Goal: Communication & Community: Ask a question

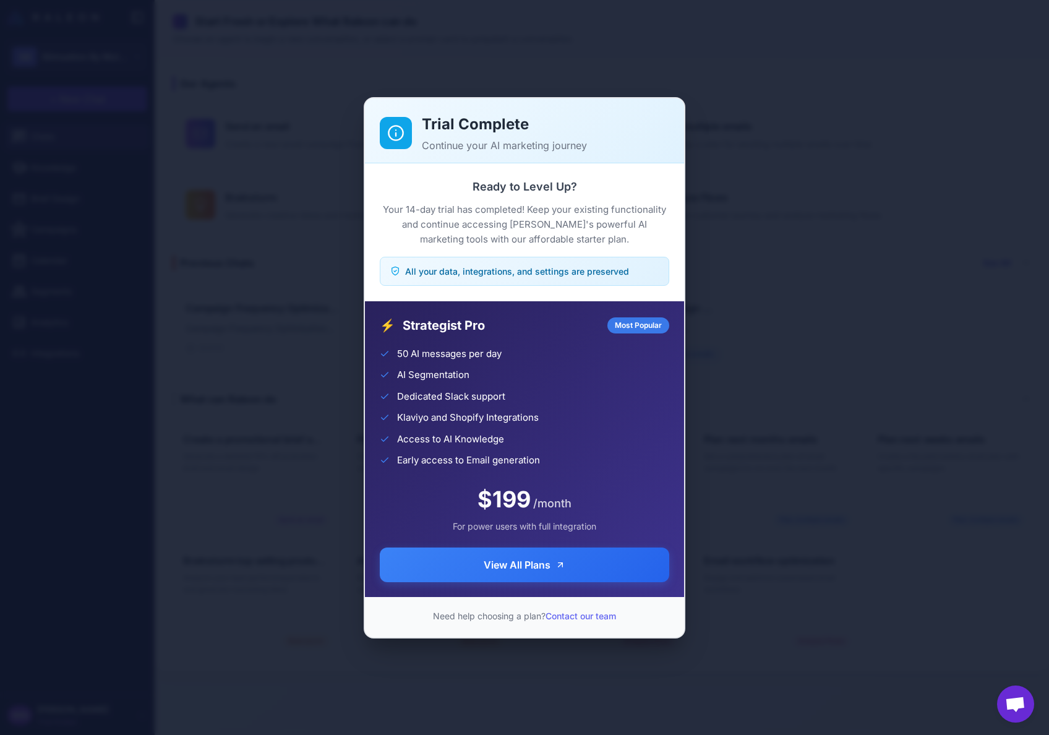
click at [72, 674] on div "Trial Complete Continue your AI marketing journey Ready to Level Up? Your 14-da…" at bounding box center [524, 367] width 1049 height 715
click at [468, 271] on span "All your data, integrations, and settings are preserved" at bounding box center [517, 271] width 224 height 13
click at [348, 393] on div "Trial Complete Continue your AI marketing journey Ready to Level Up? Your 14-da…" at bounding box center [524, 367] width 1049 height 715
click at [460, 565] on button "View All Plans" at bounding box center [524, 563] width 289 height 35
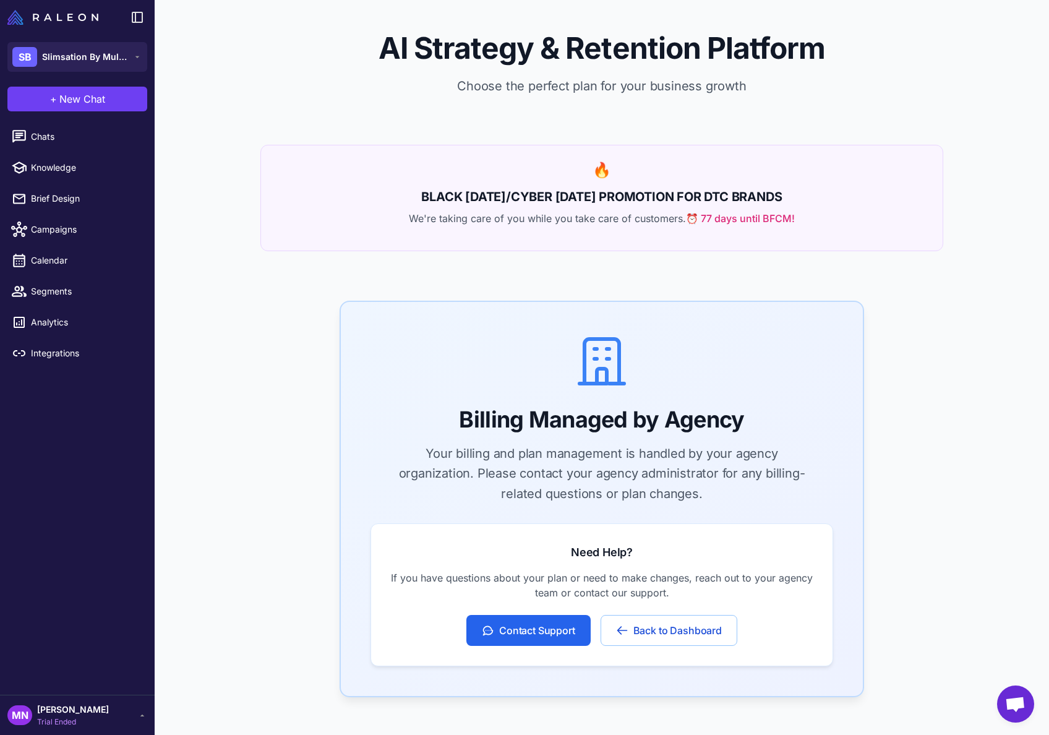
click at [105, 711] on div "MN Marissa Nunez Trial Ended" at bounding box center [77, 715] width 140 height 25
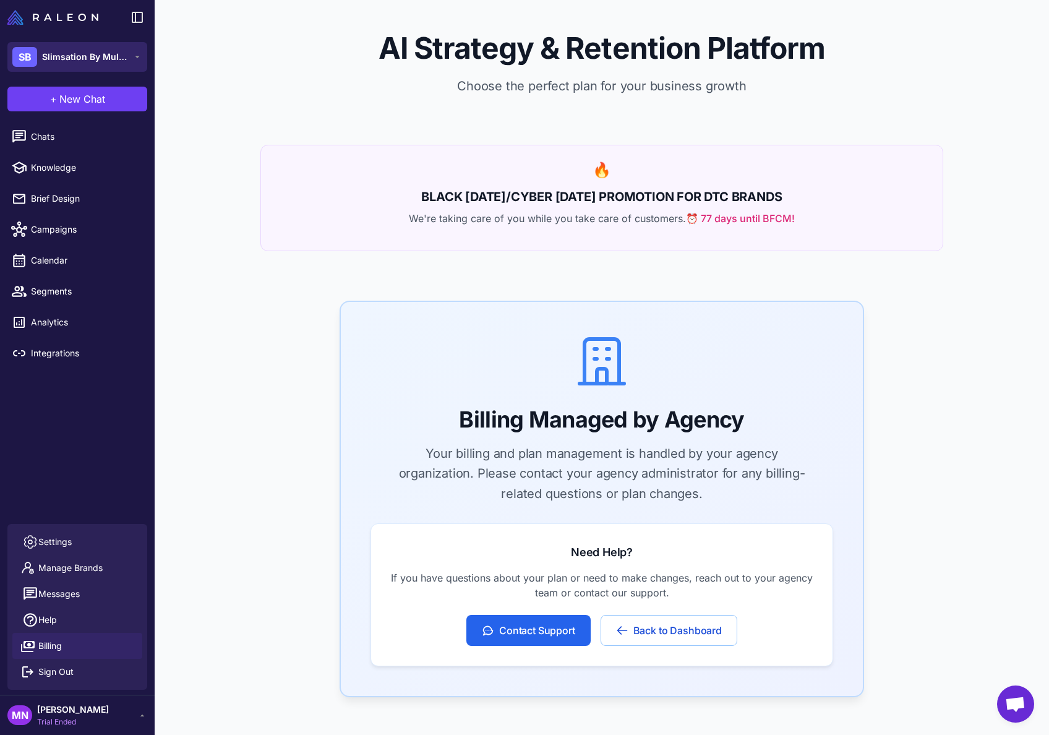
click at [95, 56] on span "Slimsation By Multiples" at bounding box center [85, 57] width 87 height 14
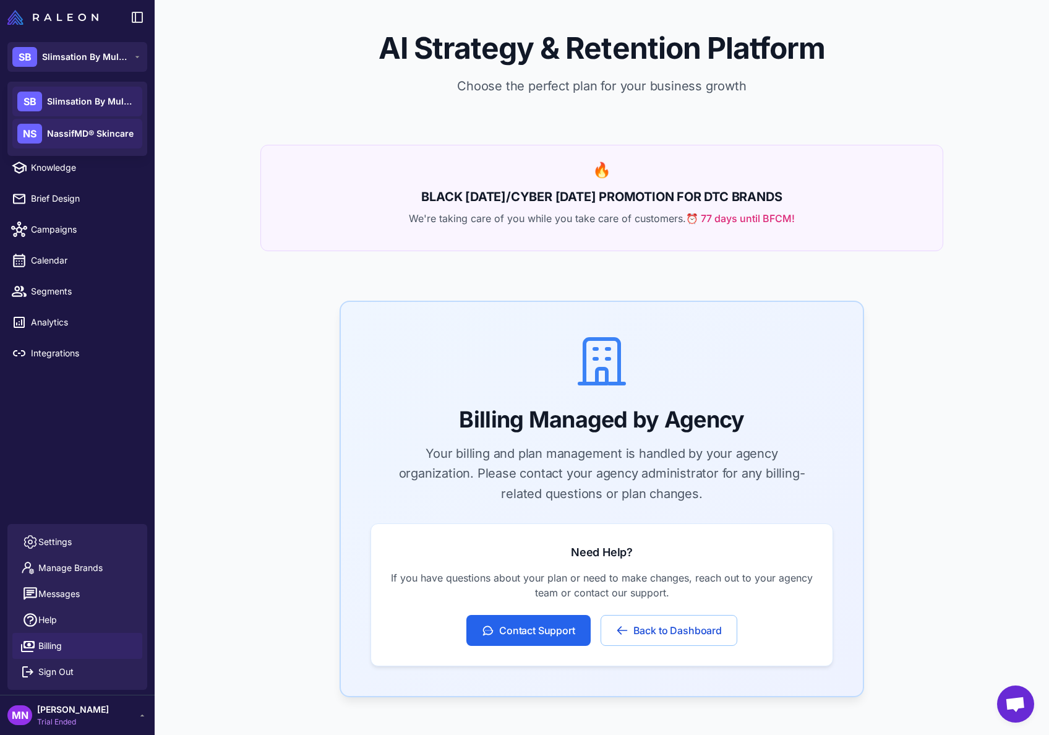
click at [81, 135] on span "NassifMD® Skincare" at bounding box center [90, 134] width 87 height 14
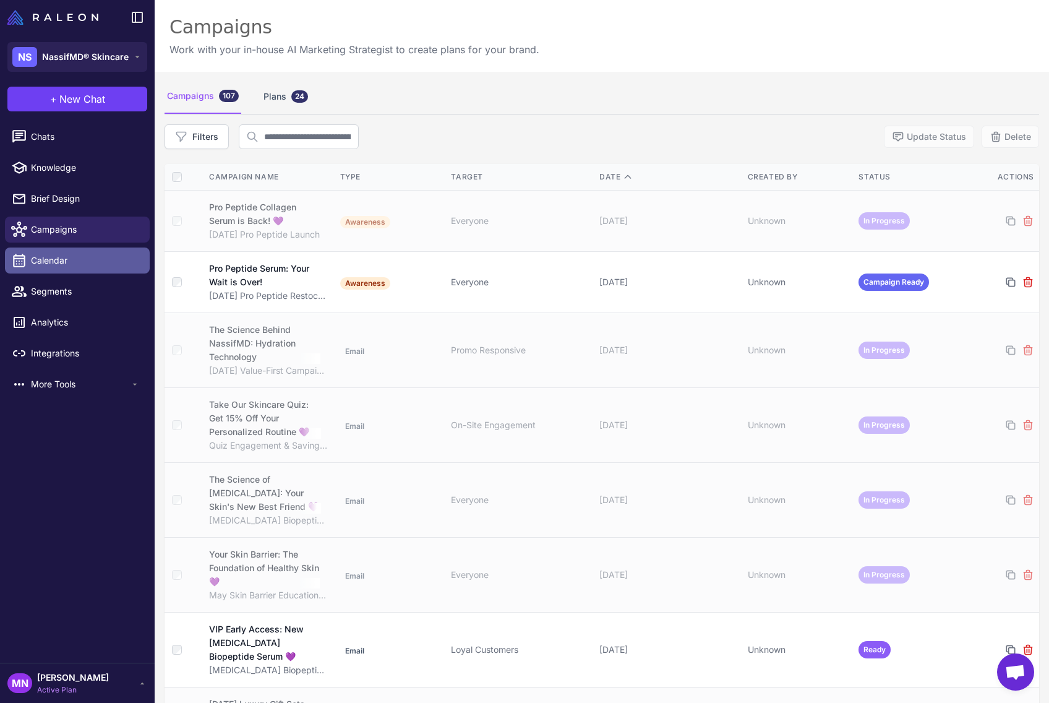
click at [38, 259] on span "Calendar" at bounding box center [85, 261] width 109 height 14
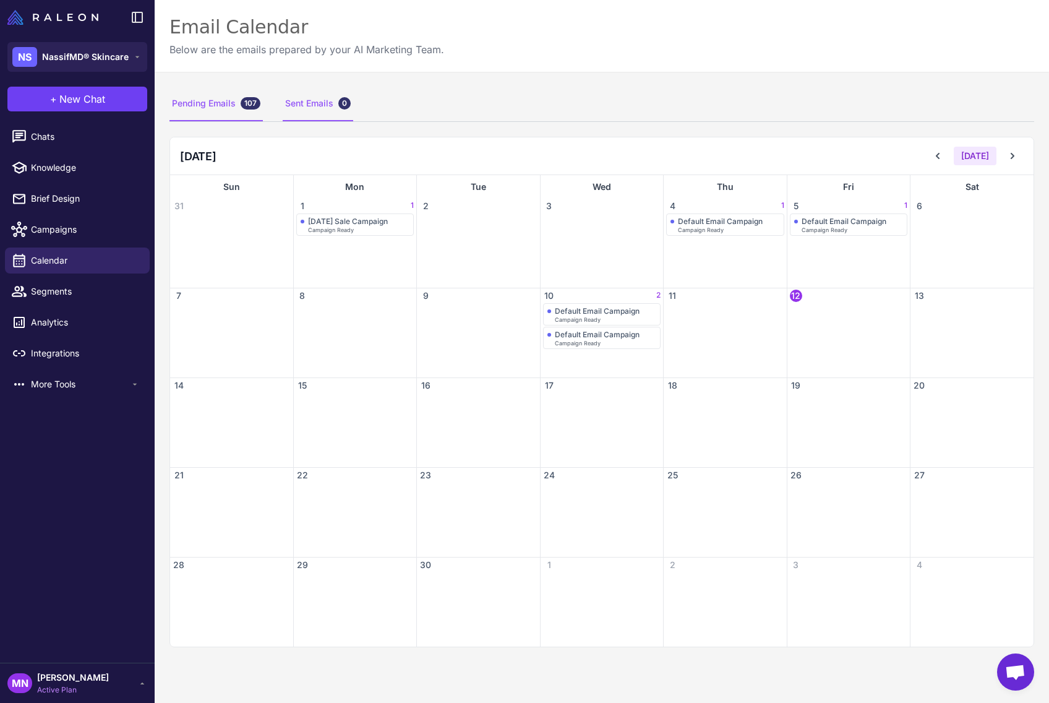
click at [309, 93] on div "Sent Emails 0" at bounding box center [318, 104] width 71 height 35
click at [233, 95] on div "Pending Emails 107" at bounding box center [215, 104] width 93 height 35
click at [45, 163] on span "Knowledge" at bounding box center [85, 168] width 109 height 14
select select
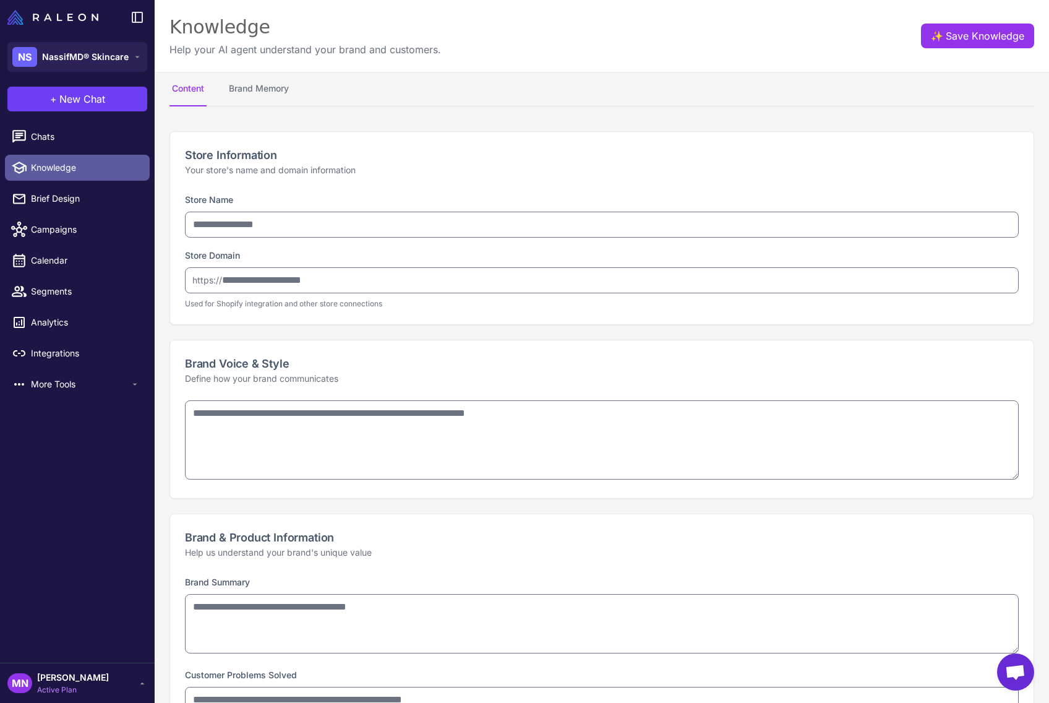
type input "**********"
type textarea "**********"
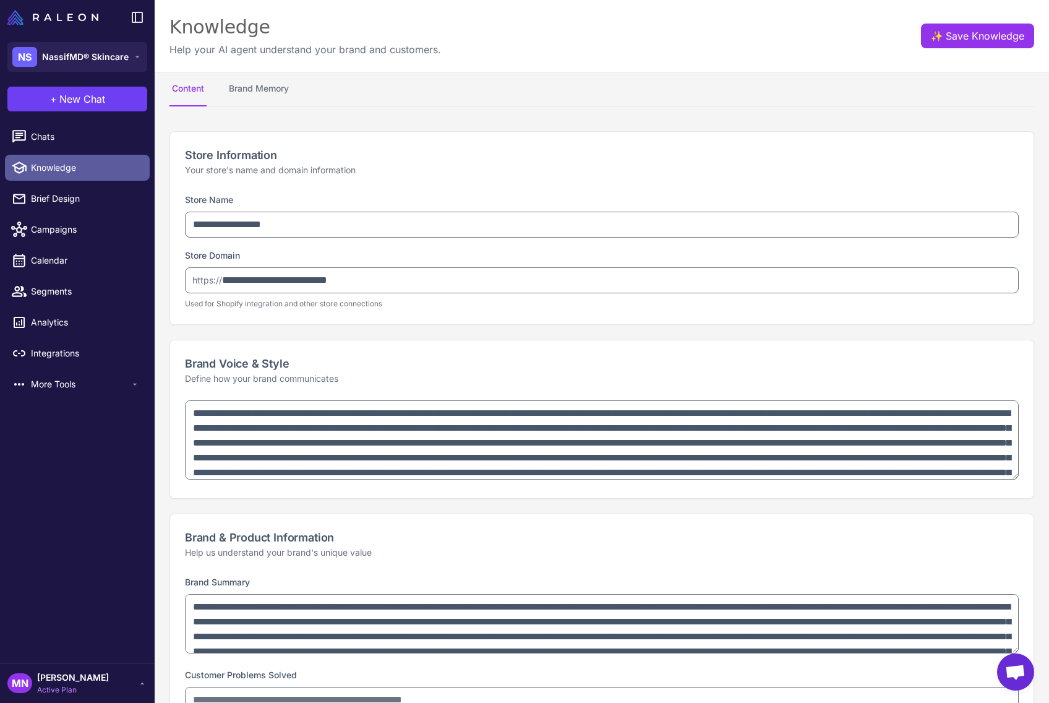
type textarea "**********"
select select "**"
type textarea "**********"
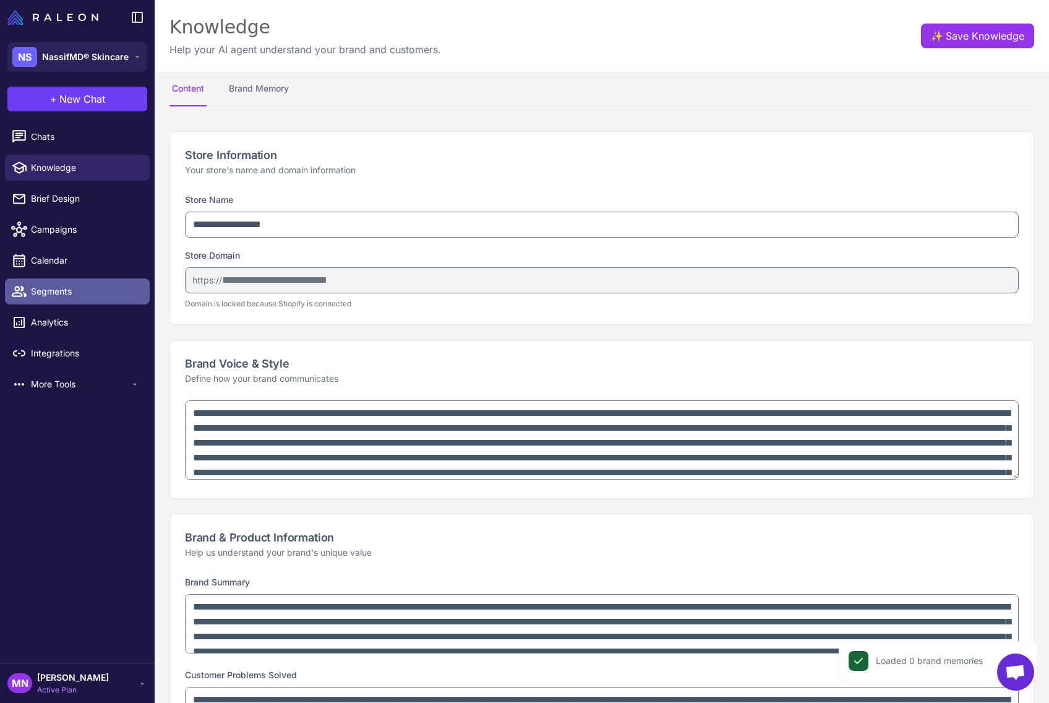
click at [53, 289] on span "Segments" at bounding box center [85, 292] width 109 height 14
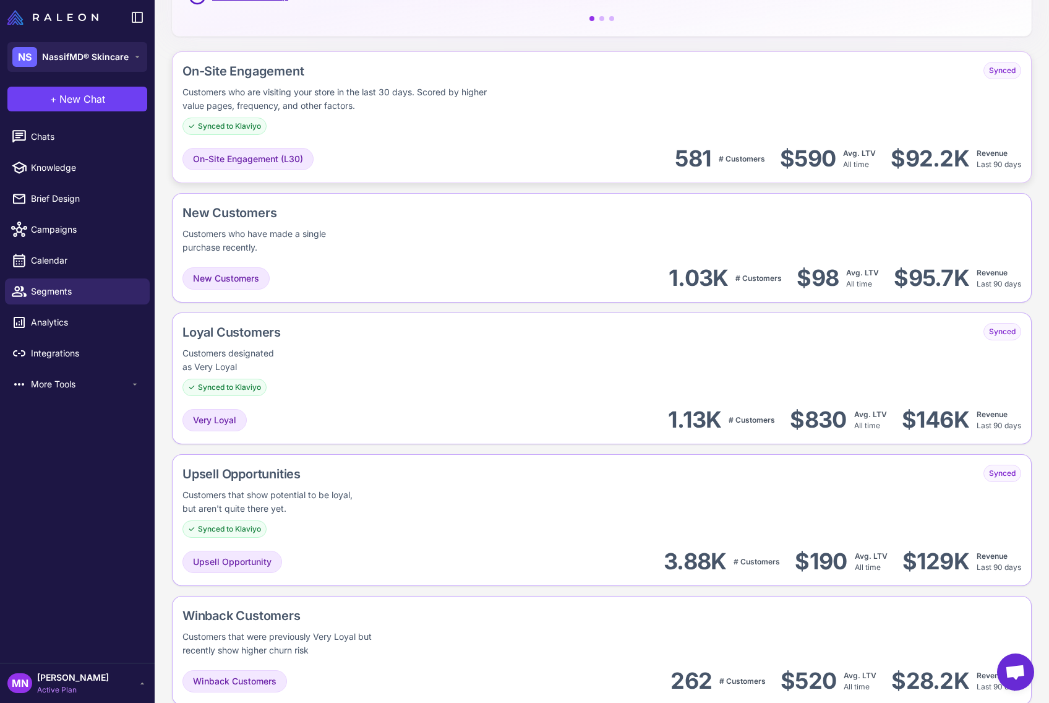
scroll to position [286, 0]
click at [372, 252] on div "New Customers Customers who have made a single purchase recently." at bounding box center [292, 229] width 221 height 51
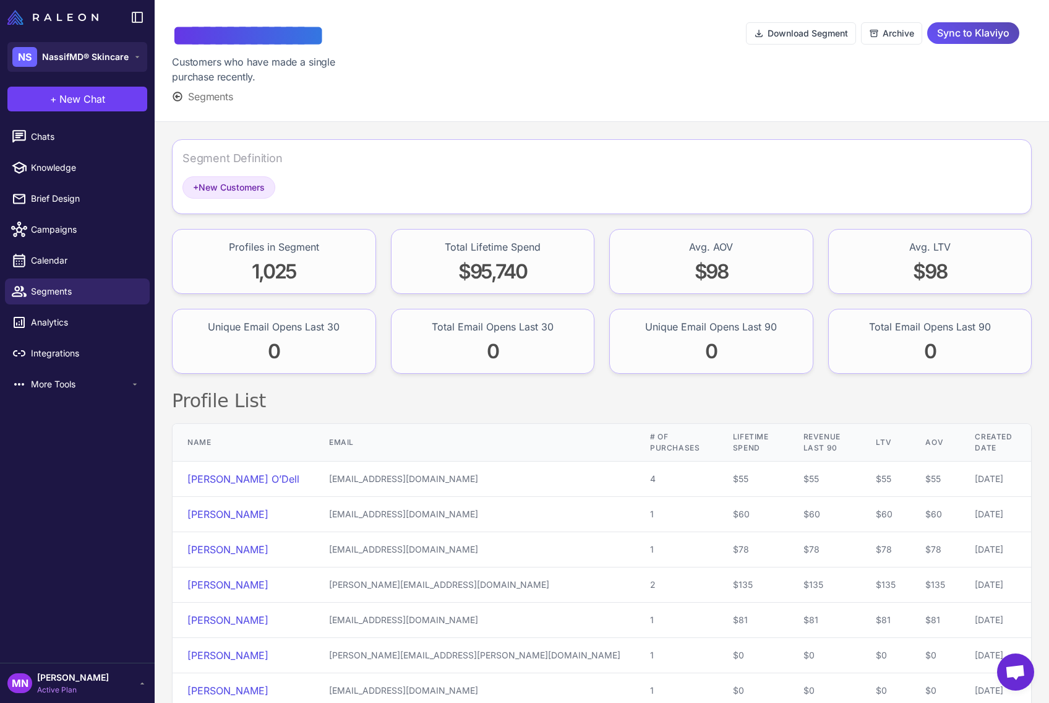
click at [968, 29] on span "Sync to Klaviyo" at bounding box center [973, 33] width 72 height 22
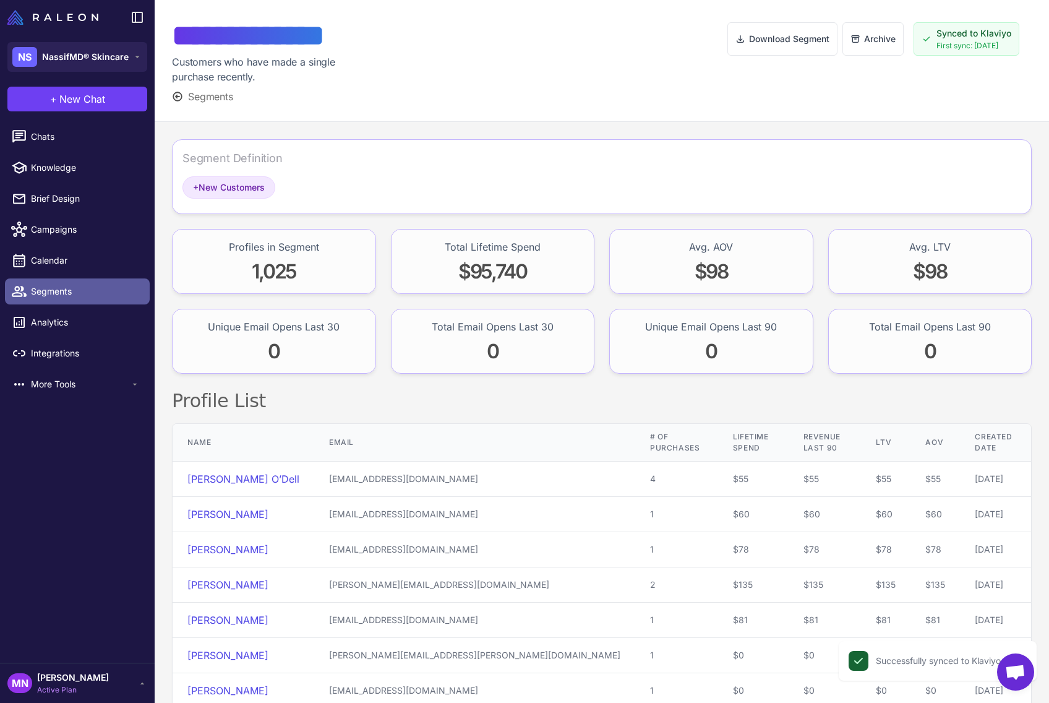
click at [64, 294] on span "Segments" at bounding box center [85, 292] width 109 height 14
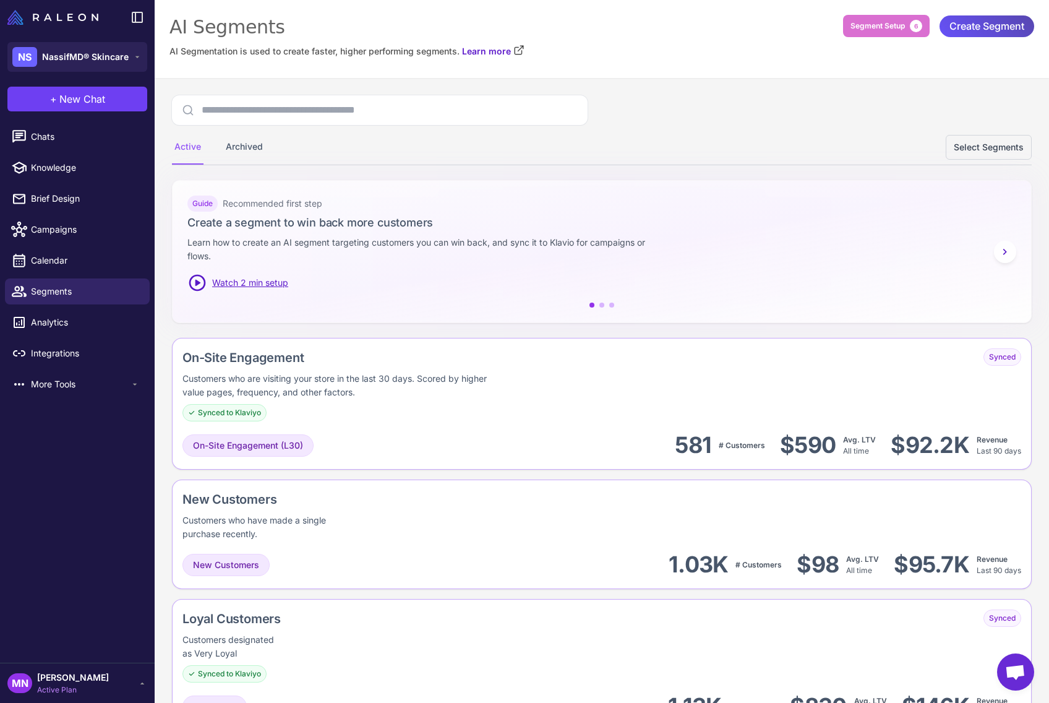
click at [985, 26] on span "Create Segment" at bounding box center [986, 26] width 75 height 22
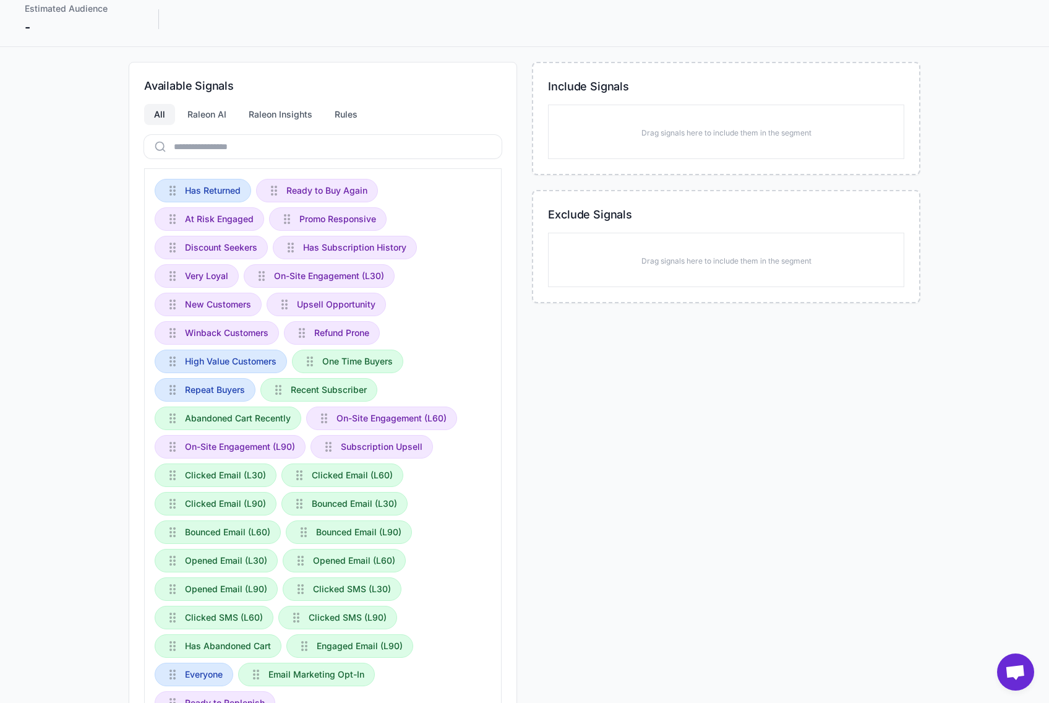
scroll to position [161, 0]
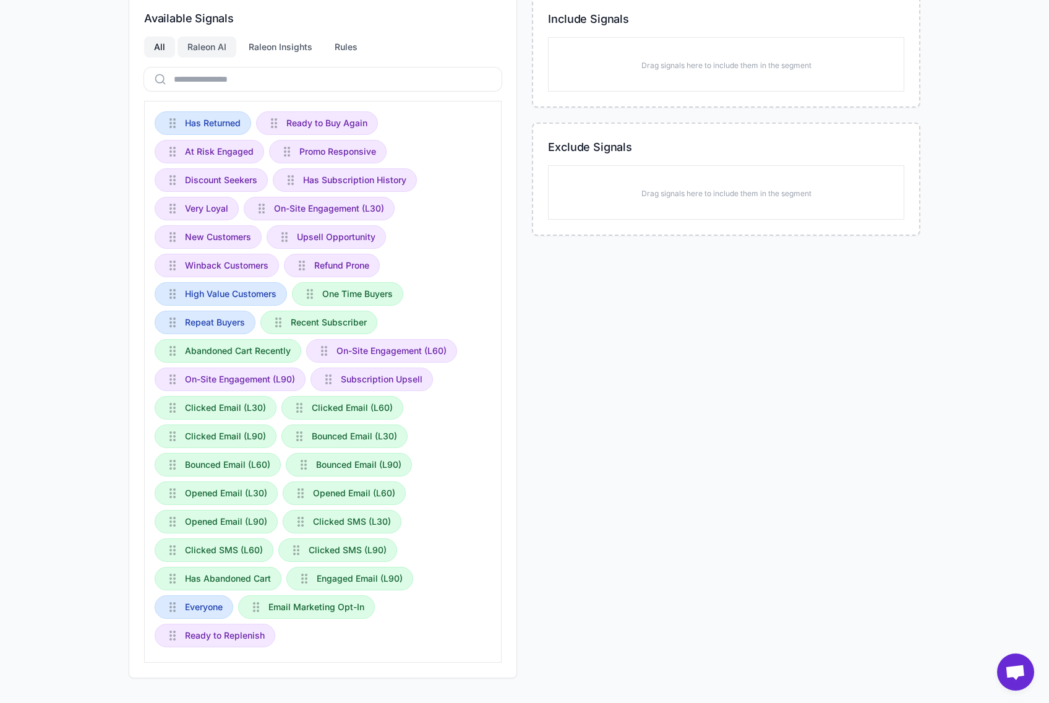
click at [220, 48] on div "Raleon AI" at bounding box center [207, 46] width 59 height 21
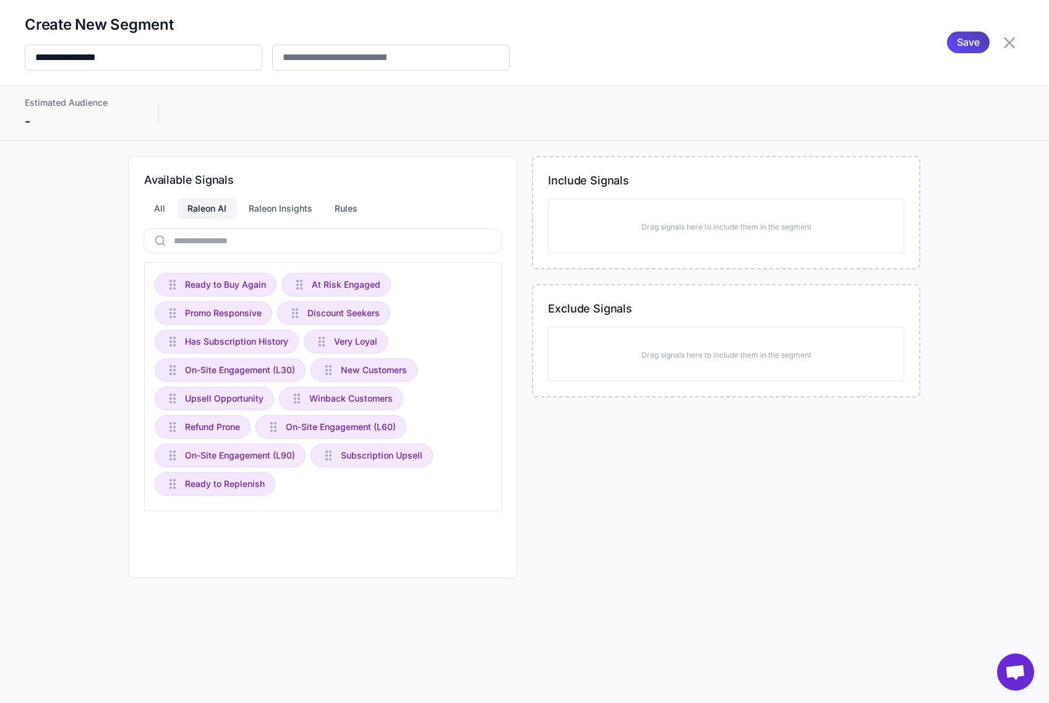
scroll to position [0, 0]
drag, startPoint x: 215, startPoint y: 285, endPoint x: 224, endPoint y: 285, distance: 8.7
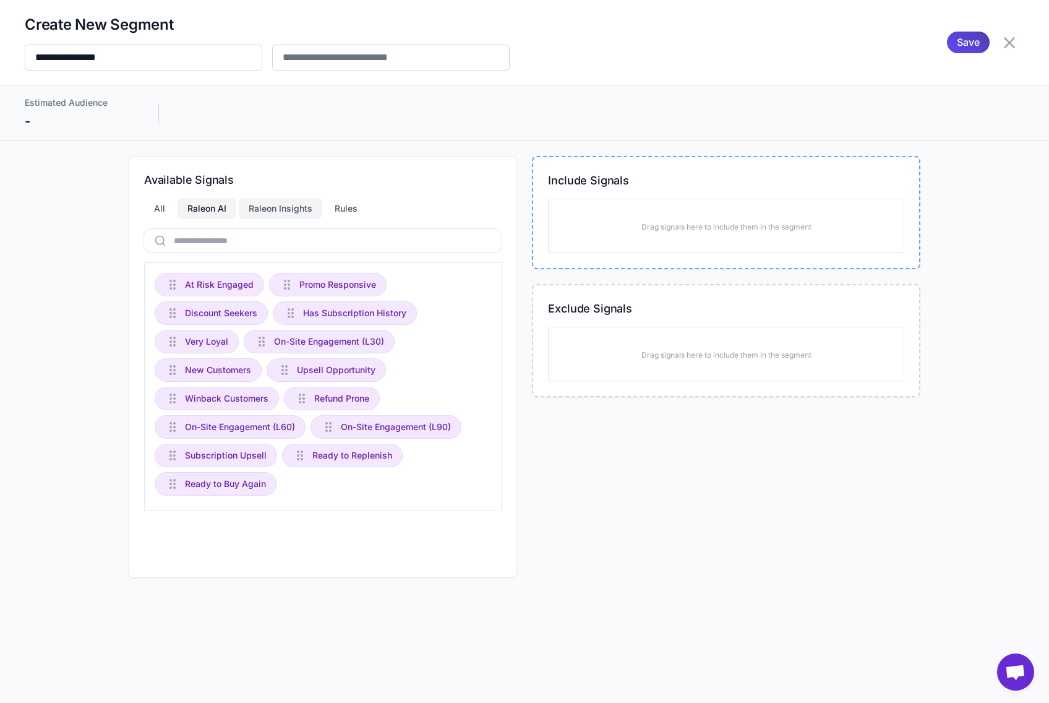
click at [268, 199] on div "Raleon Insights" at bounding box center [280, 208] width 83 height 21
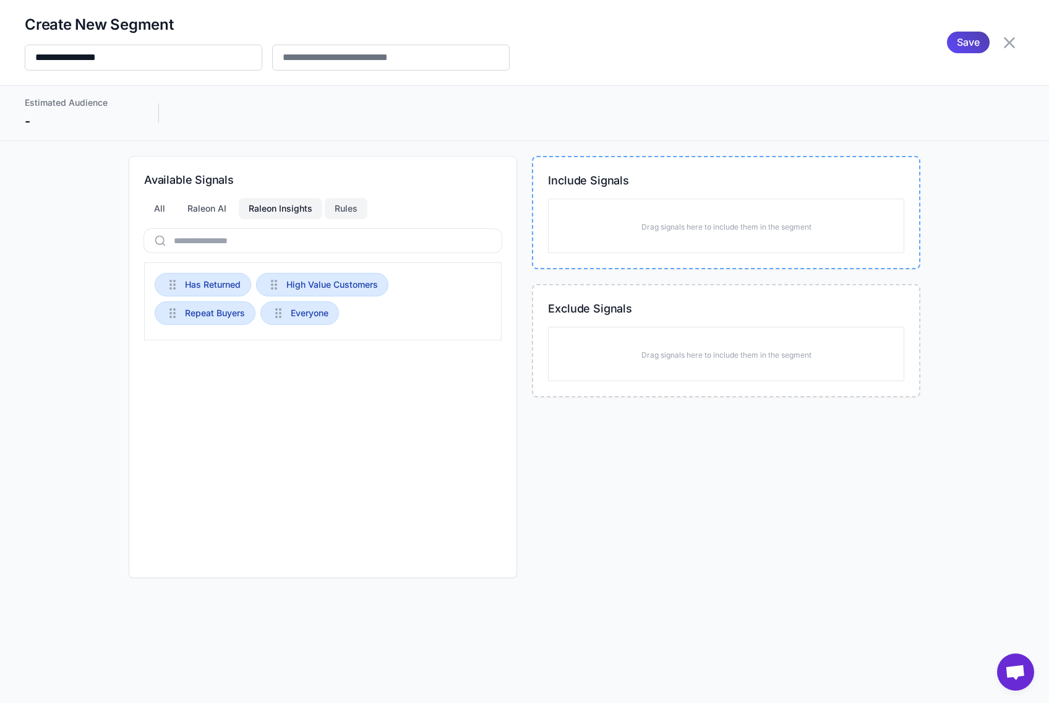
click at [345, 206] on div "Rules" at bounding box center [346, 208] width 43 height 21
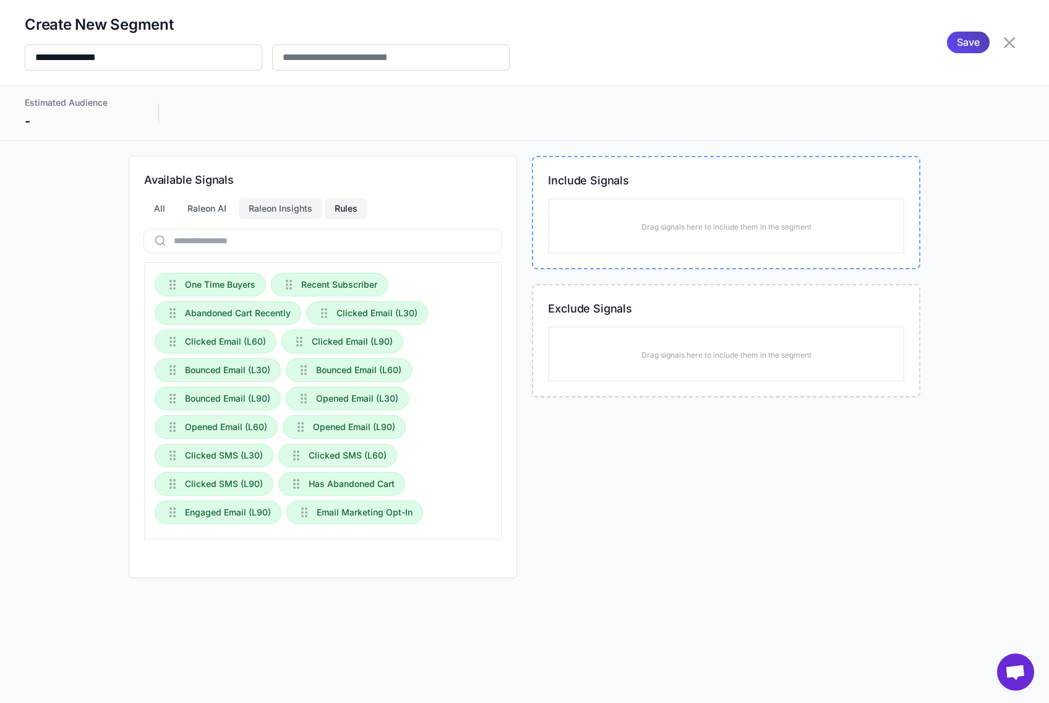
click at [280, 211] on div "Raleon Insights" at bounding box center [280, 208] width 83 height 21
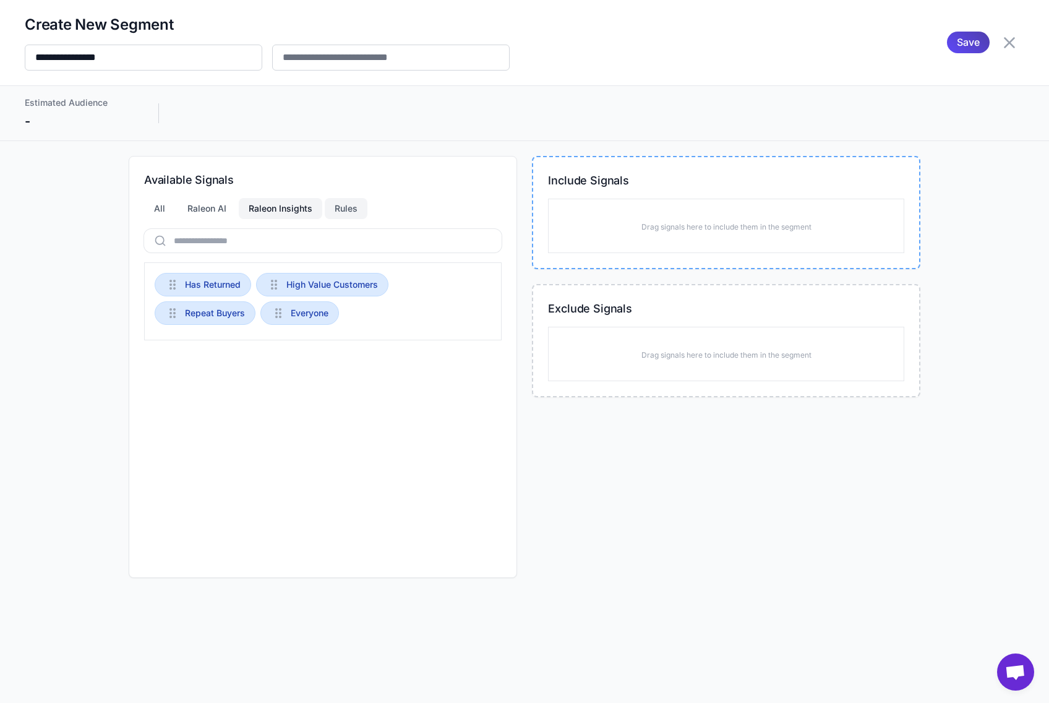
click at [357, 211] on div "Rules" at bounding box center [346, 208] width 43 height 21
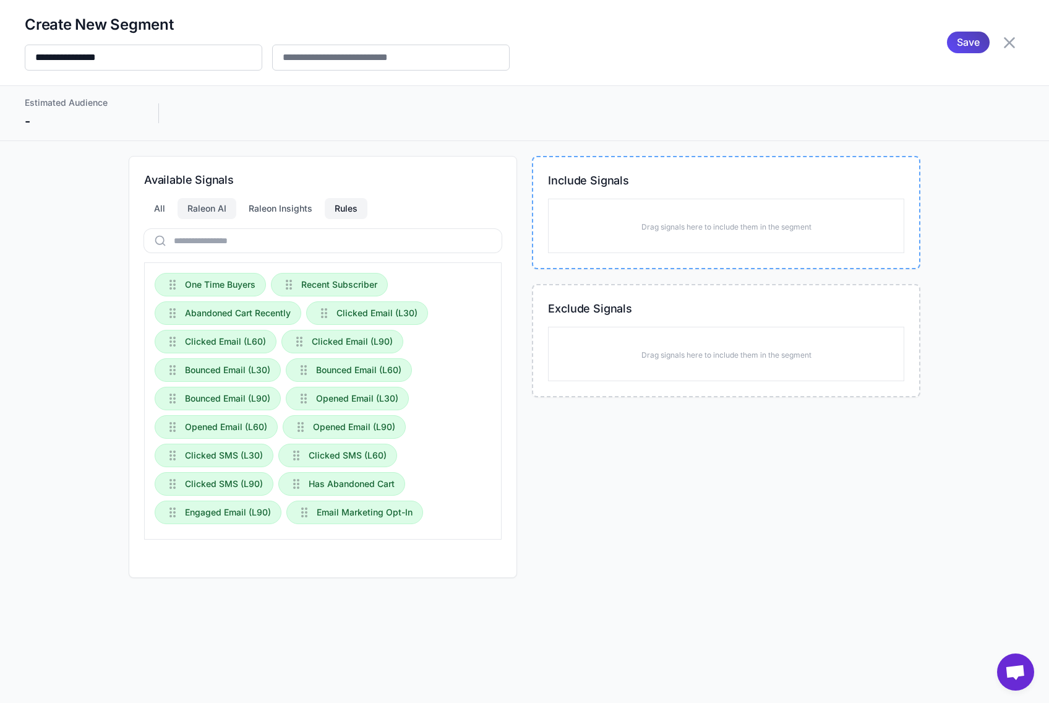
click at [212, 212] on div "Raleon AI" at bounding box center [207, 208] width 59 height 21
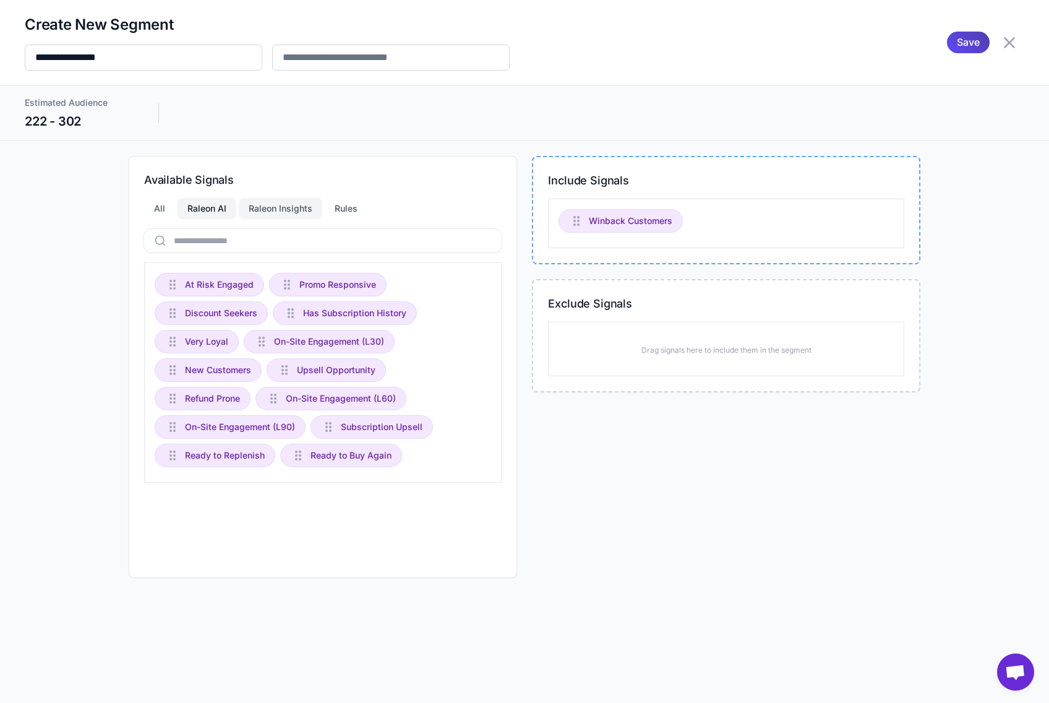
click at [262, 206] on div "Raleon Insights" at bounding box center [280, 208] width 83 height 21
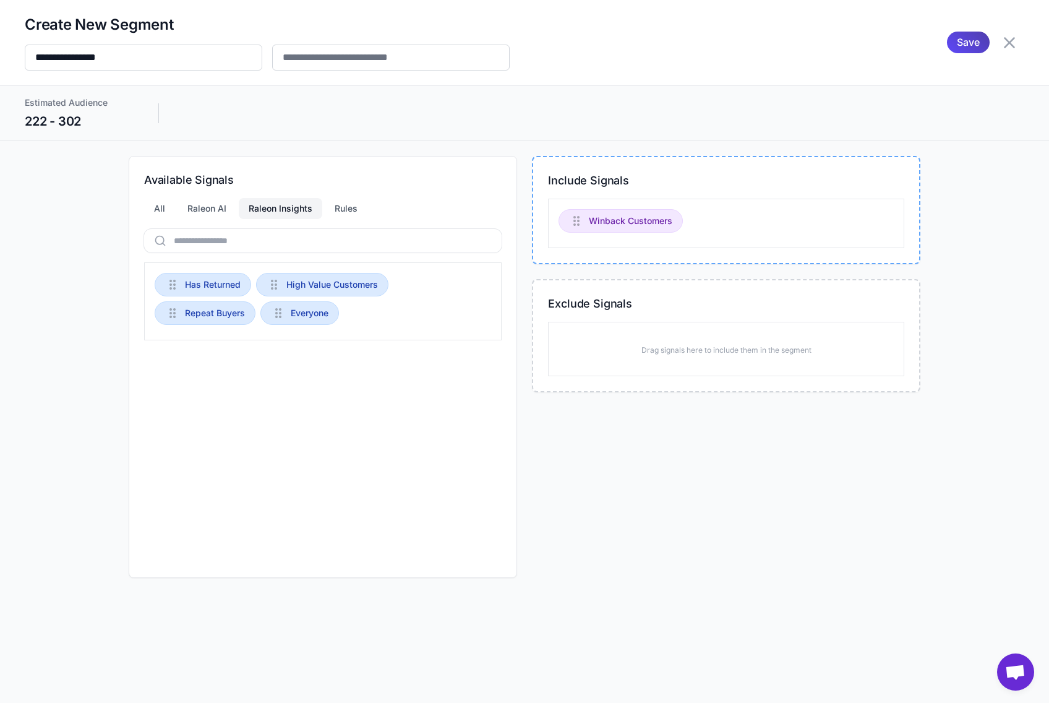
click at [337, 197] on div "Available Signals All Raleon AI Raleon Insights Rules Has Returned High Value C…" at bounding box center [323, 367] width 388 height 422
click at [340, 208] on div "Rules" at bounding box center [346, 208] width 43 height 21
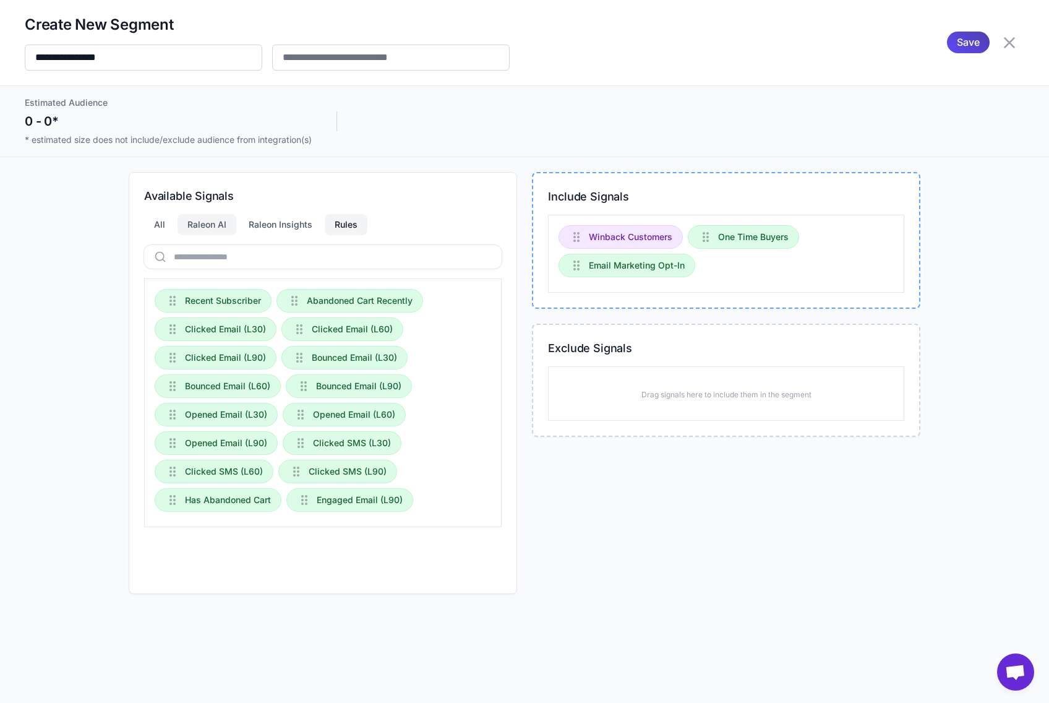
click at [210, 226] on div "Raleon AI" at bounding box center [207, 224] width 59 height 21
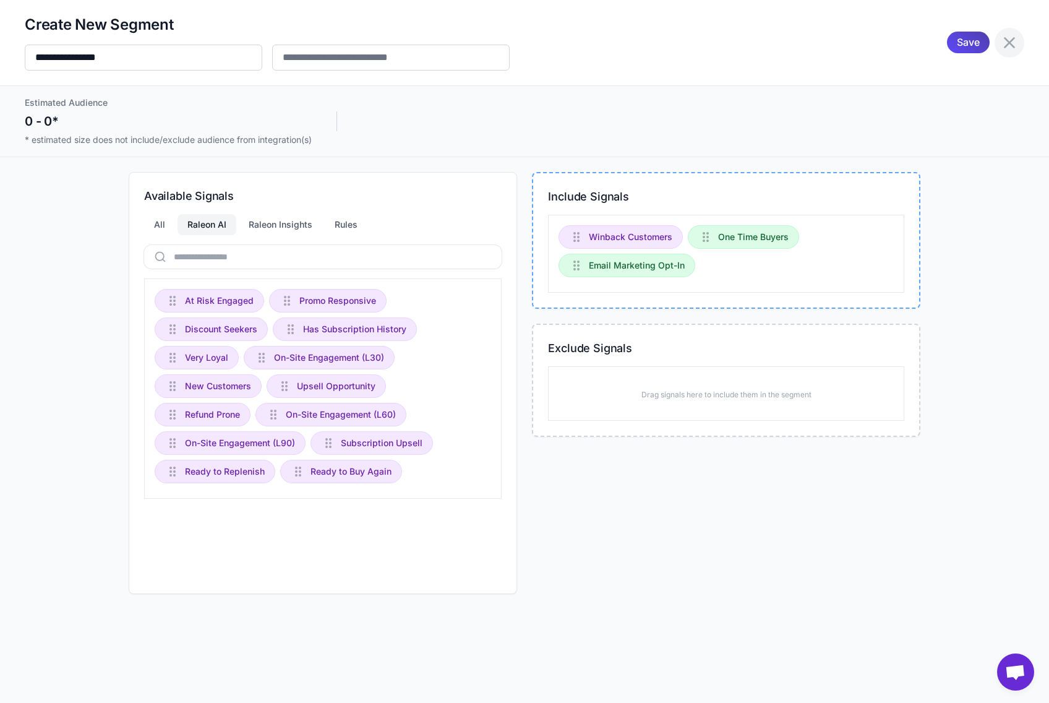
click at [1011, 46] on icon at bounding box center [1009, 43] width 20 height 20
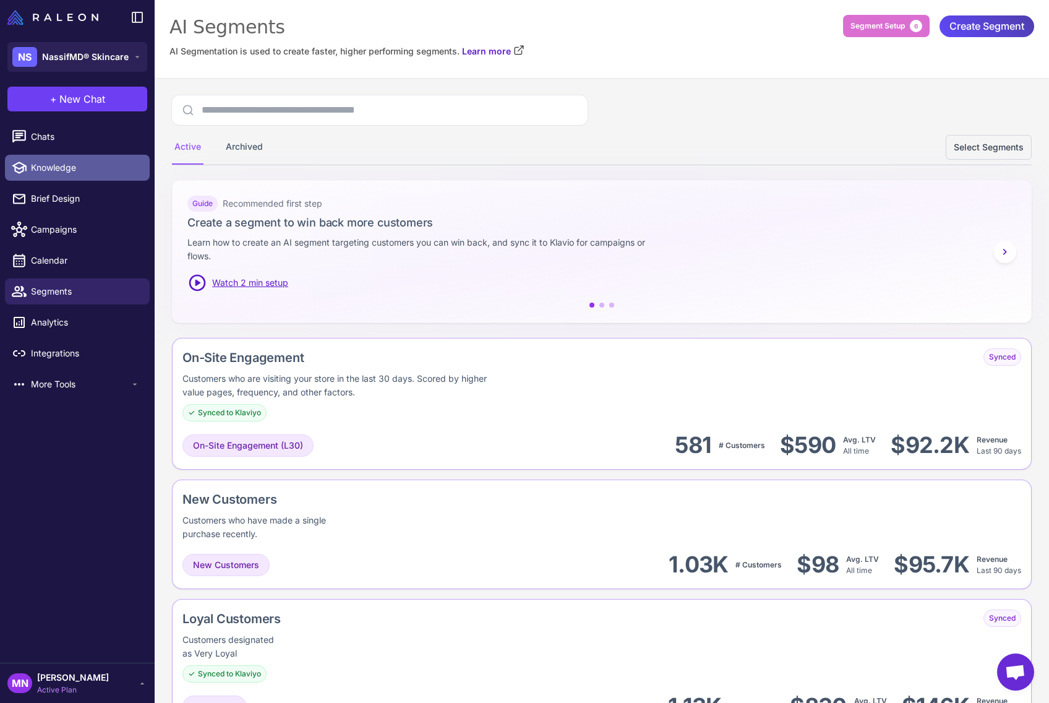
click at [67, 171] on span "Knowledge" at bounding box center [85, 168] width 109 height 14
select select
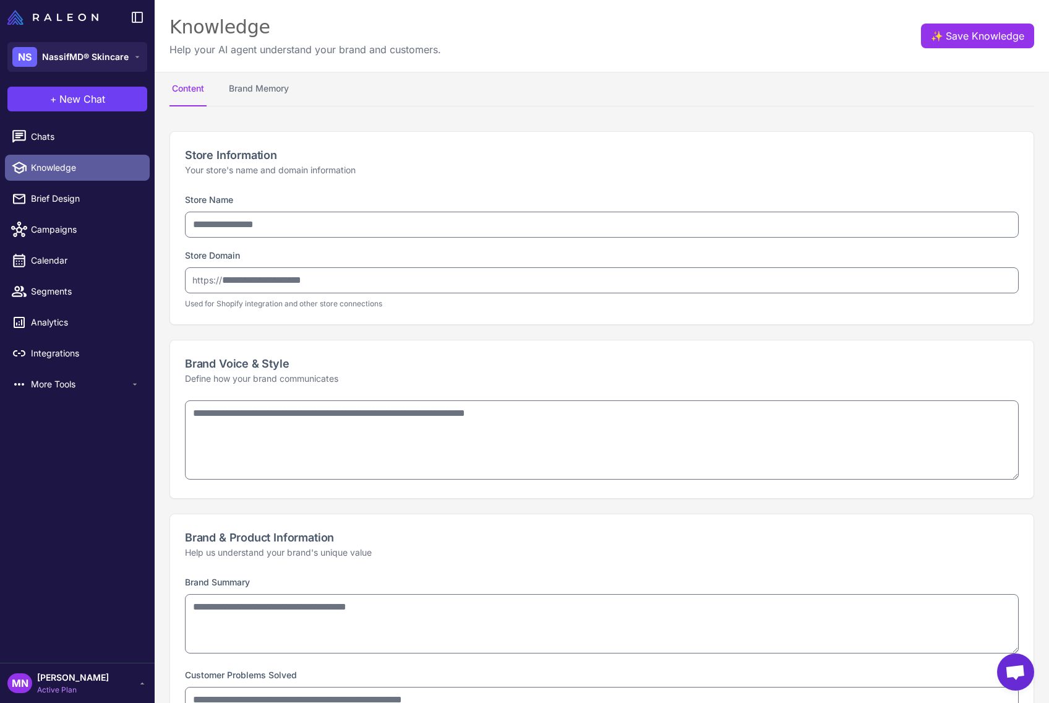
type input "**********"
type textarea "**********"
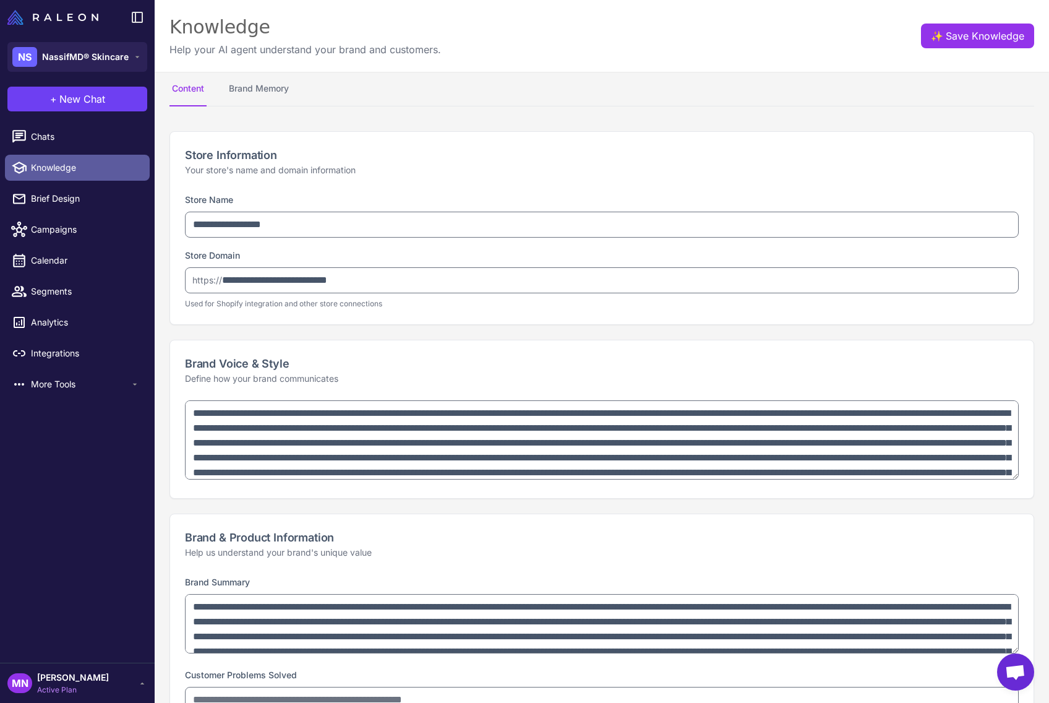
type textarea "**********"
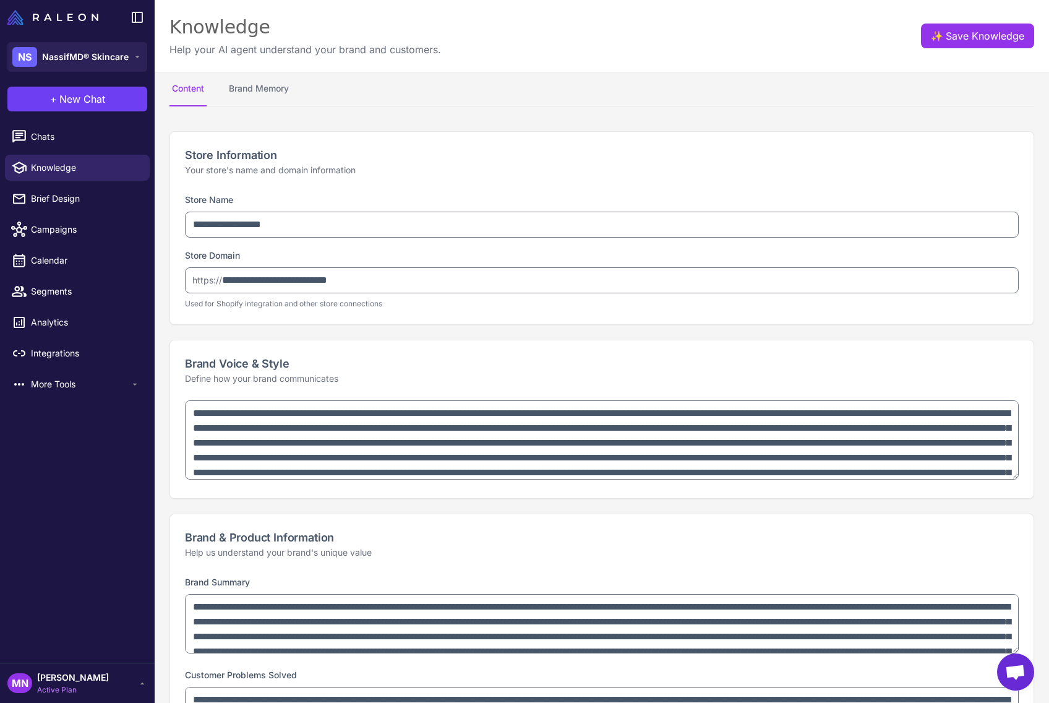
select select "**"
type textarea "**********"
click at [242, 88] on button "Brand Memory" at bounding box center [258, 89] width 65 height 35
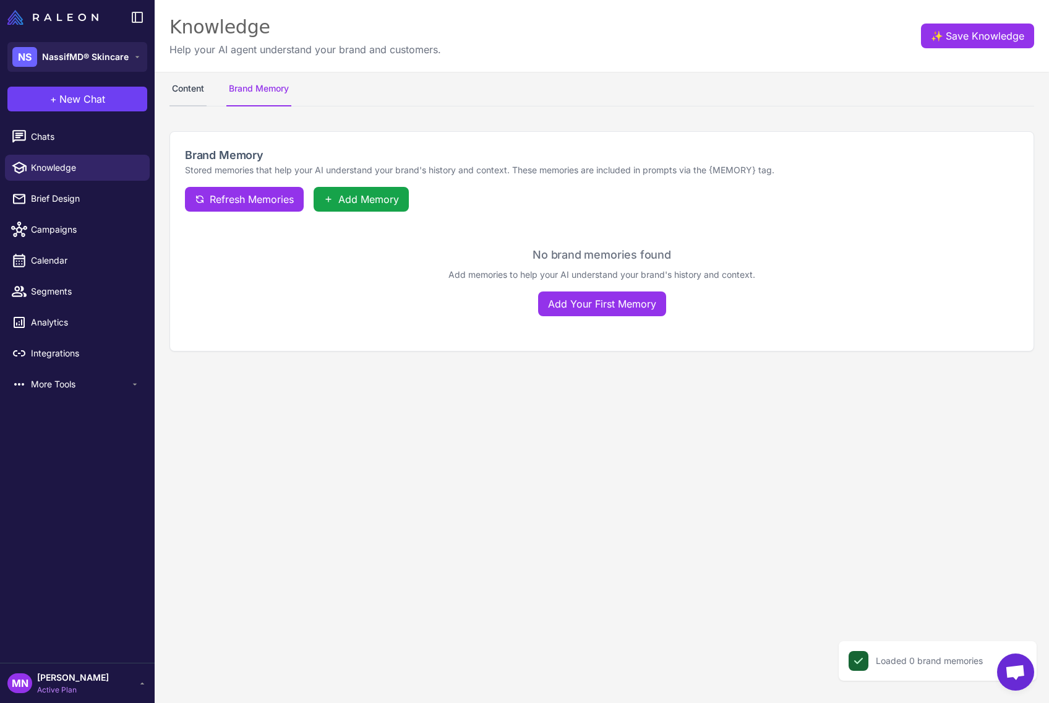
click at [200, 88] on button "Content" at bounding box center [187, 89] width 37 height 35
select select "**"
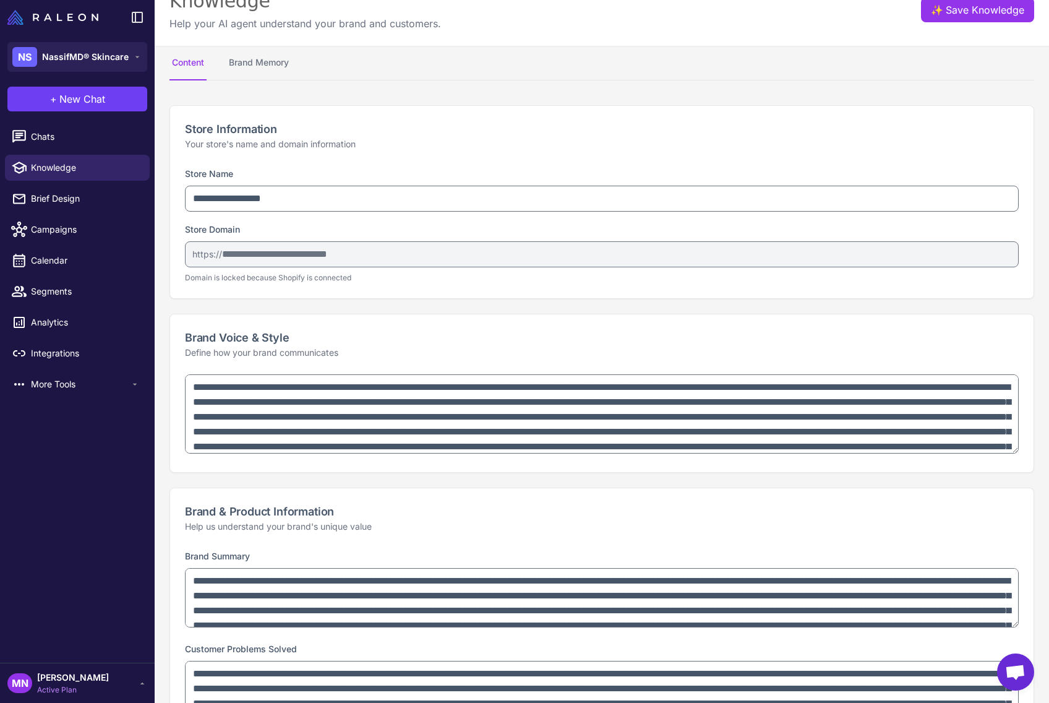
scroll to position [28, 0]
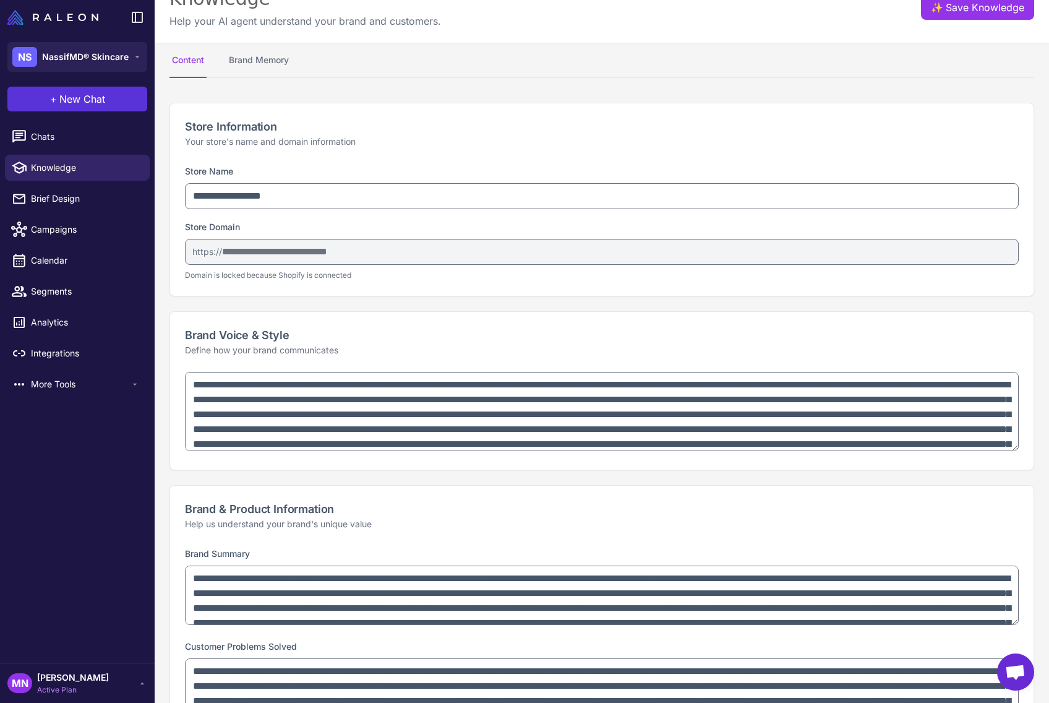
click at [75, 101] on span "New Chat" at bounding box center [82, 99] width 46 height 15
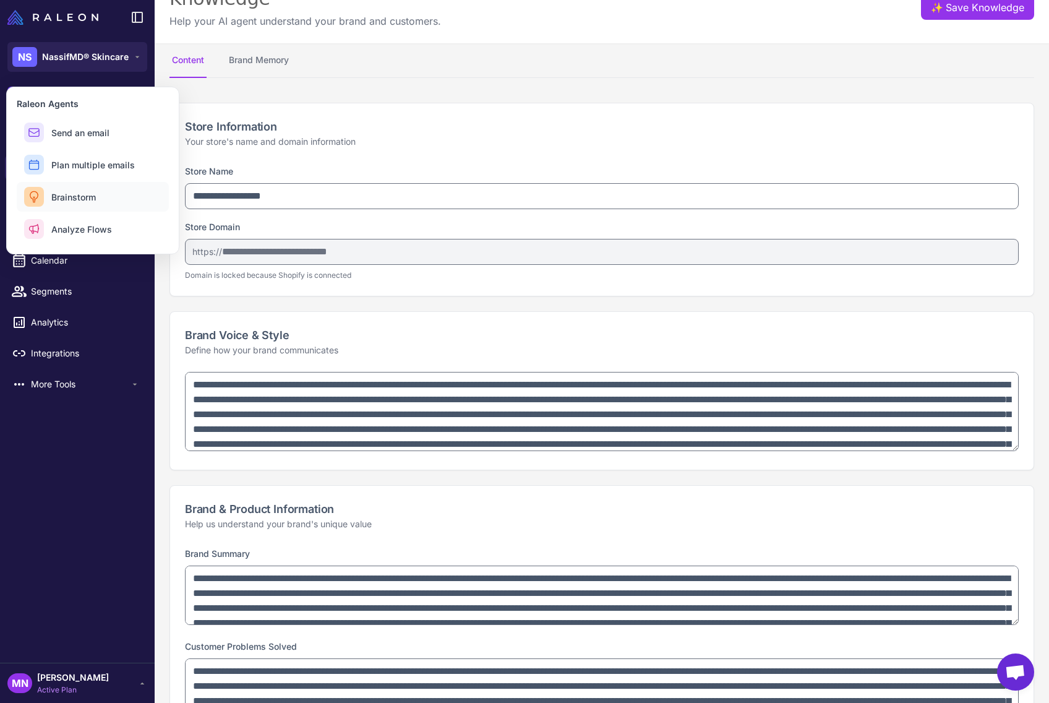
click at [77, 203] on button "Brainstorm" at bounding box center [93, 197] width 152 height 30
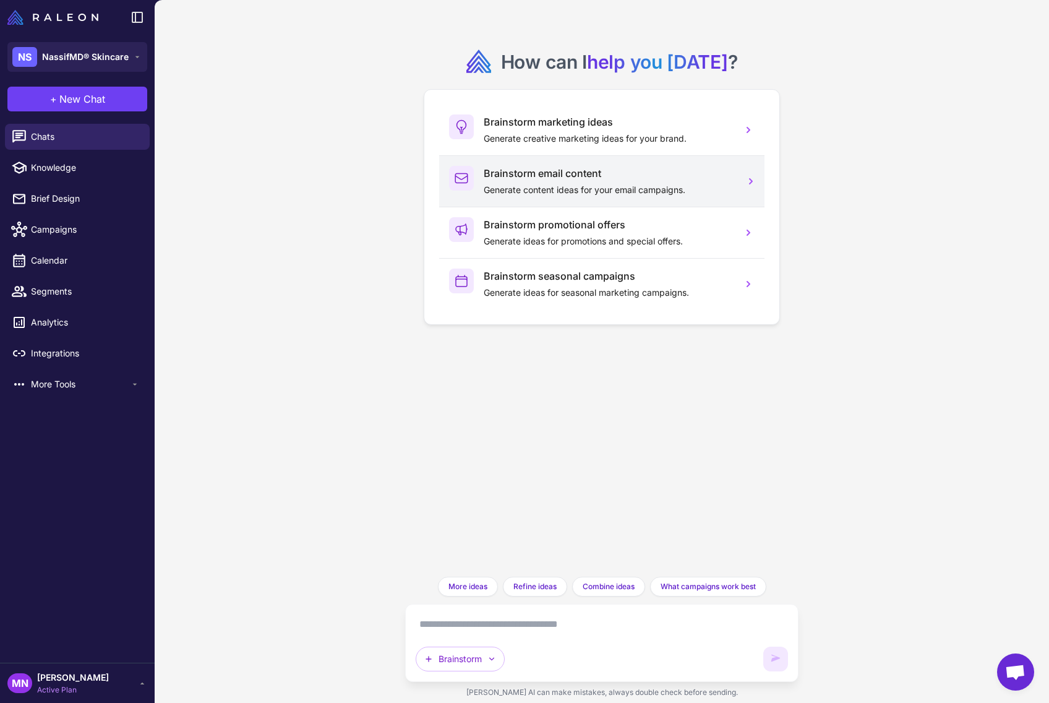
click at [567, 178] on h3 "Brainstorm email content" at bounding box center [608, 173] width 249 height 15
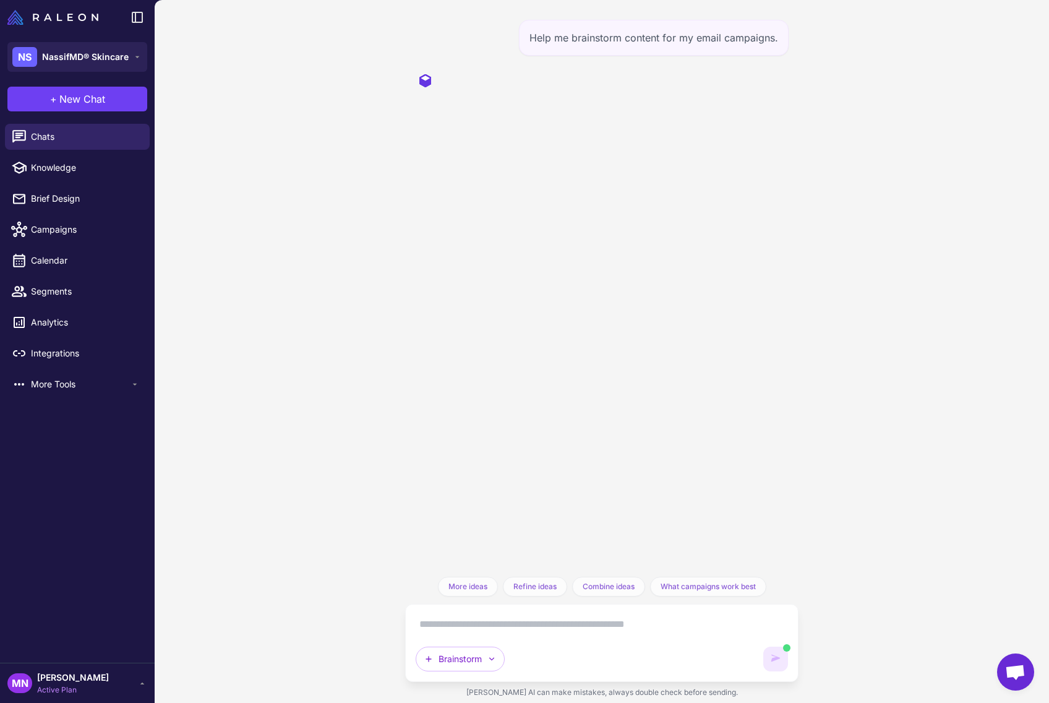
click at [657, 40] on div "Help me brainstorm content for my email campaigns." at bounding box center [654, 38] width 270 height 36
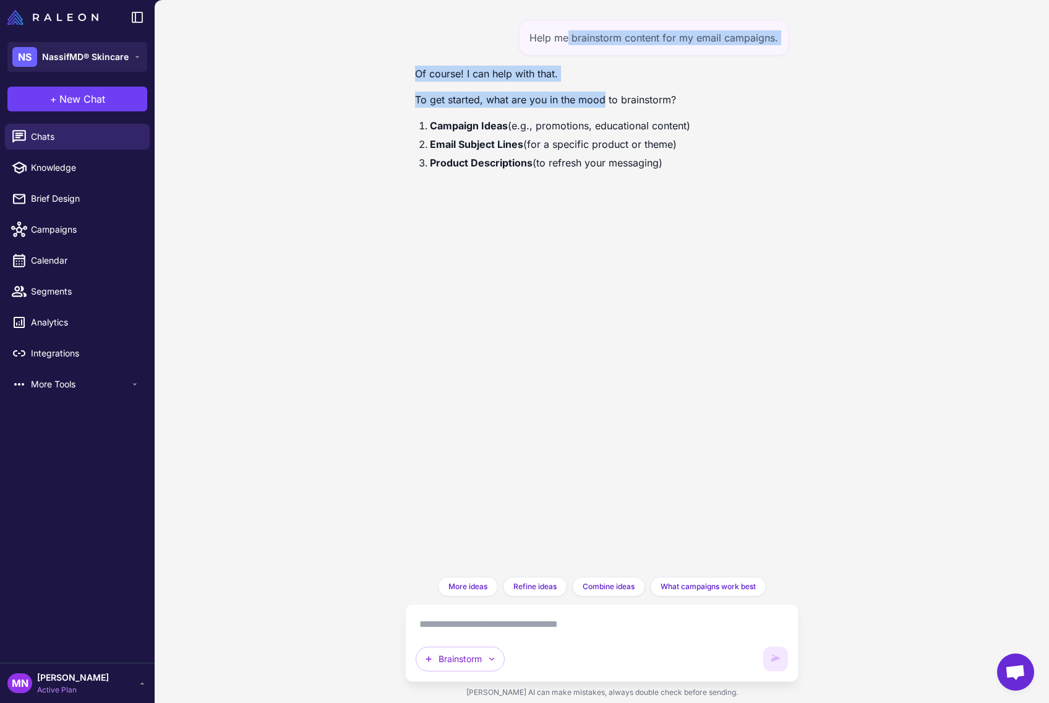
drag, startPoint x: 569, startPoint y: 41, endPoint x: 602, endPoint y: 96, distance: 64.1
click at [602, 96] on div "Help me brainstorm content for my email campaigns. Of course! I can help with t…" at bounding box center [601, 288] width 393 height 576
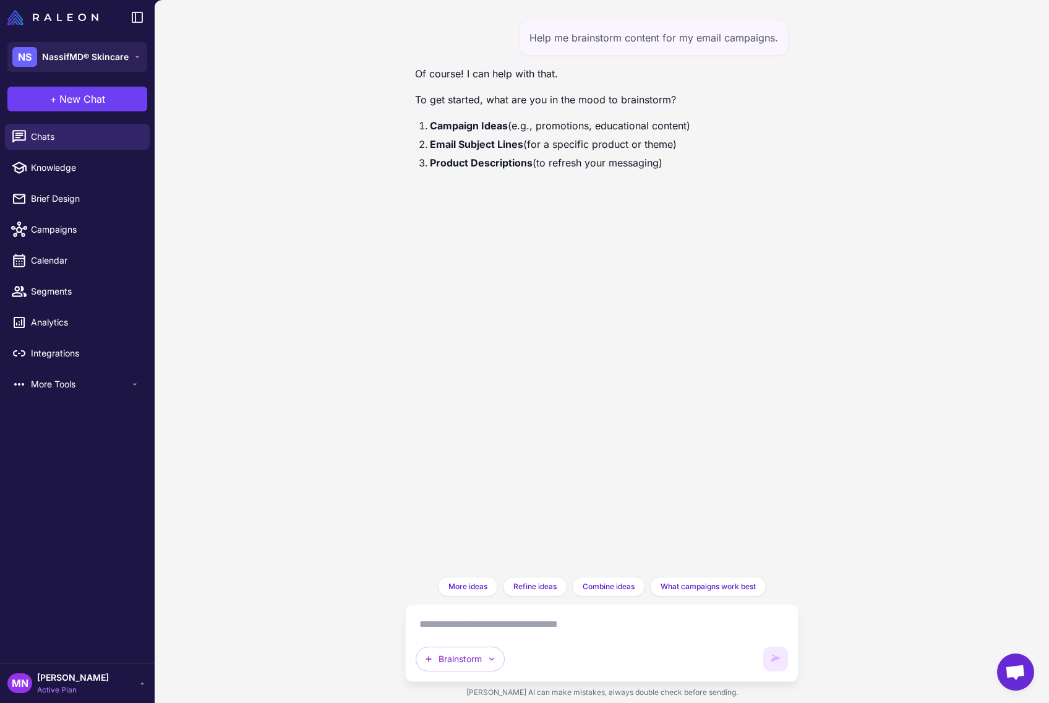
click at [581, 102] on p "To get started, what are you in the mood to brainstorm?" at bounding box center [552, 100] width 275 height 16
click at [494, 617] on textarea at bounding box center [602, 624] width 372 height 20
type textarea "*"
type textarea "**********"
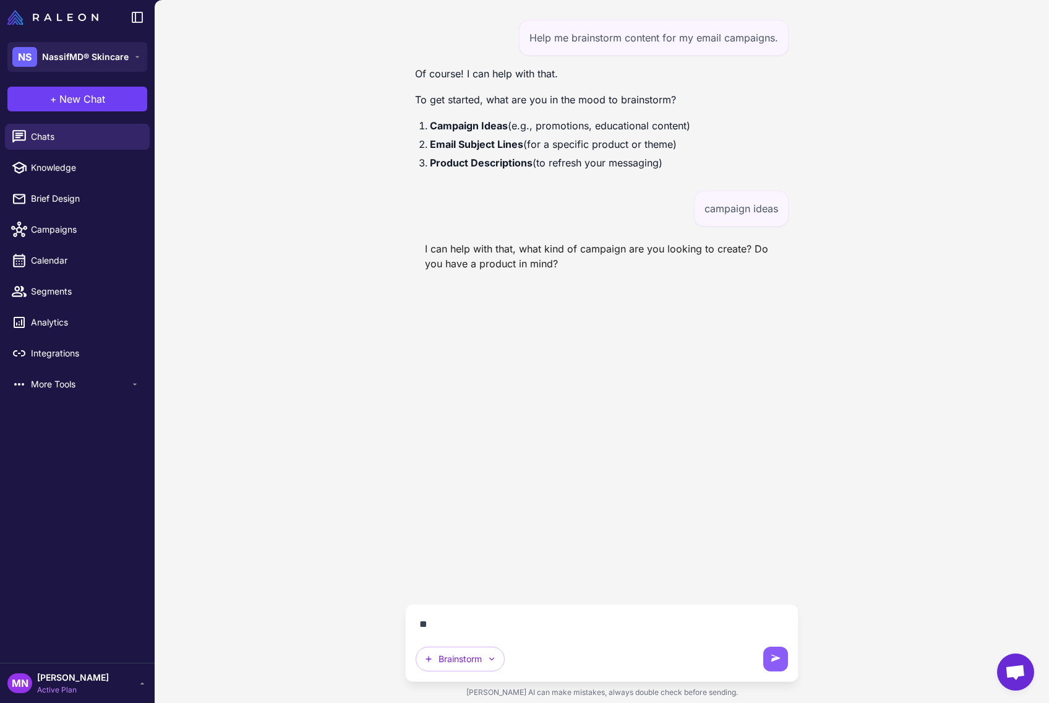
type textarea "*"
type textarea "**********"
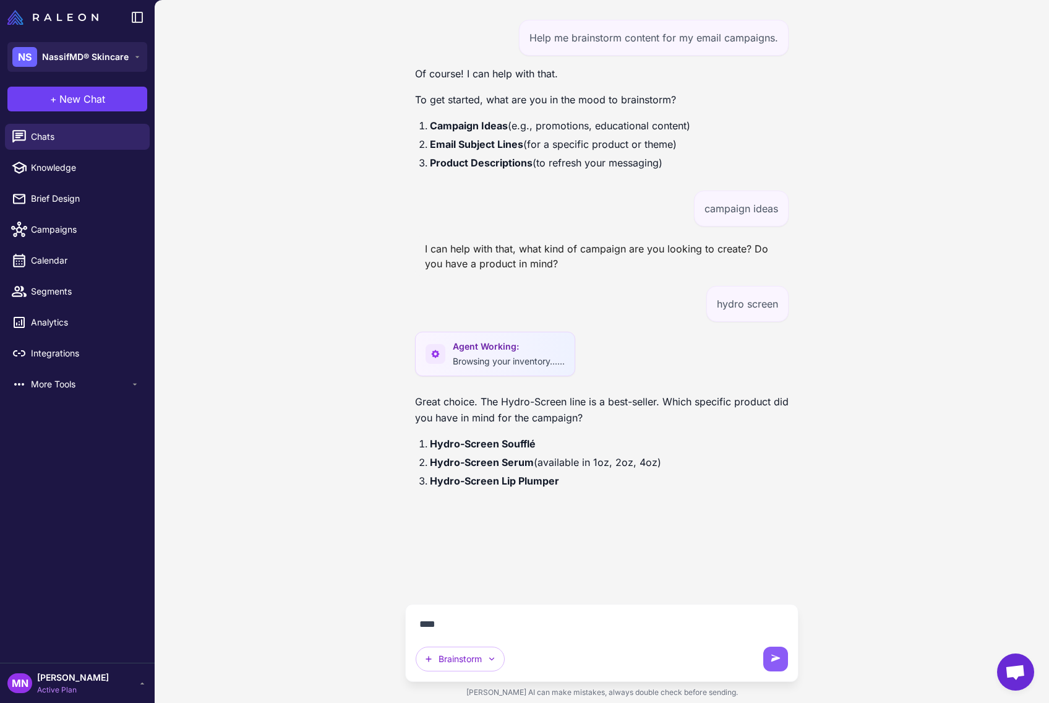
type textarea "*****"
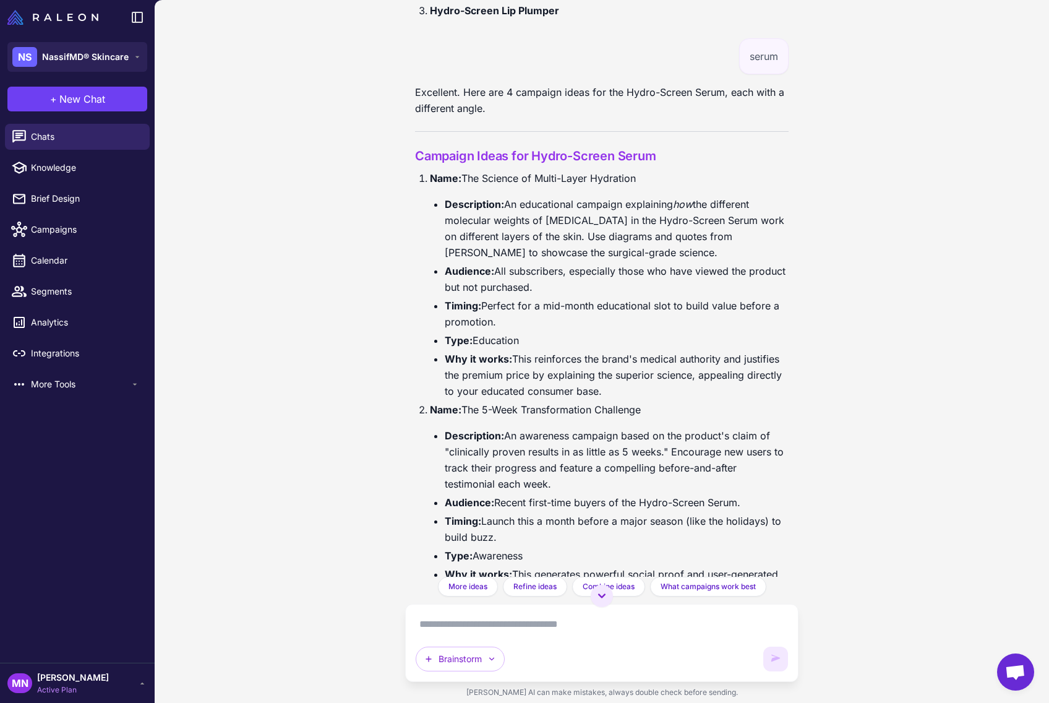
scroll to position [380, 0]
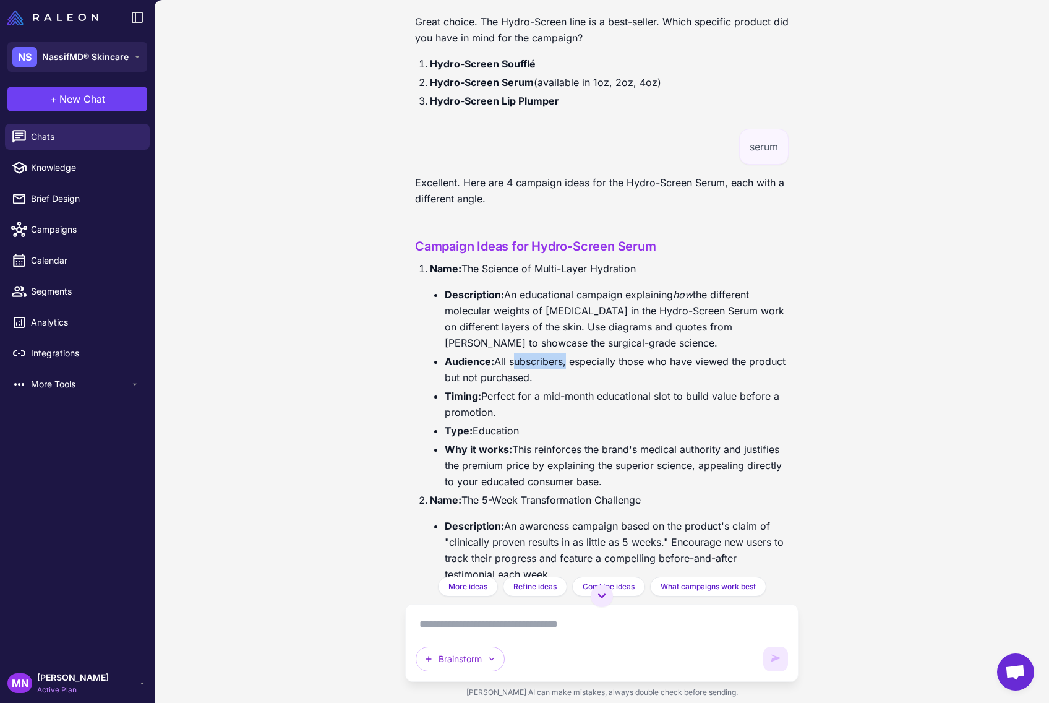
drag, startPoint x: 511, startPoint y: 359, endPoint x: 565, endPoint y: 369, distance: 54.0
click at [565, 369] on li "Audience: All subscribers, especially those who have viewed the product but not…" at bounding box center [617, 369] width 344 height 32
drag, startPoint x: 476, startPoint y: 396, endPoint x: 534, endPoint y: 429, distance: 67.0
click at [535, 430] on ul "Description: An educational campaign explaining how the different molecular wei…" at bounding box center [609, 387] width 359 height 203
click at [495, 432] on li "Type: Education" at bounding box center [617, 430] width 344 height 16
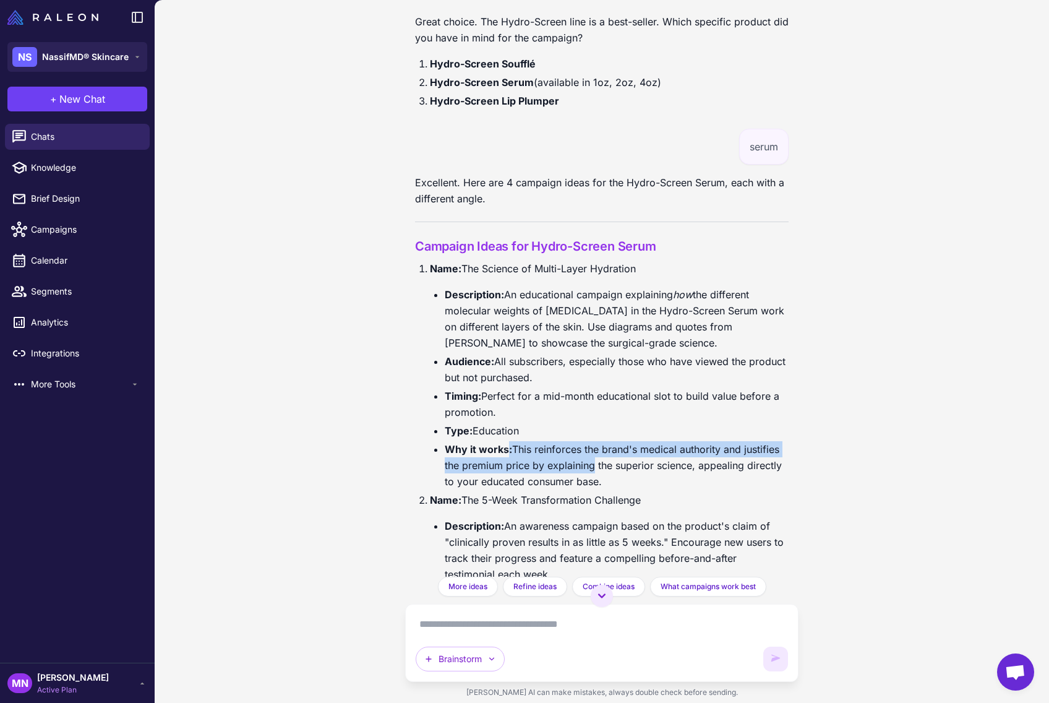
drag, startPoint x: 507, startPoint y: 450, endPoint x: 585, endPoint y: 472, distance: 81.6
click at [587, 472] on li "Why it works: This reinforces the brand's medical authority and justifies the p…" at bounding box center [617, 465] width 344 height 48
click at [610, 479] on li "Why it works: This reinforces the brand's medical authority and justifies the p…" at bounding box center [617, 465] width 344 height 48
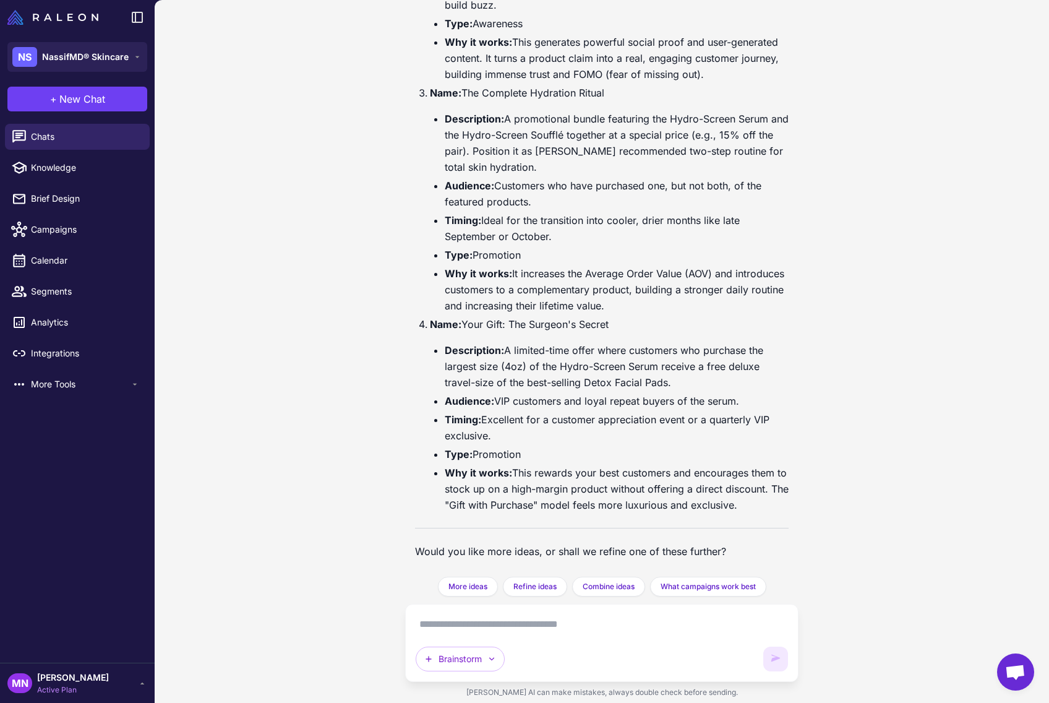
scroll to position [1004, 0]
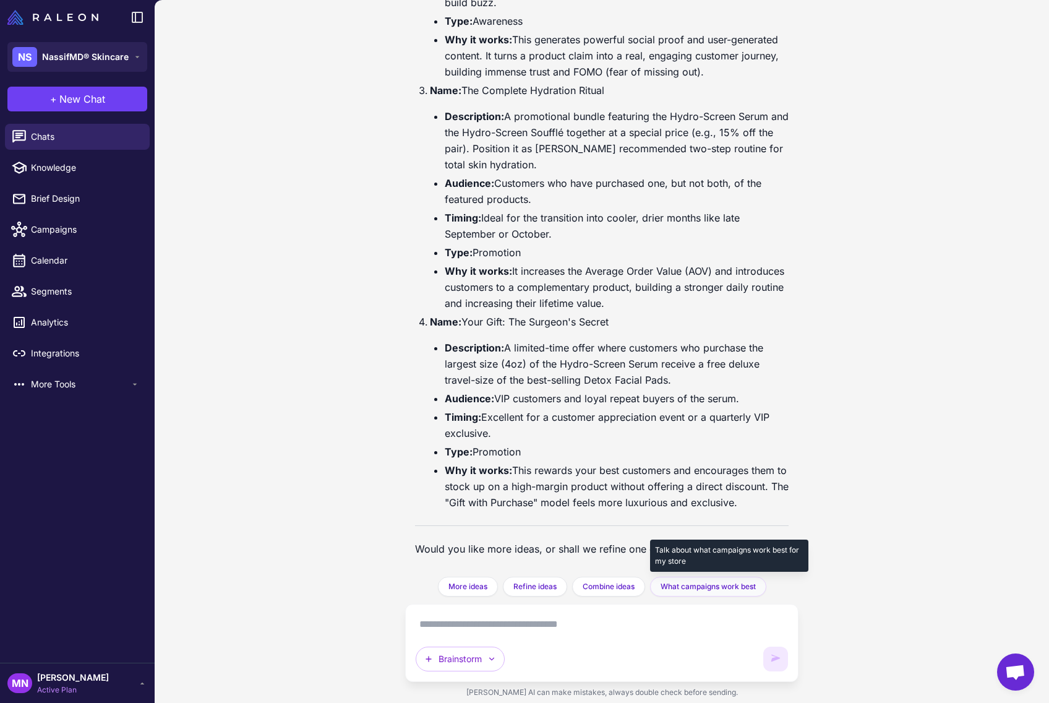
click at [678, 585] on span "What campaigns work best" at bounding box center [708, 586] width 95 height 11
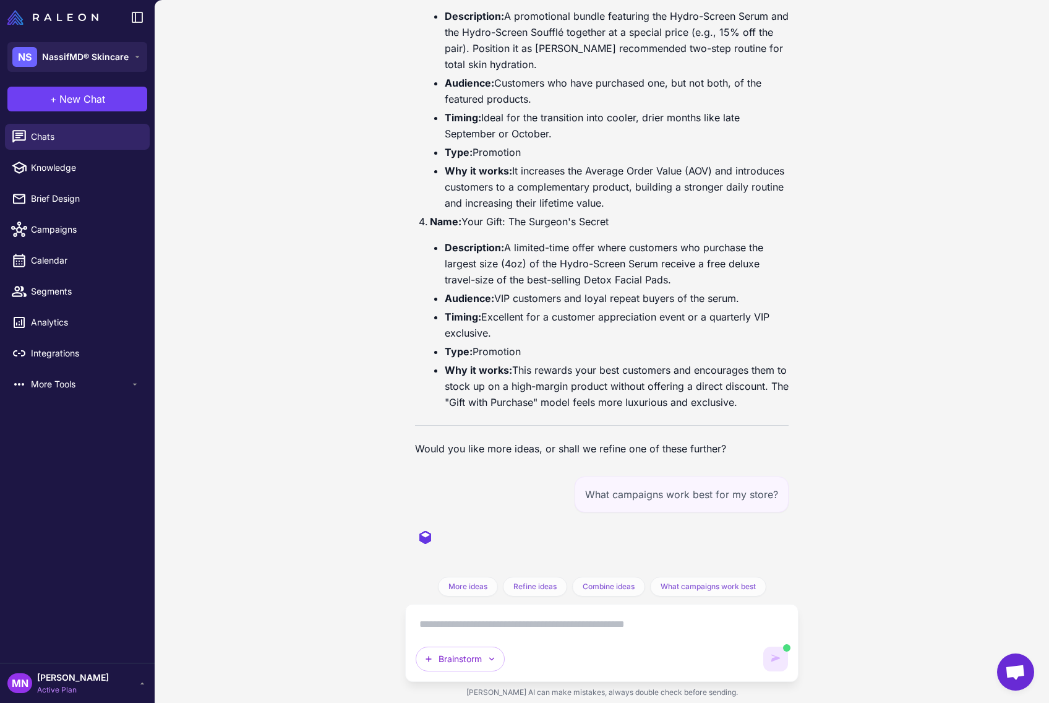
click at [650, 528] on div at bounding box center [602, 544] width 374 height 45
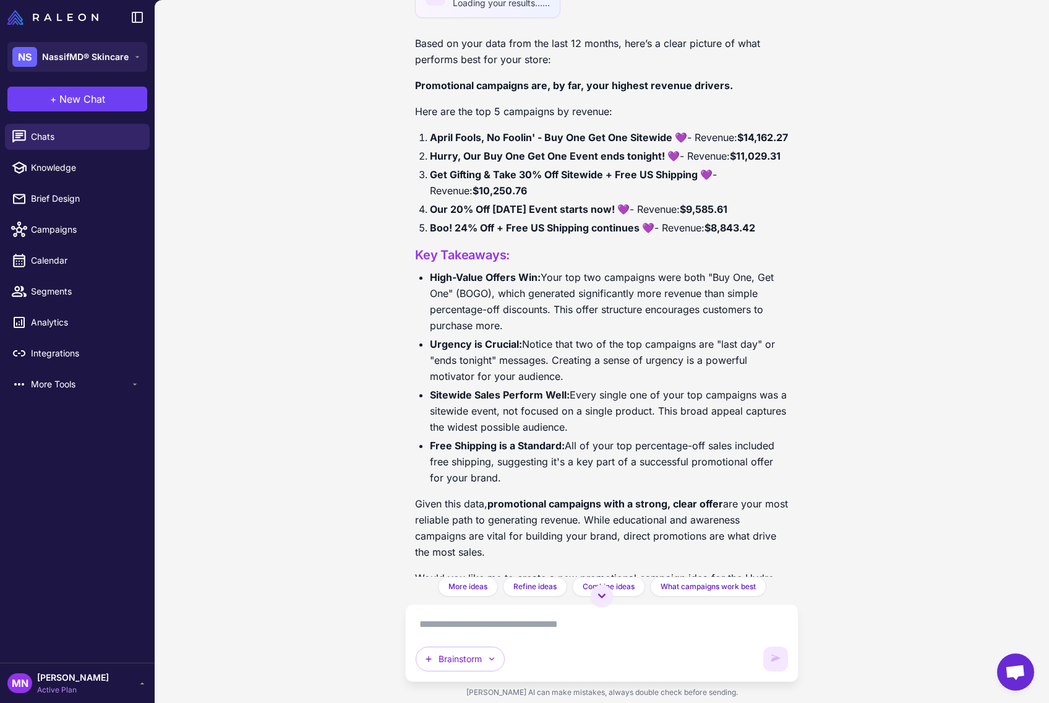
scroll to position [1697, 0]
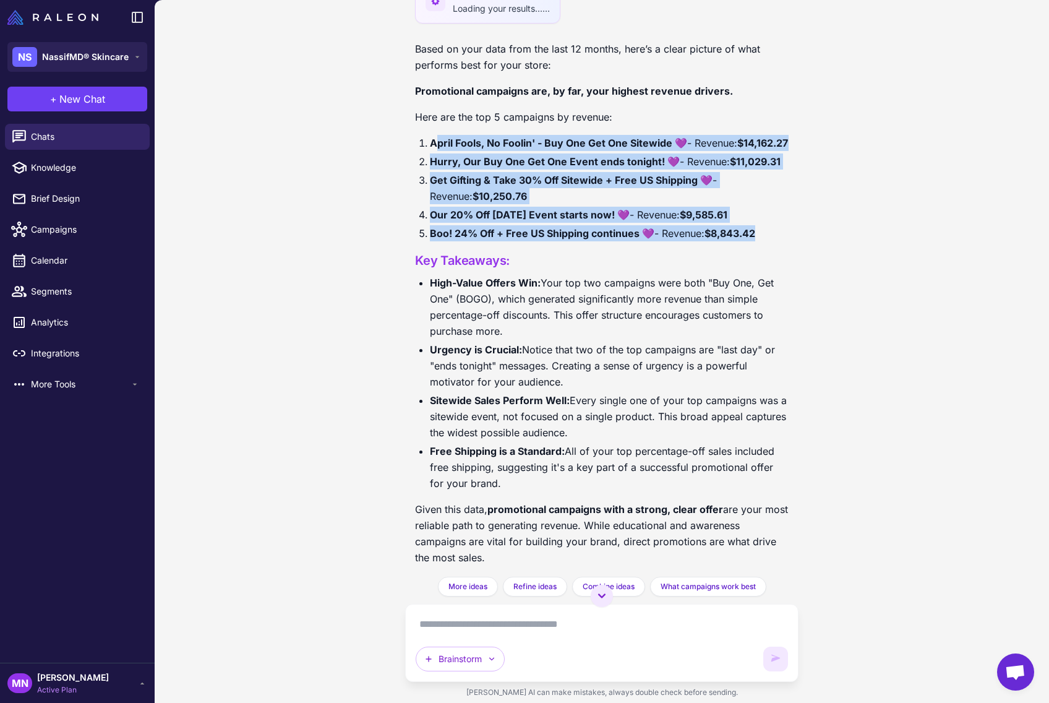
drag, startPoint x: 434, startPoint y: 143, endPoint x: 781, endPoint y: 252, distance: 363.1
click at [781, 241] on ol "April Fools, No Foolin' - Buy One Get One Sitewide 💜 - Revenue: $14,162.27 Hurr…" at bounding box center [602, 188] width 374 height 106
click at [777, 241] on li "Boo! 24% Off + Free US Shipping continues 💜 - Revenue: $8,843.42" at bounding box center [609, 233] width 359 height 16
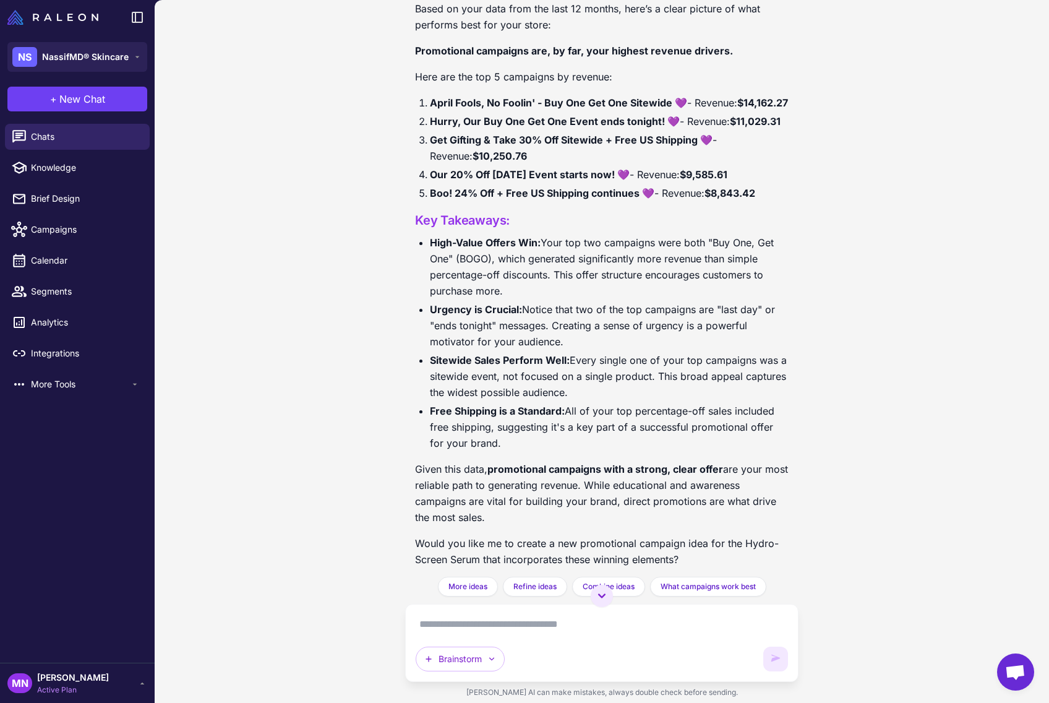
scroll to position [1764, 0]
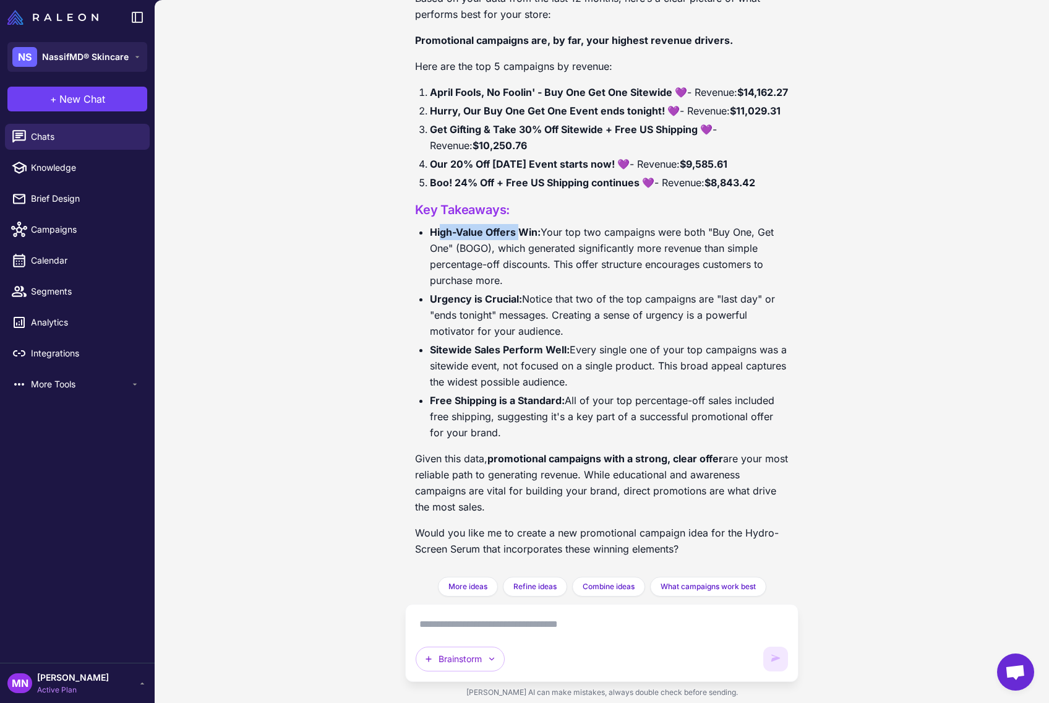
drag, startPoint x: 440, startPoint y: 236, endPoint x: 519, endPoint y: 236, distance: 79.2
click at [519, 236] on strong "High-Value Offers Win:" at bounding box center [485, 232] width 111 height 12
click at [535, 236] on strong "High-Value Offers Win:" at bounding box center [485, 232] width 111 height 12
drag, startPoint x: 437, startPoint y: 299, endPoint x: 507, endPoint y: 299, distance: 69.3
click at [508, 299] on strong "Urgency is Crucial:" at bounding box center [476, 299] width 92 height 12
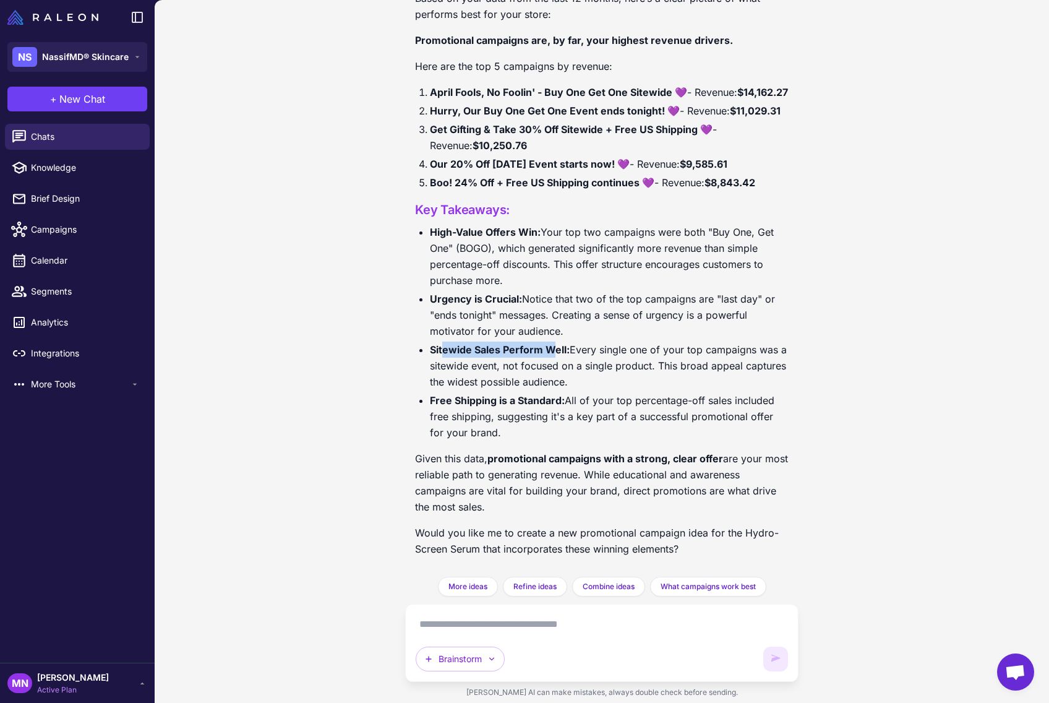
drag, startPoint x: 444, startPoint y: 351, endPoint x: 546, endPoint y: 352, distance: 101.4
click at [547, 352] on strong "Sitewide Sales Perform Well:" at bounding box center [500, 349] width 140 height 12
drag, startPoint x: 435, startPoint y: 403, endPoint x: 565, endPoint y: 398, distance: 130.0
click at [567, 398] on li "Free Shipping is a Standard: All of your top percentage-off sales included free…" at bounding box center [609, 416] width 359 height 48
click at [580, 421] on li "Free Shipping is a Standard: All of your top percentage-off sales included free…" at bounding box center [609, 416] width 359 height 48
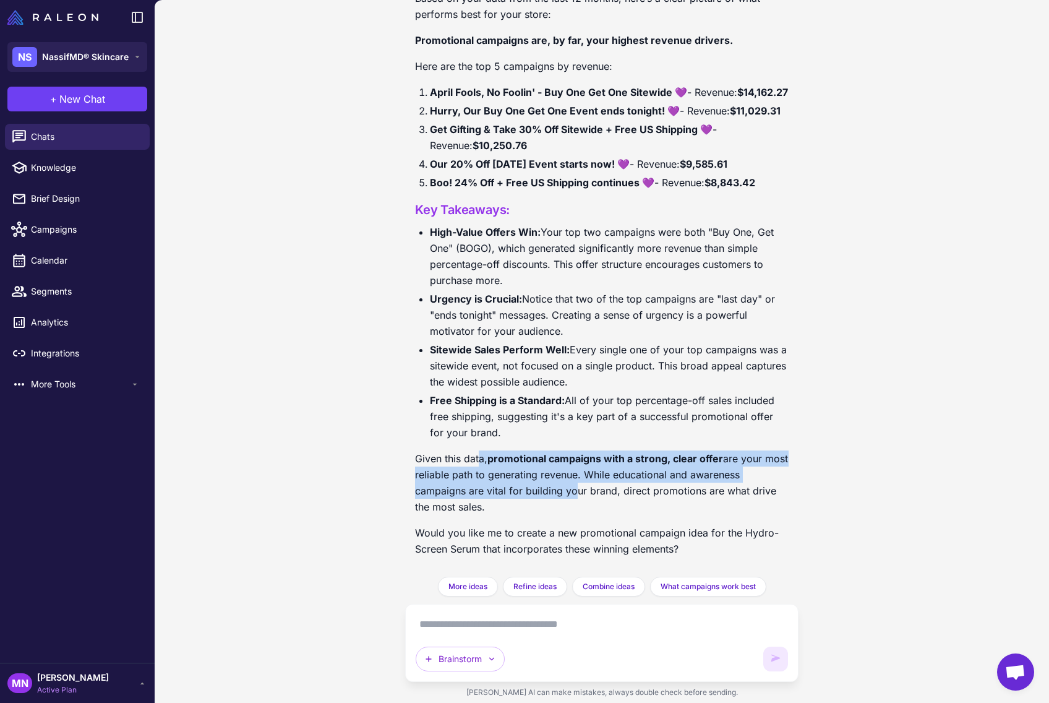
drag, startPoint x: 481, startPoint y: 463, endPoint x: 571, endPoint y: 491, distance: 95.3
click at [571, 491] on p "Given this data, promotional campaigns with a strong, clear offer are your most…" at bounding box center [602, 482] width 374 height 64
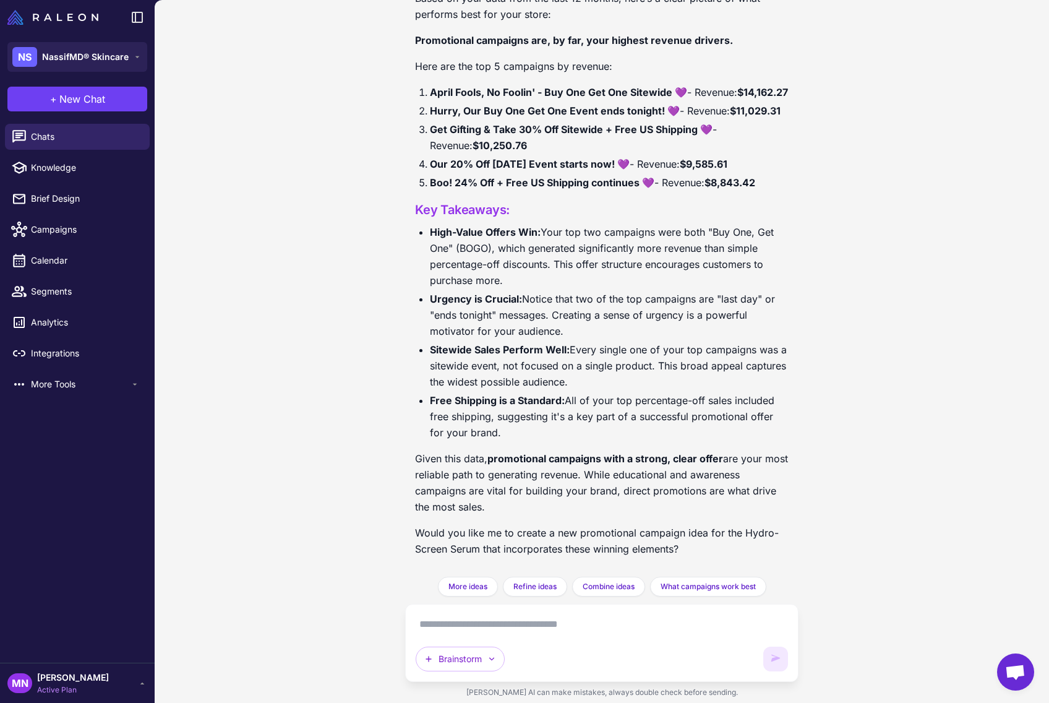
click at [693, 461] on strong "promotional campaigns with a strong, clear offer" at bounding box center [605, 458] width 236 height 12
click at [58, 166] on span "Knowledge" at bounding box center [85, 168] width 109 height 14
select select
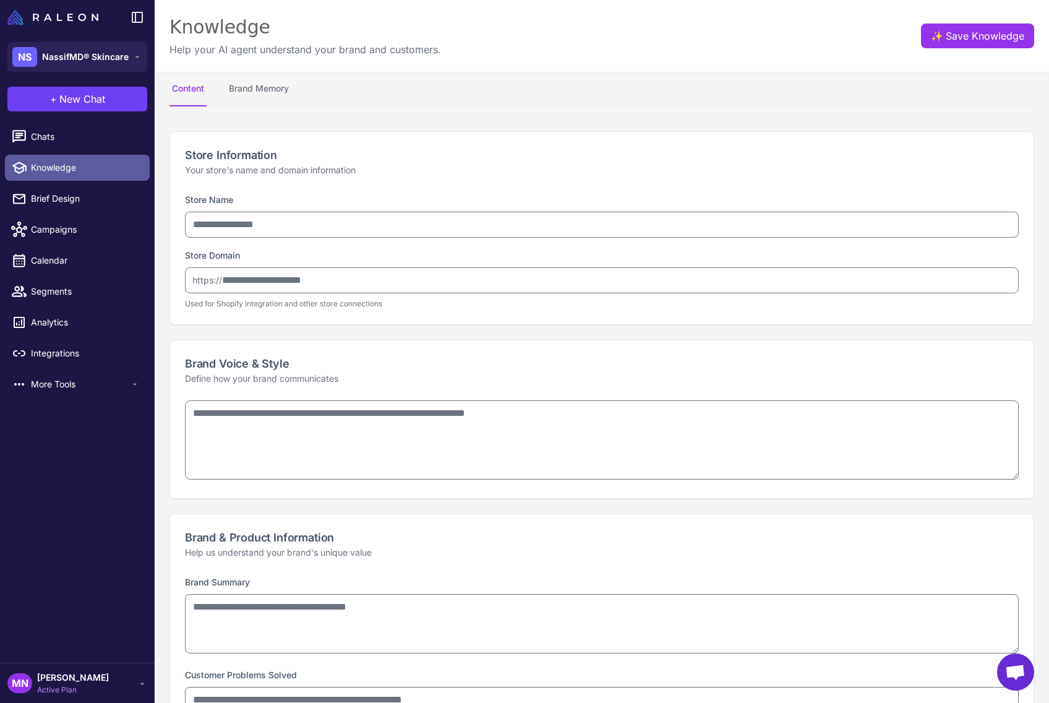
type input "**********"
type textarea "**********"
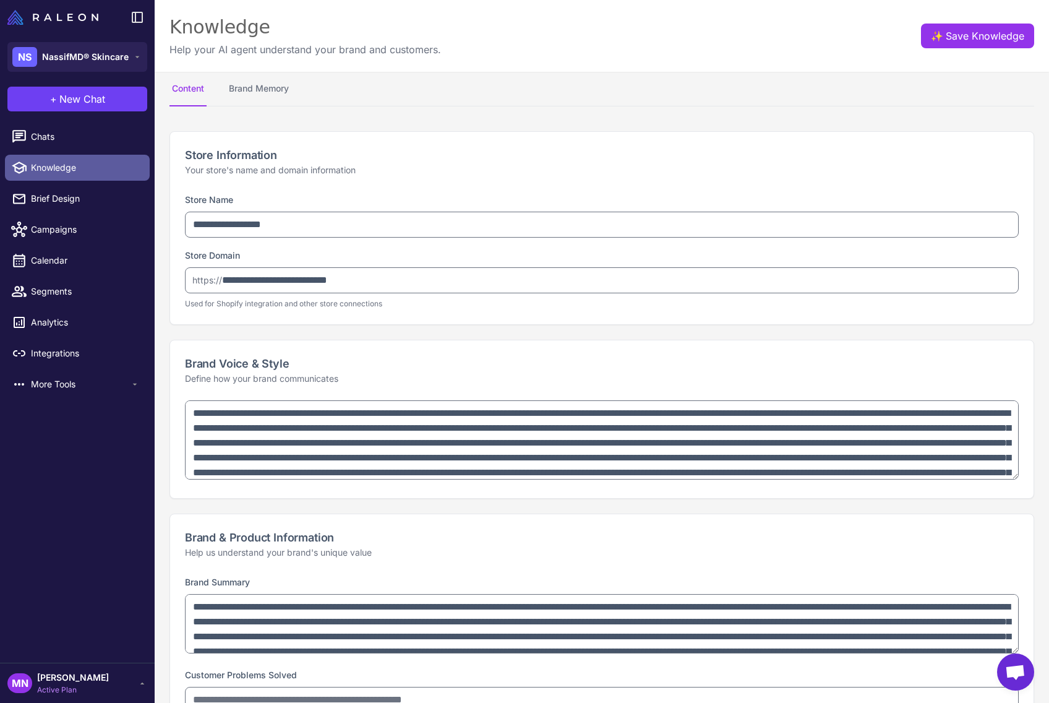
type textarea "**********"
select select "**"
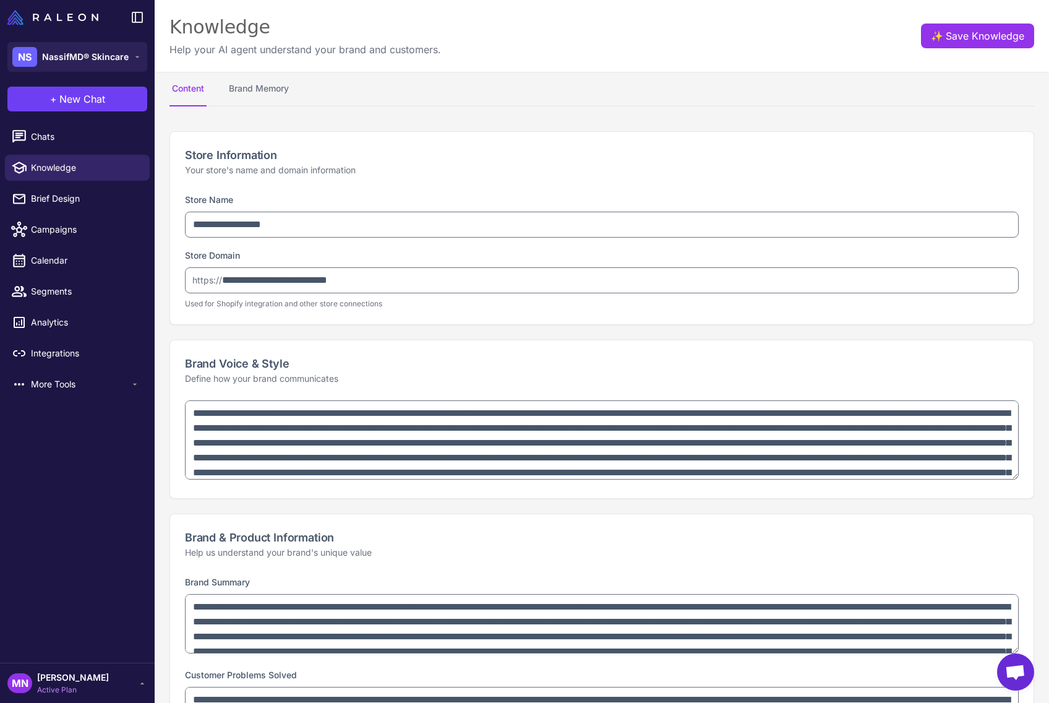
type textarea "**********"
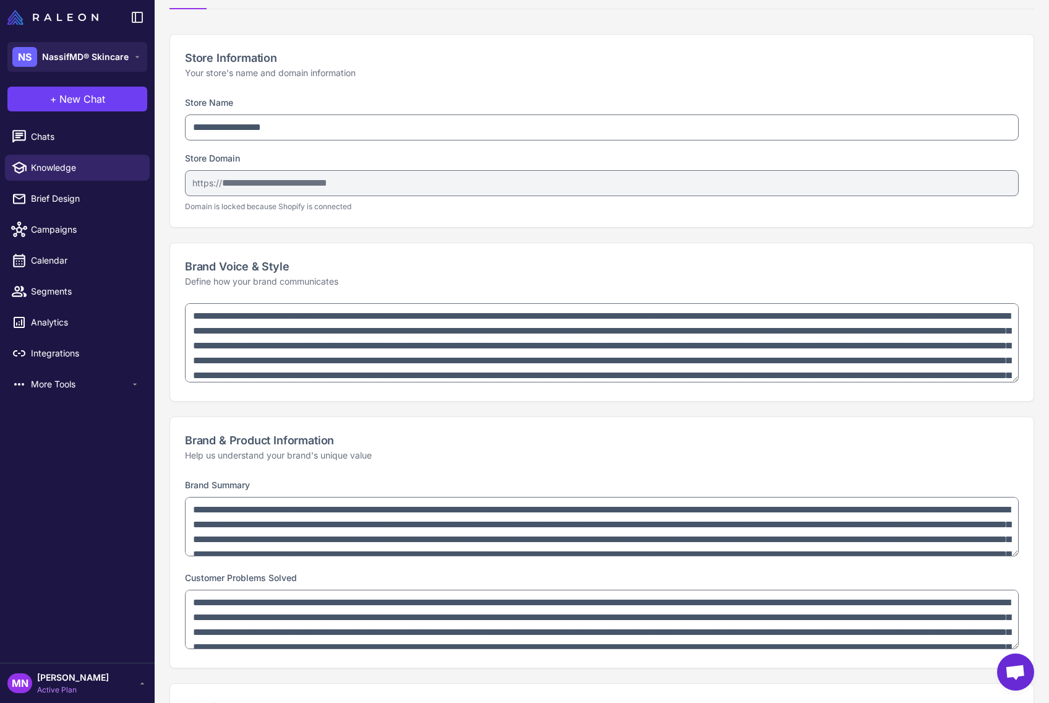
scroll to position [129, 0]
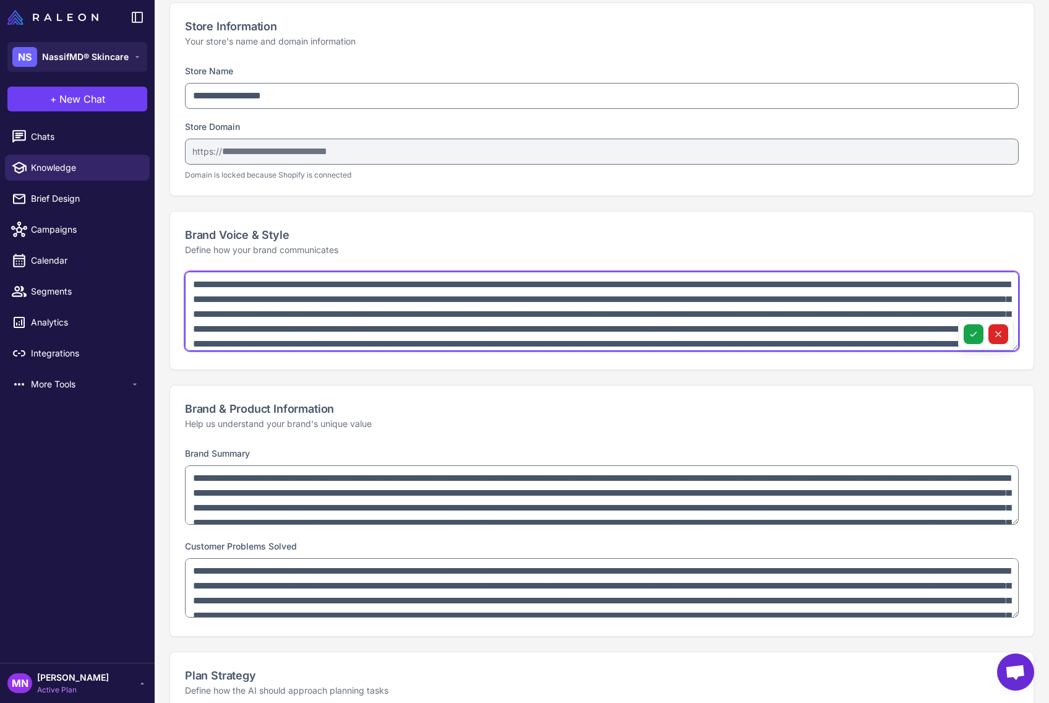
drag, startPoint x: 556, startPoint y: 286, endPoint x: 745, endPoint y: 316, distance: 191.7
click at [746, 316] on textarea at bounding box center [602, 311] width 834 height 79
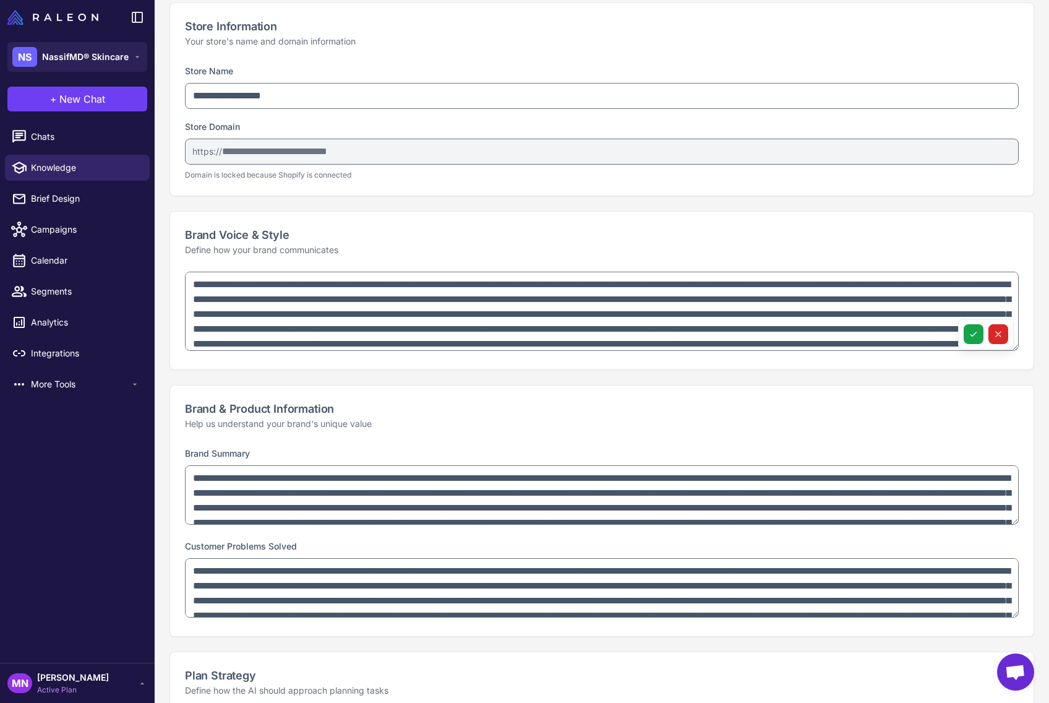
click at [516, 404] on h2 "Brand & Product Information" at bounding box center [602, 408] width 834 height 17
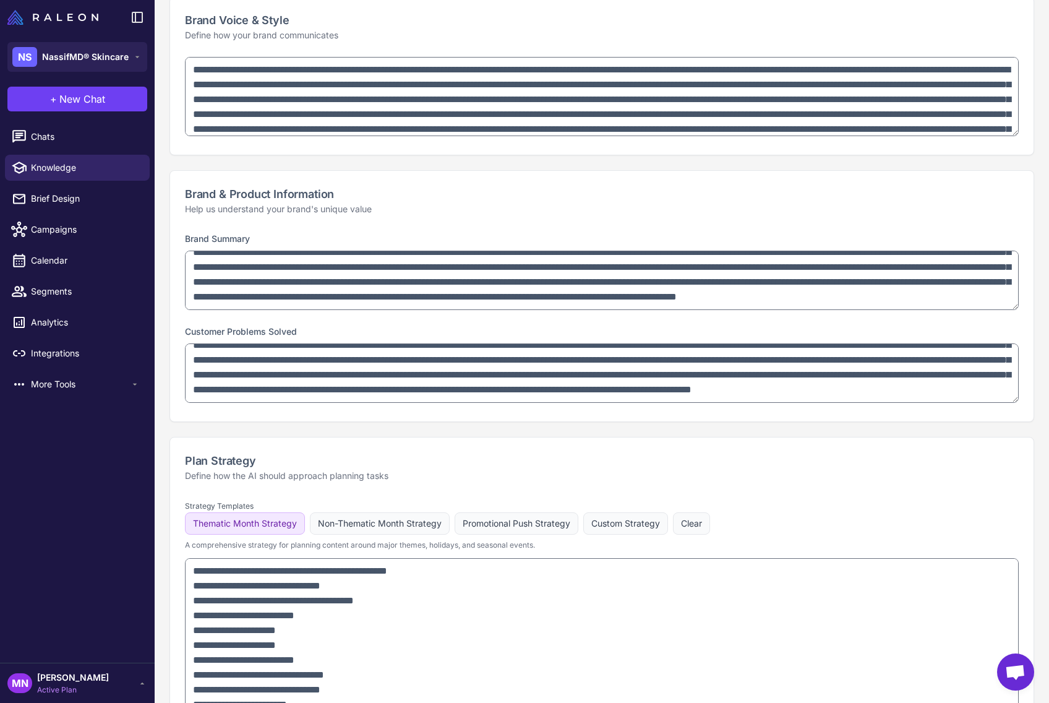
scroll to position [0, 0]
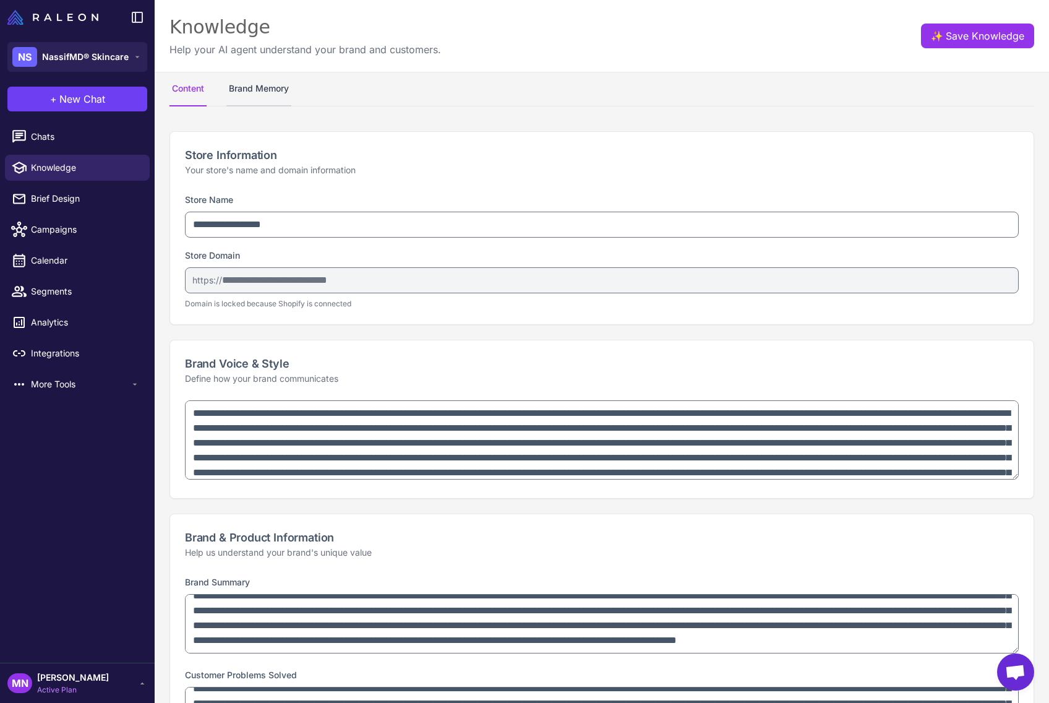
click at [257, 85] on button "Brand Memory" at bounding box center [258, 89] width 65 height 35
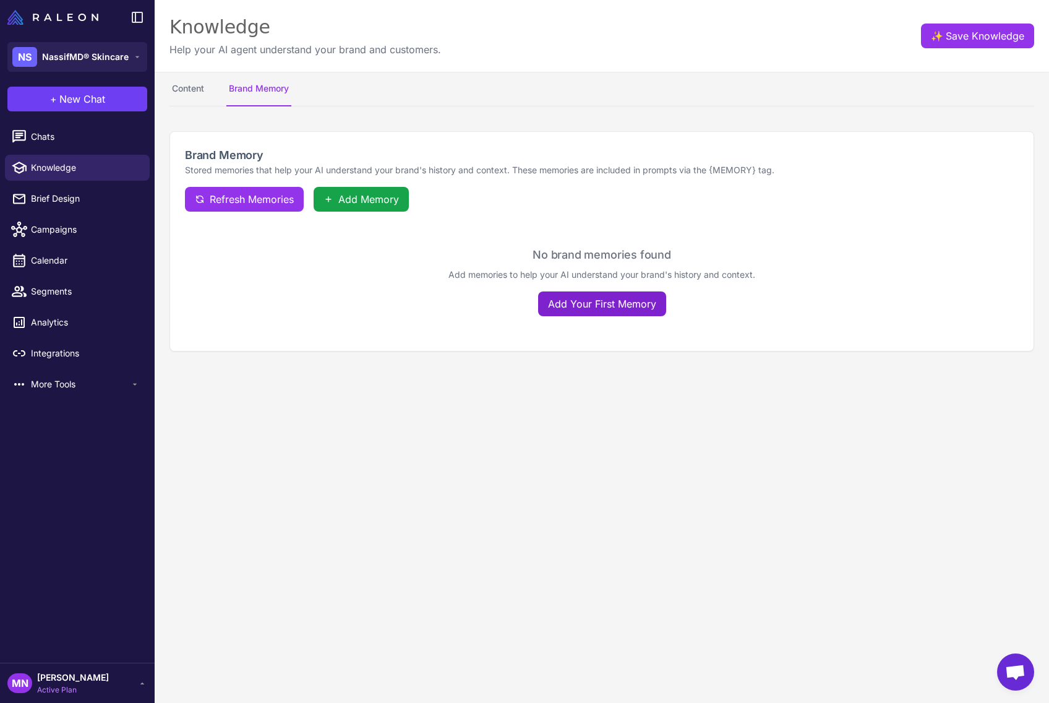
click at [627, 306] on button "Add Your First Memory" at bounding box center [602, 303] width 128 height 25
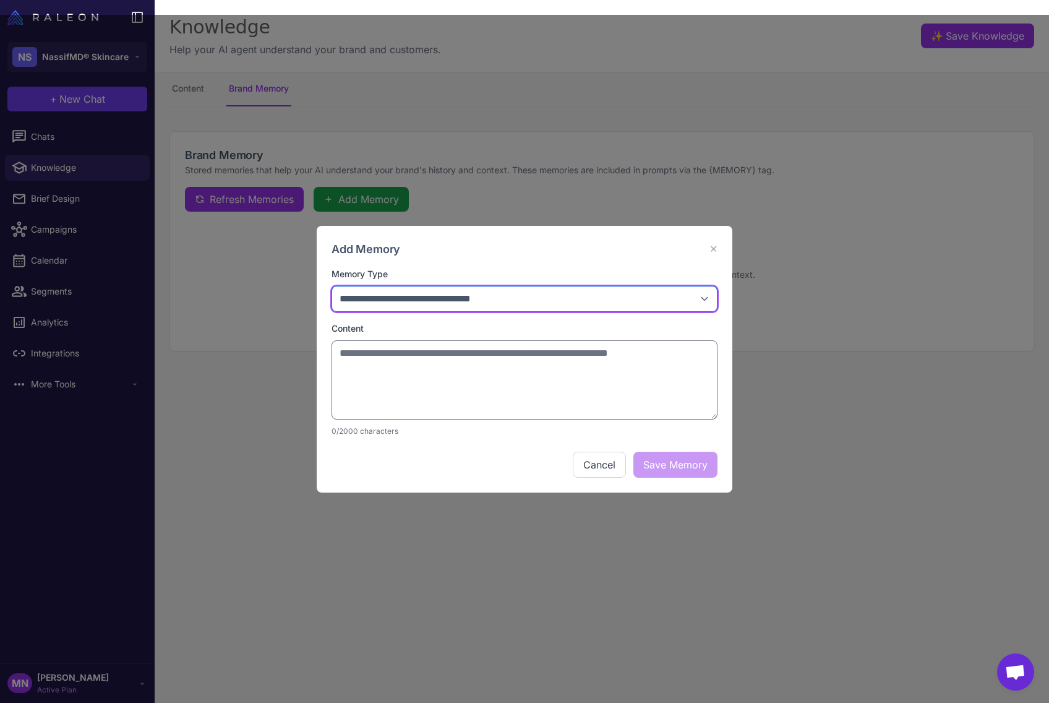
click at [482, 301] on select "**********" at bounding box center [525, 299] width 386 height 26
select select "*********"
click at [332, 286] on select "**********" at bounding box center [525, 299] width 386 height 26
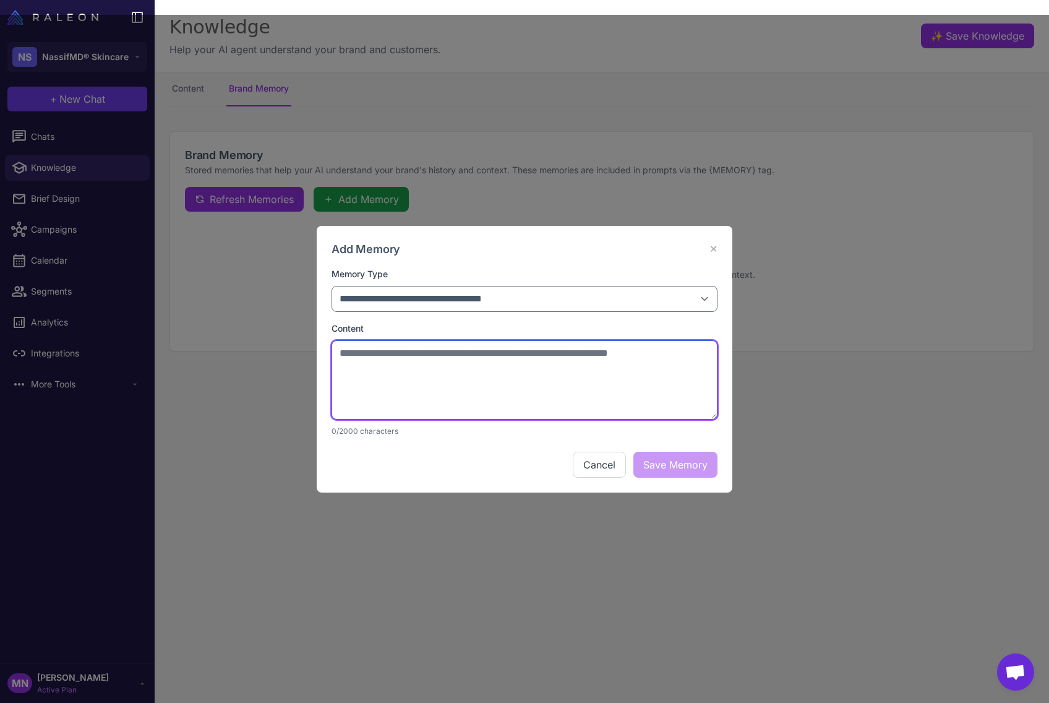
click at [435, 377] on textarea at bounding box center [525, 379] width 386 height 79
type textarea "**********"
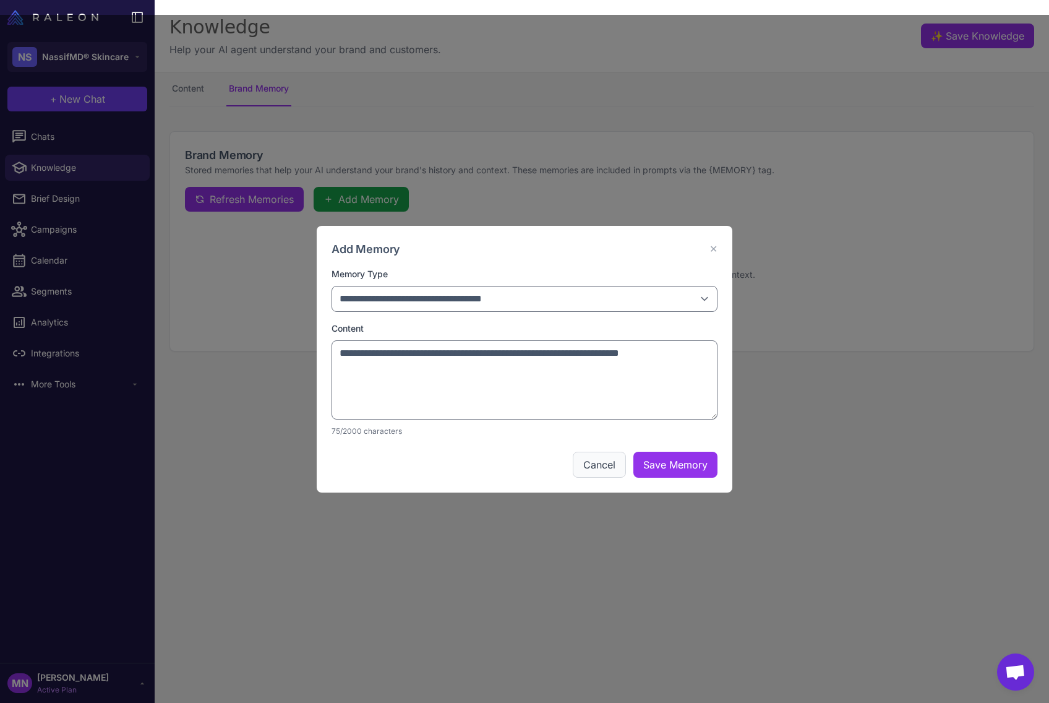
click at [596, 466] on button "Cancel" at bounding box center [599, 464] width 53 height 26
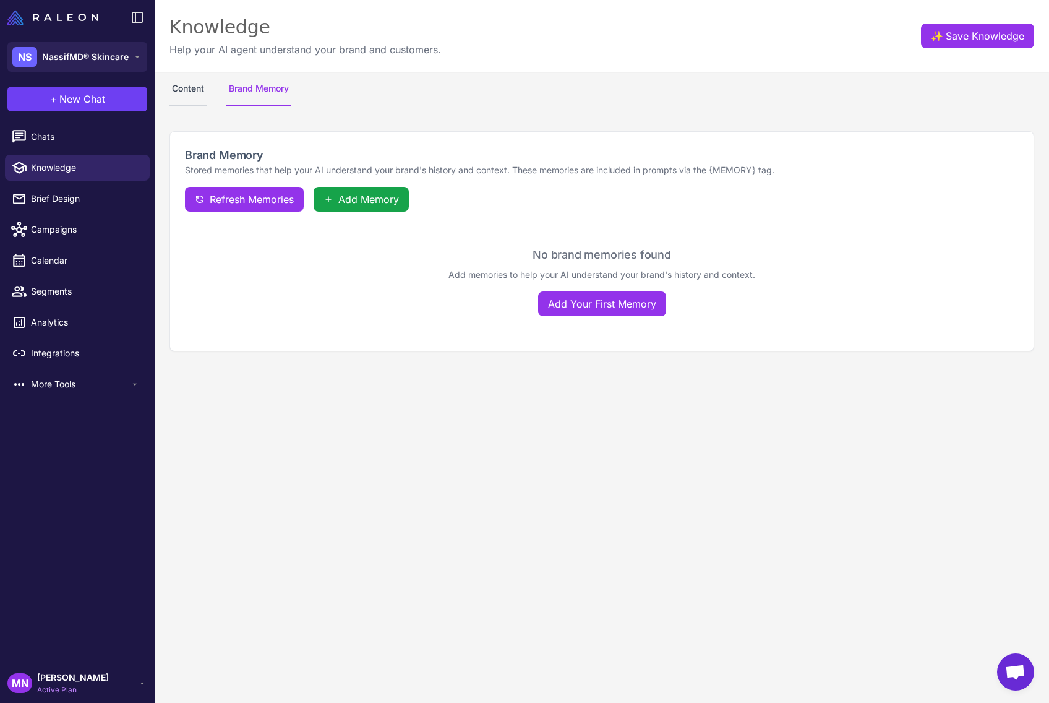
click at [182, 83] on button "Content" at bounding box center [187, 89] width 37 height 35
select select "**"
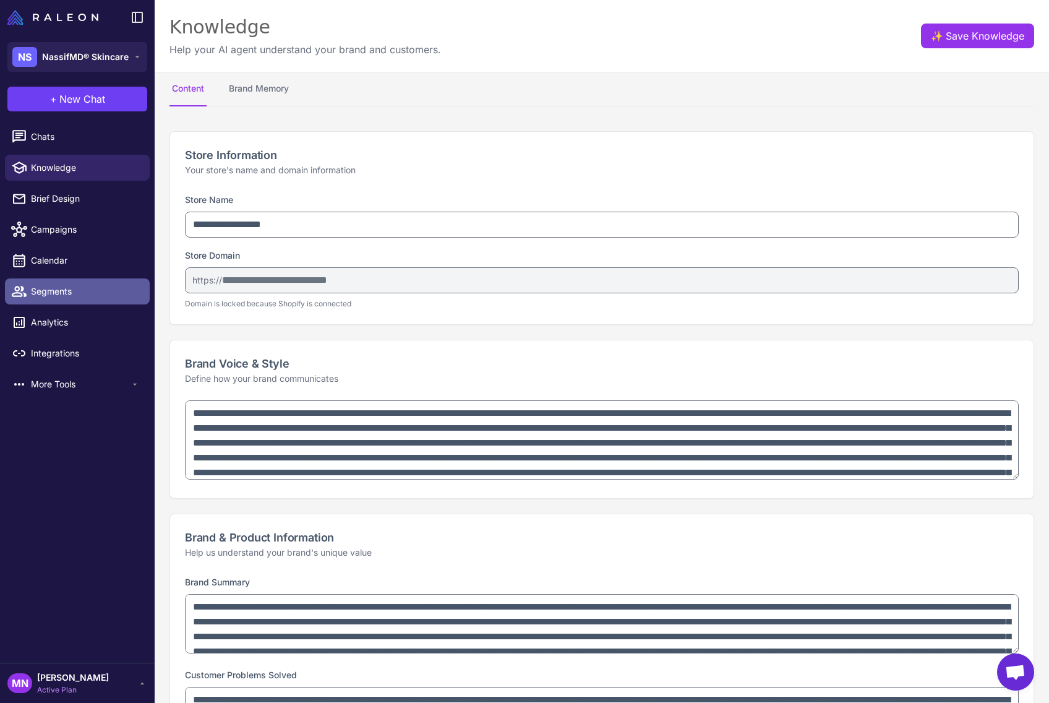
click at [53, 295] on span "Segments" at bounding box center [85, 292] width 109 height 14
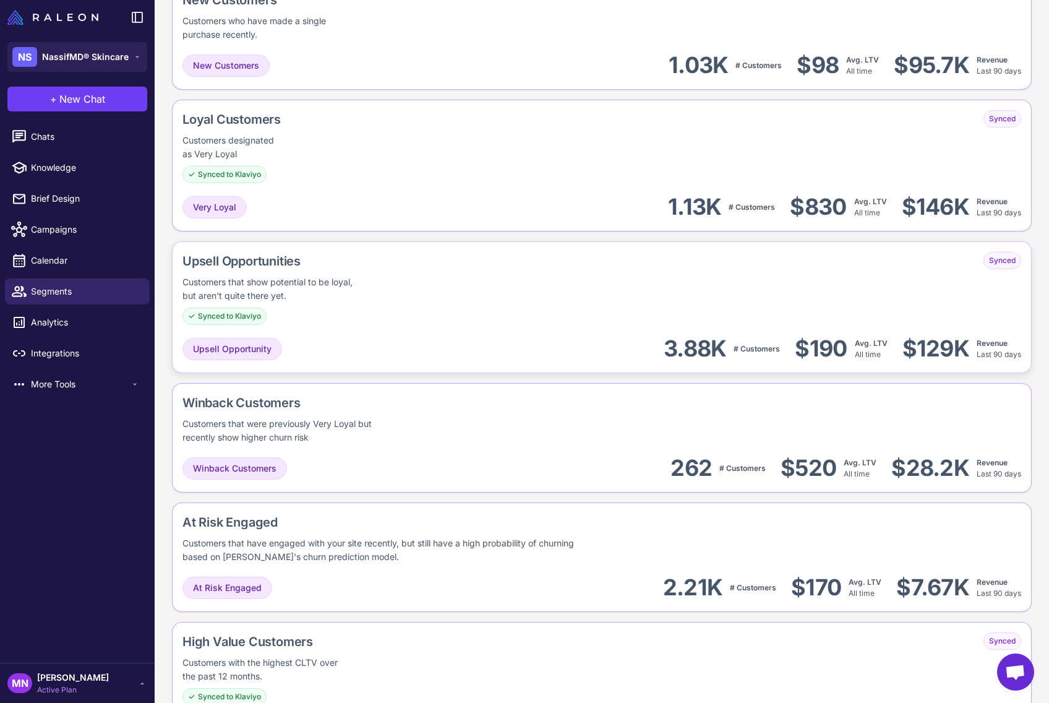
scroll to position [484, 0]
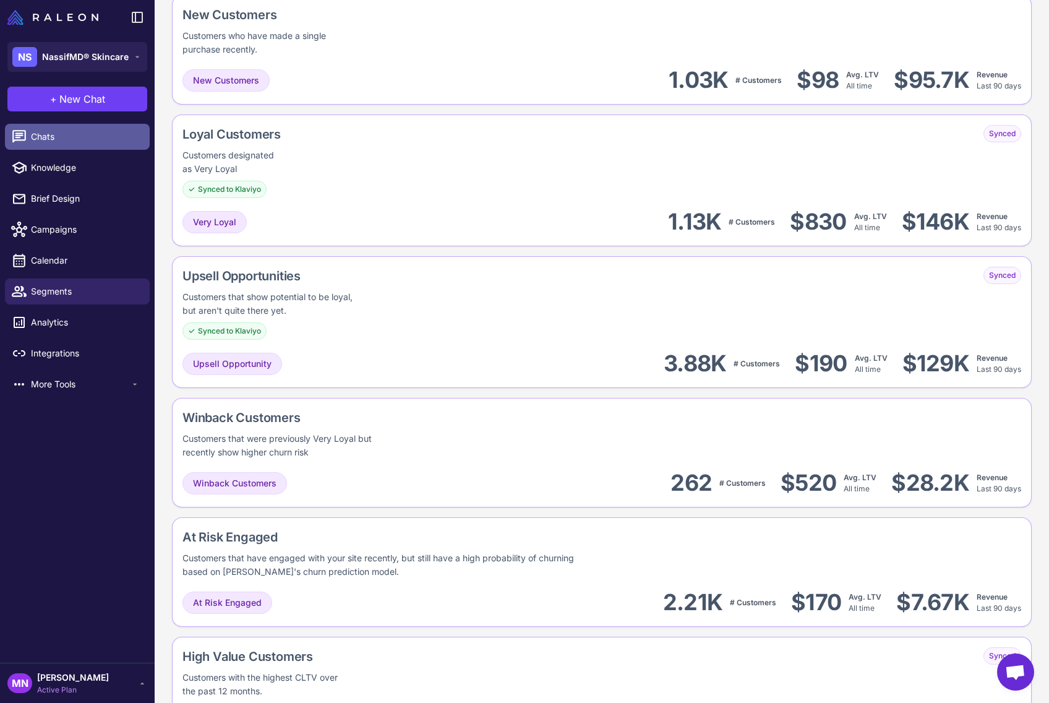
click at [45, 136] on span "Chats" at bounding box center [85, 137] width 109 height 14
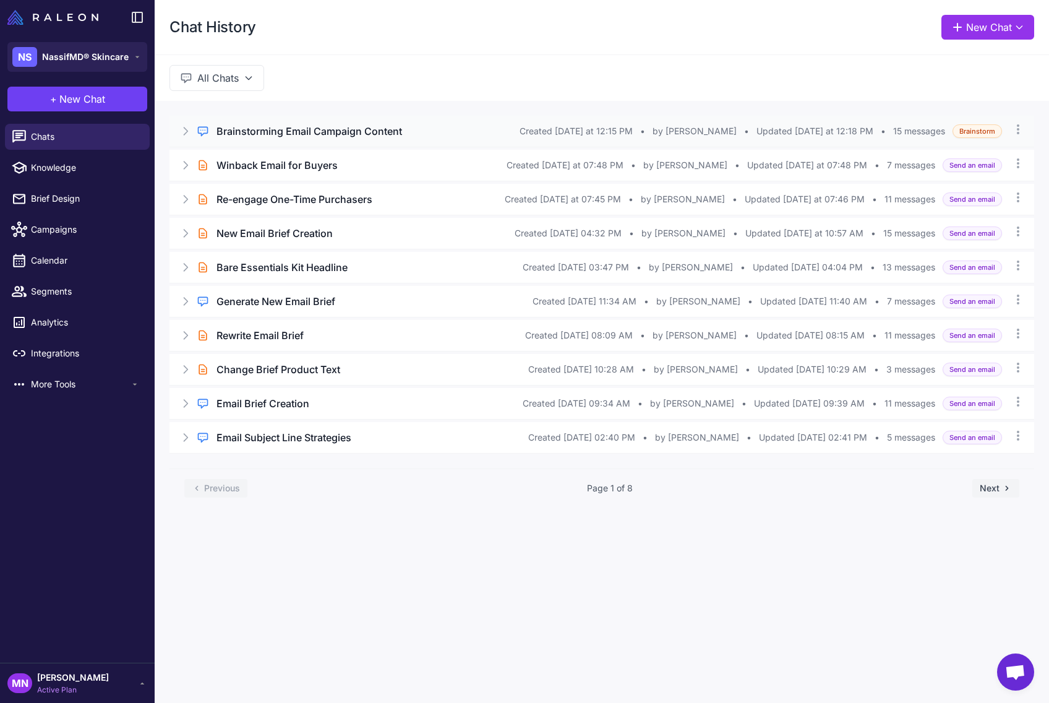
click at [299, 129] on h3 "Brainstorming Email Campaign Content" at bounding box center [309, 131] width 186 height 15
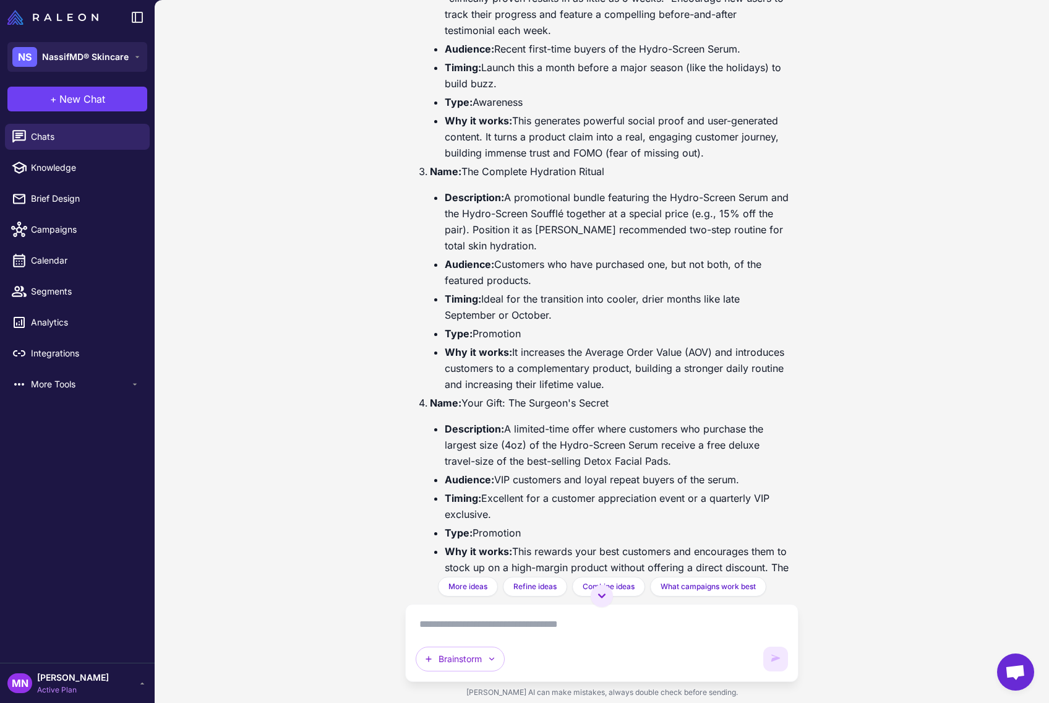
scroll to position [968, 0]
drag, startPoint x: 472, startPoint y: 267, endPoint x: 567, endPoint y: 280, distance: 96.2
click at [568, 281] on li "Audience: Customers who have purchased one, but not both, of the featured produ…" at bounding box center [617, 271] width 344 height 32
click at [567, 280] on li "Audience: Customers who have purchased one, but not both, of the featured produ…" at bounding box center [617, 271] width 344 height 32
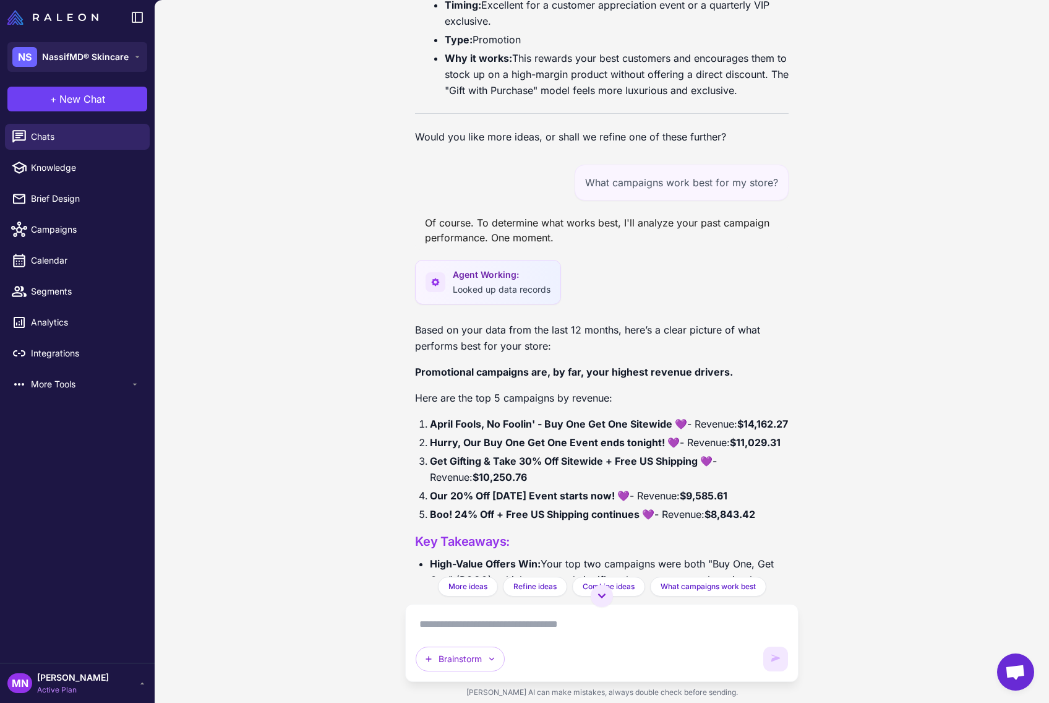
scroll to position [1536, 0]
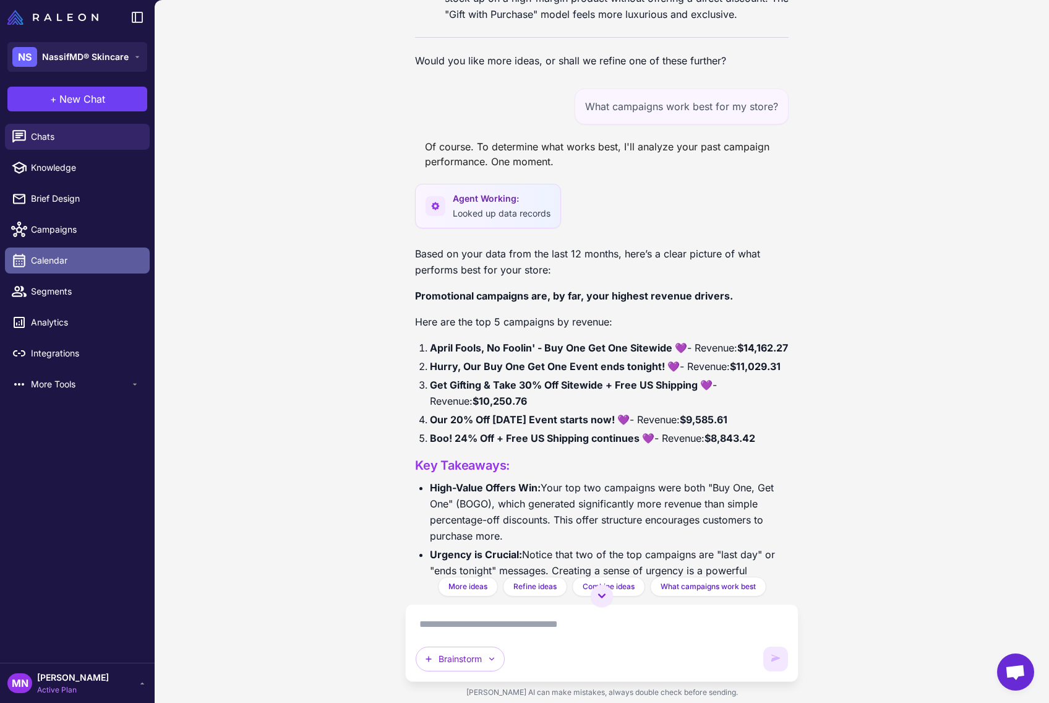
click at [67, 259] on span "Calendar" at bounding box center [85, 261] width 109 height 14
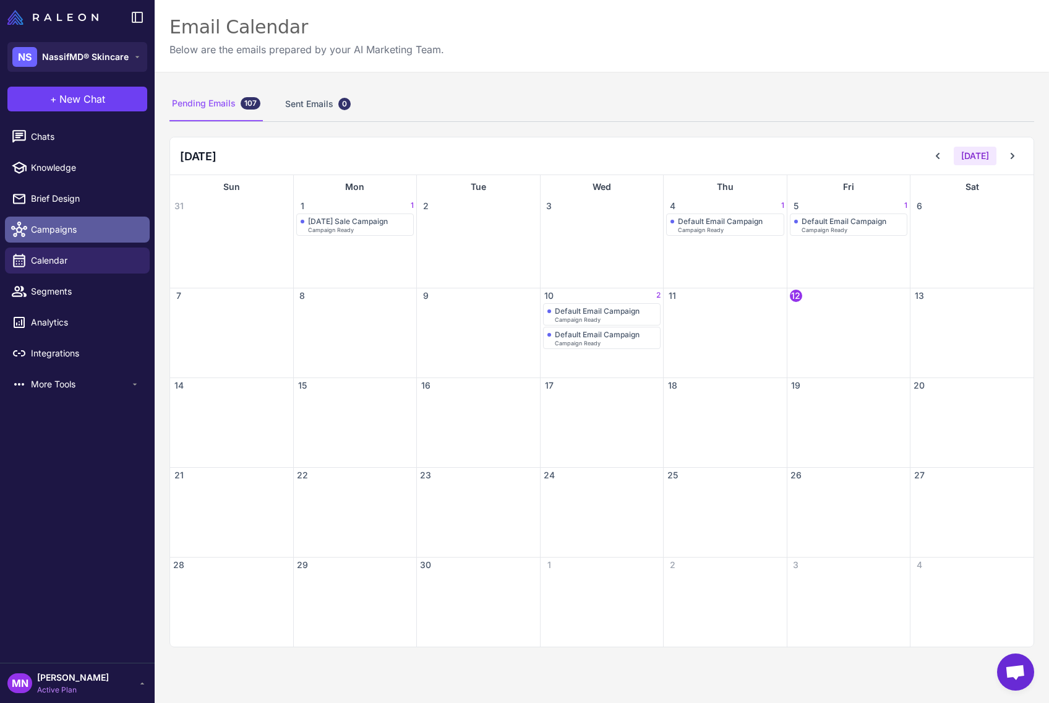
click at [58, 231] on span "Campaigns" at bounding box center [85, 230] width 109 height 14
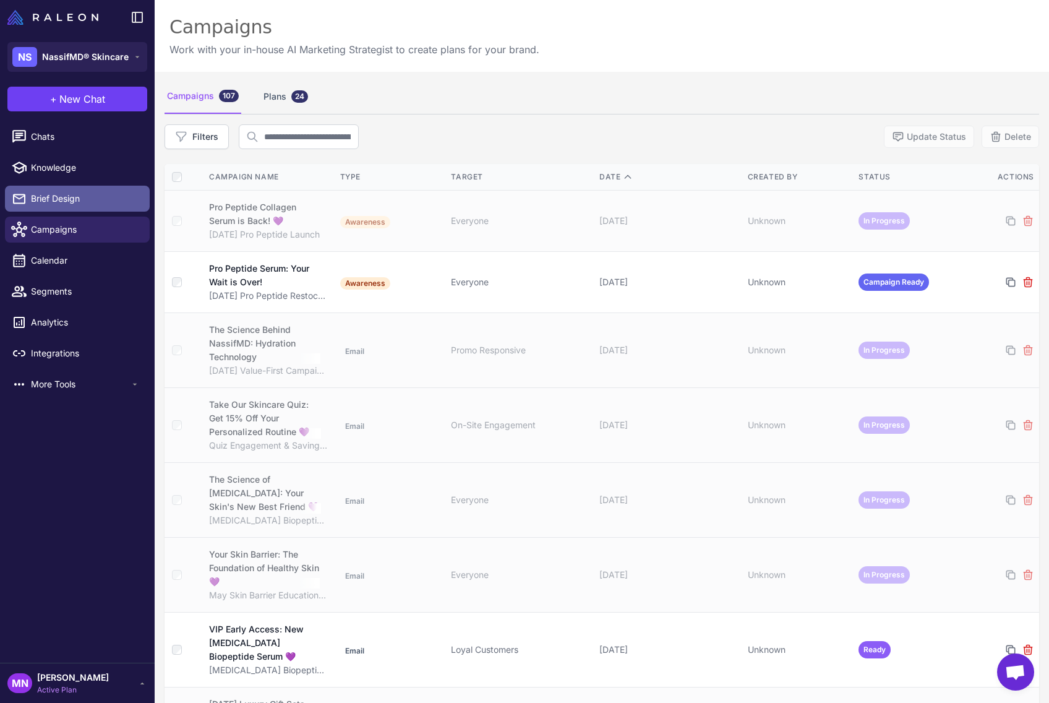
click at [68, 197] on span "Brief Design" at bounding box center [85, 199] width 109 height 14
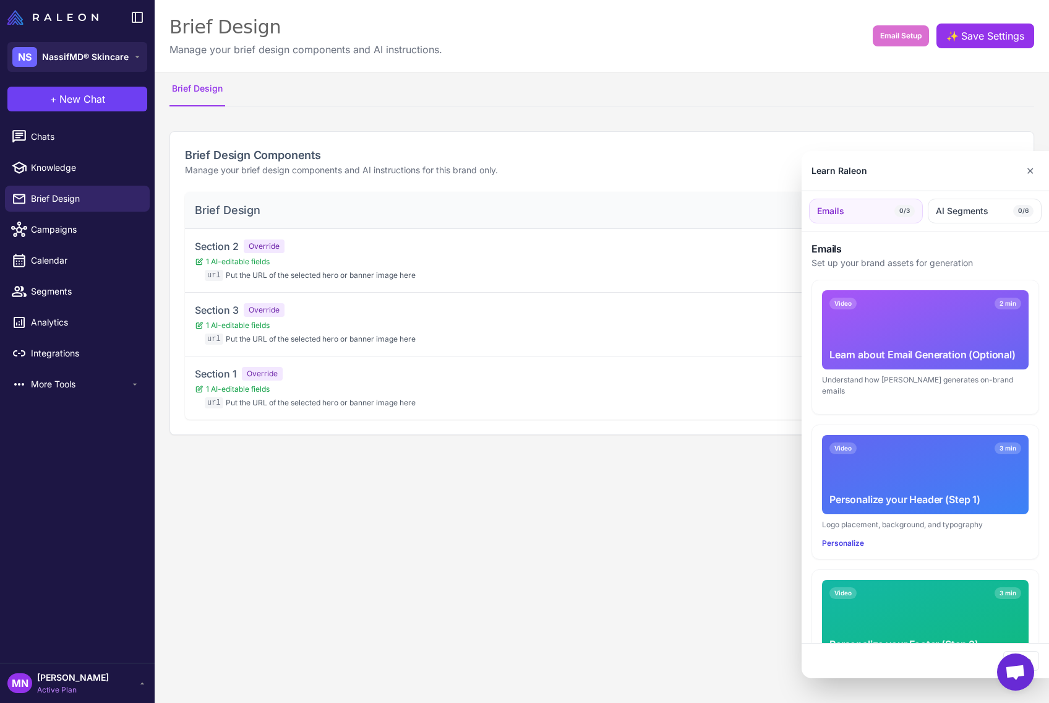
click at [121, 90] on div at bounding box center [524, 351] width 1049 height 703
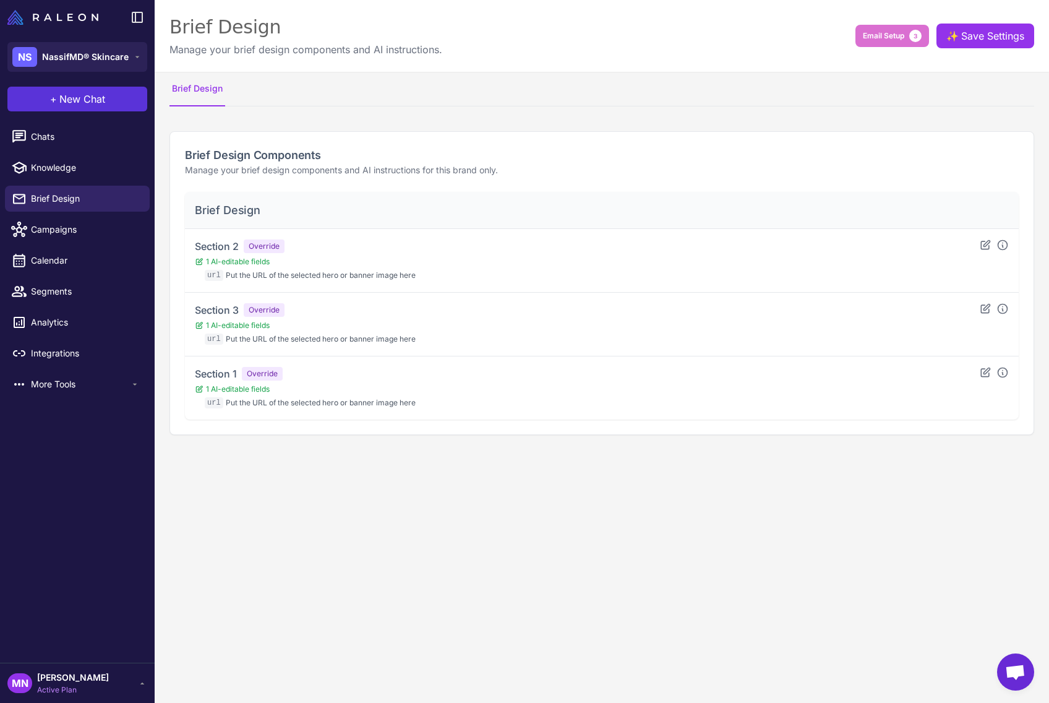
click at [85, 104] on span "New Chat" at bounding box center [82, 99] width 46 height 15
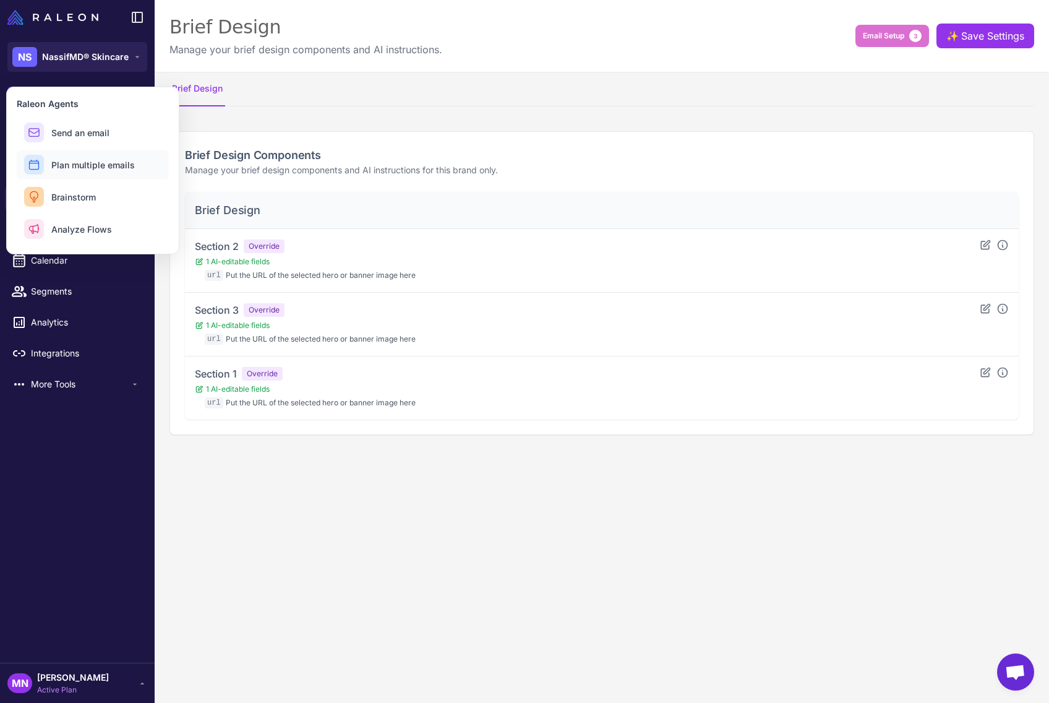
click at [75, 166] on span "Plan multiple emails" at bounding box center [92, 164] width 83 height 13
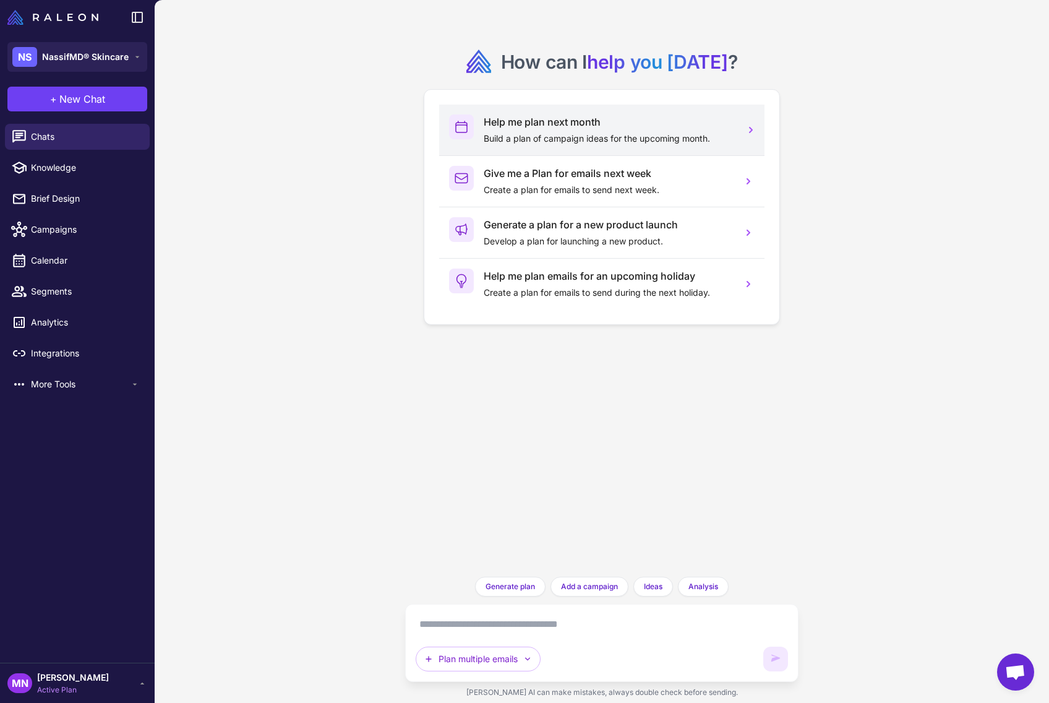
click at [548, 129] on div "Help me plan next month Build a plan of campaign ideas for the upcoming month." at bounding box center [608, 129] width 249 height 31
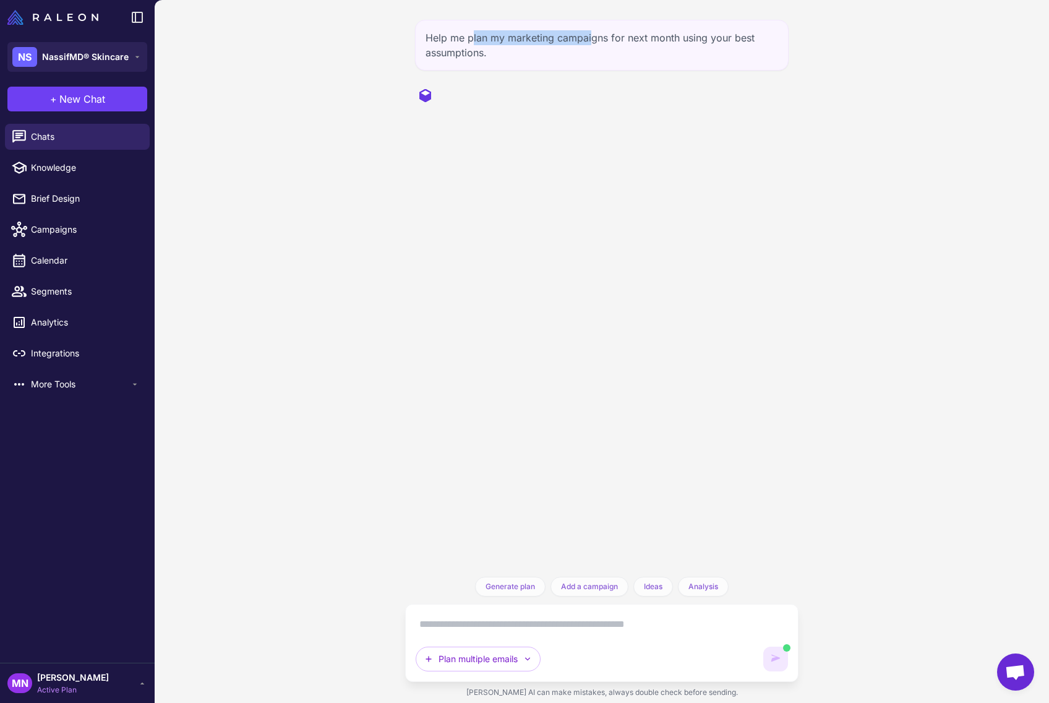
drag, startPoint x: 471, startPoint y: 33, endPoint x: 589, endPoint y: 37, distance: 118.2
click at [592, 37] on div "Help me plan my marketing campaigns for next month using your best assumptions." at bounding box center [602, 45] width 374 height 51
click at [570, 43] on div "Help me plan my marketing campaigns for next month using your best assumptions." at bounding box center [602, 45] width 374 height 51
click at [587, 621] on textarea at bounding box center [602, 624] width 372 height 20
type textarea "*"
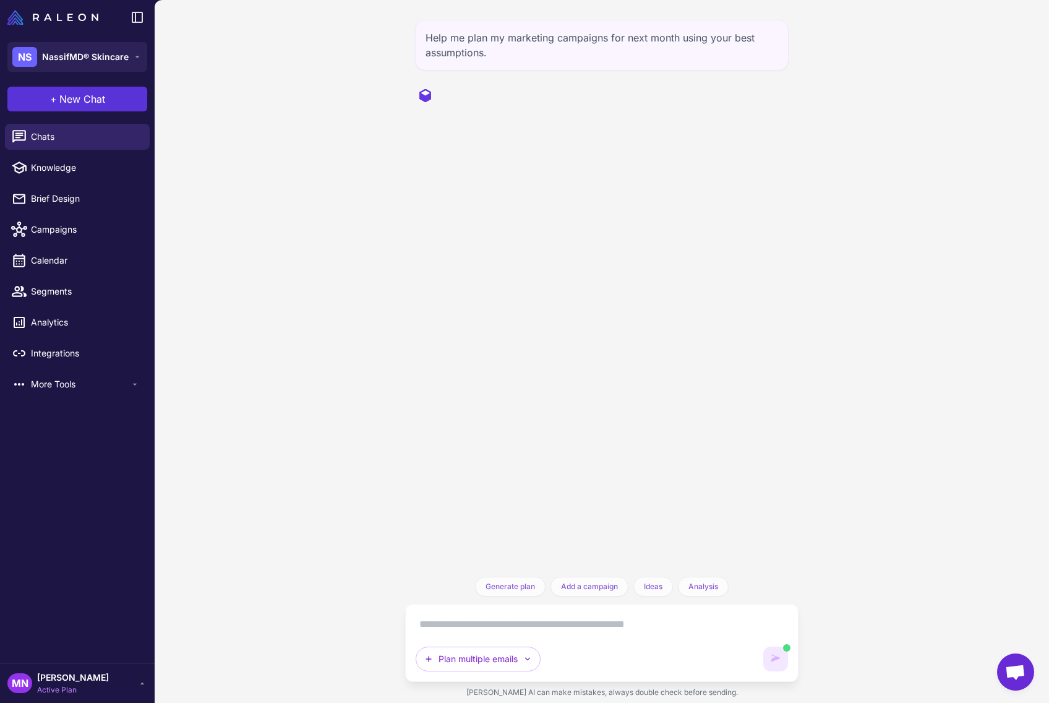
click at [85, 101] on span "New Chat" at bounding box center [82, 99] width 46 height 15
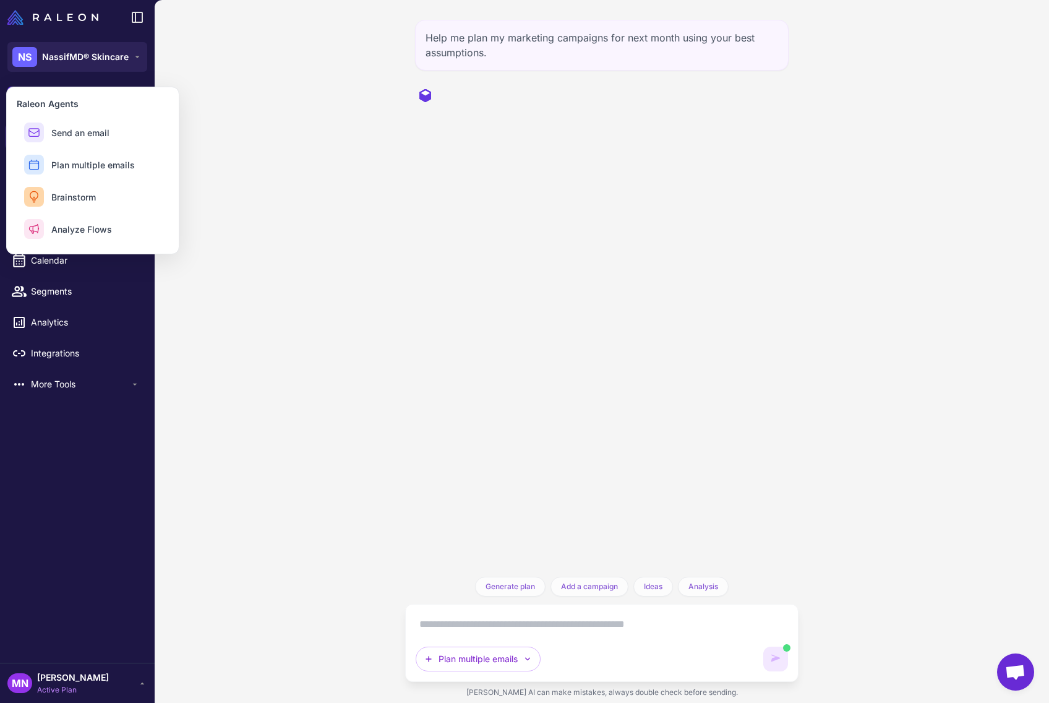
click at [301, 175] on div "Help me plan my marketing campaigns for next month using your best assumptions.…" at bounding box center [602, 351] width 894 height 703
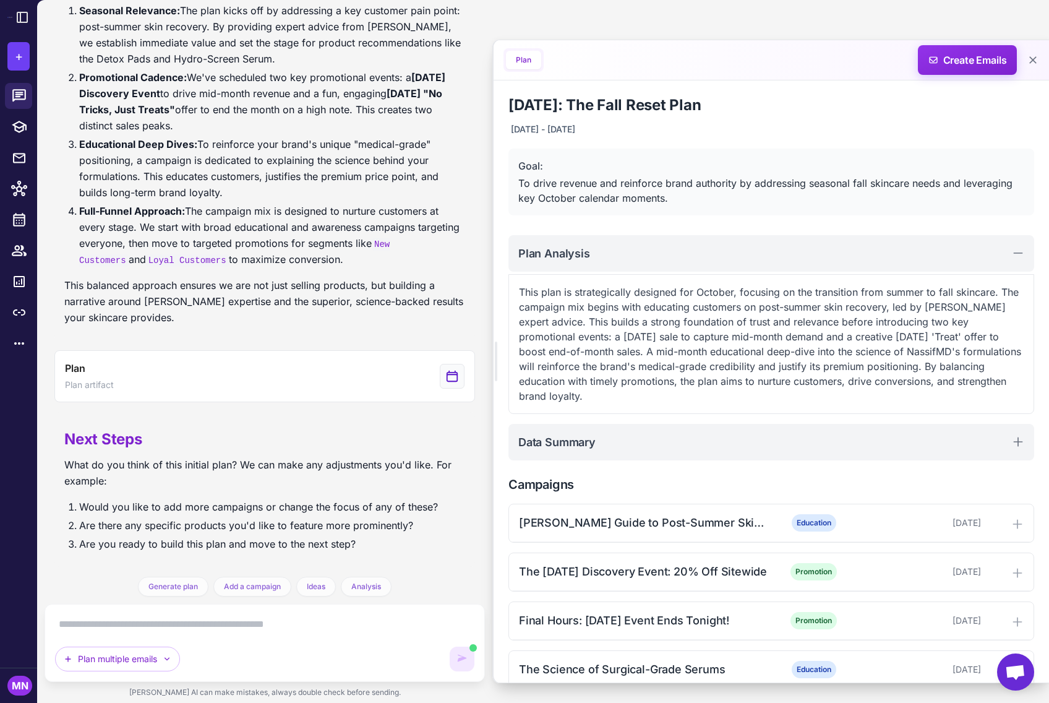
scroll to position [340, 0]
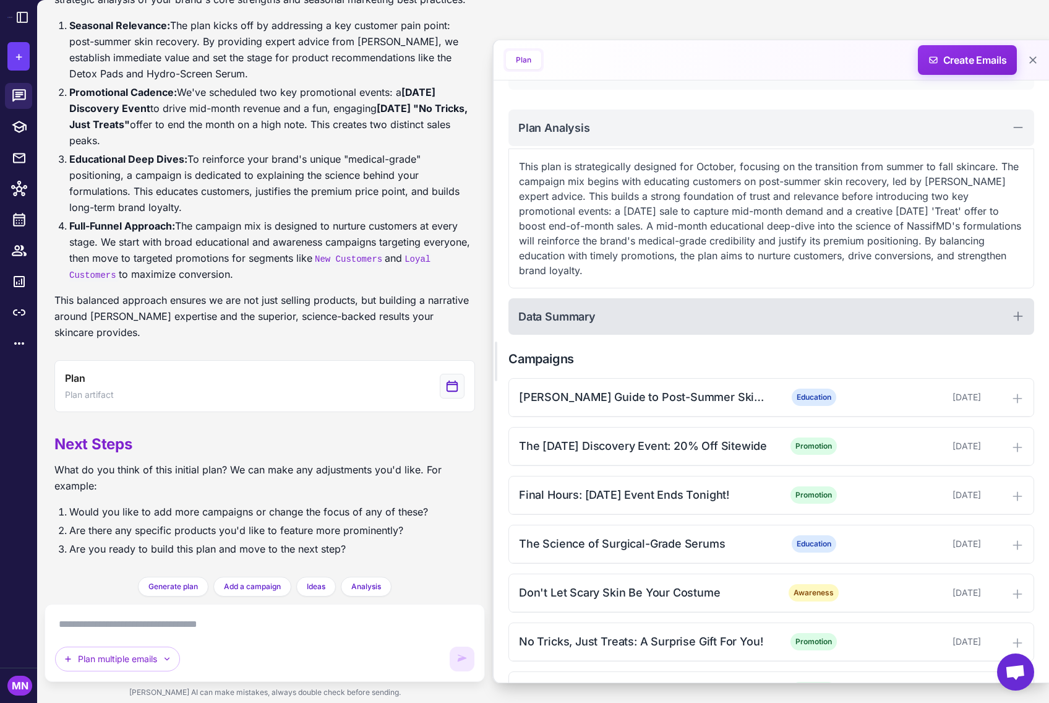
scroll to position [168, 0]
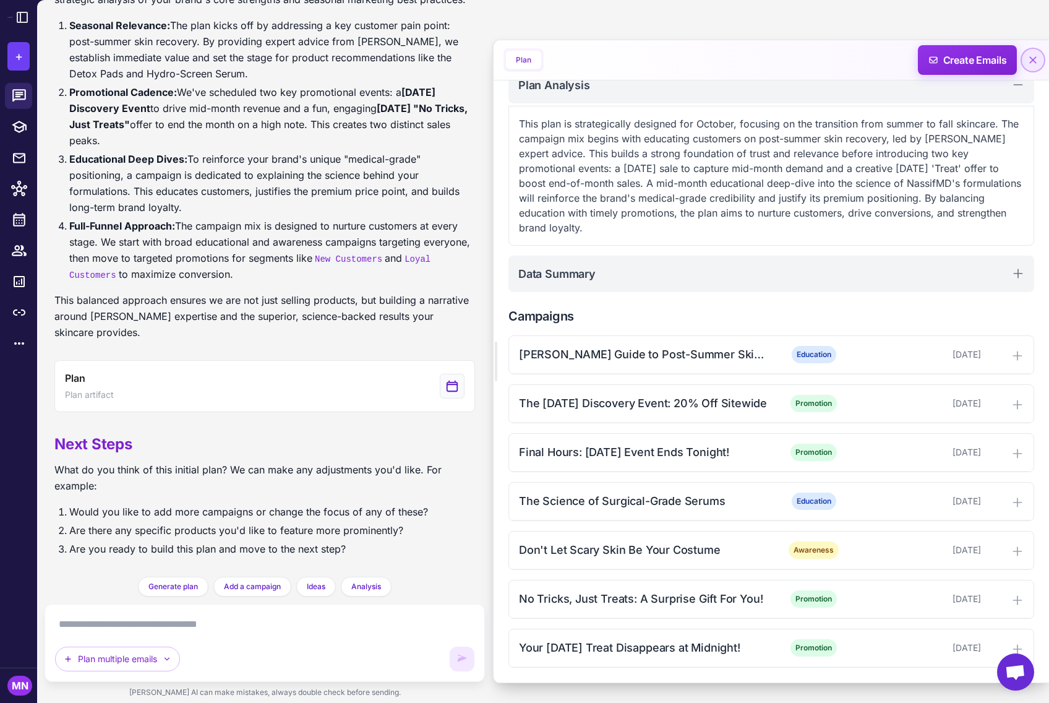
click at [1033, 61] on icon at bounding box center [1032, 59] width 7 height 7
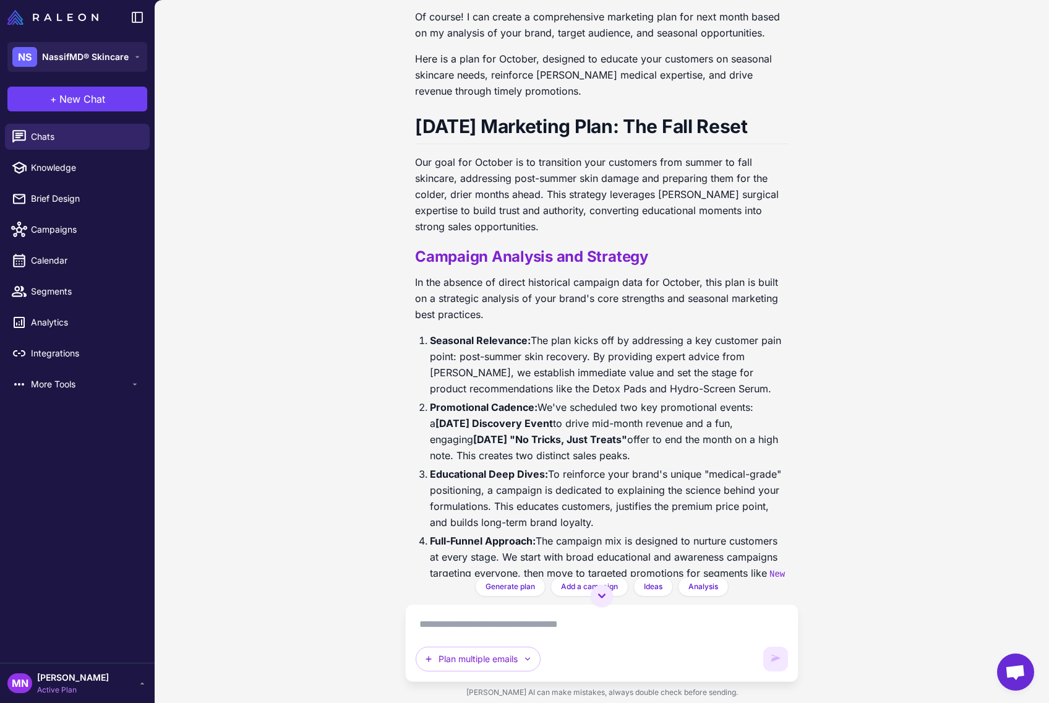
scroll to position [83, 0]
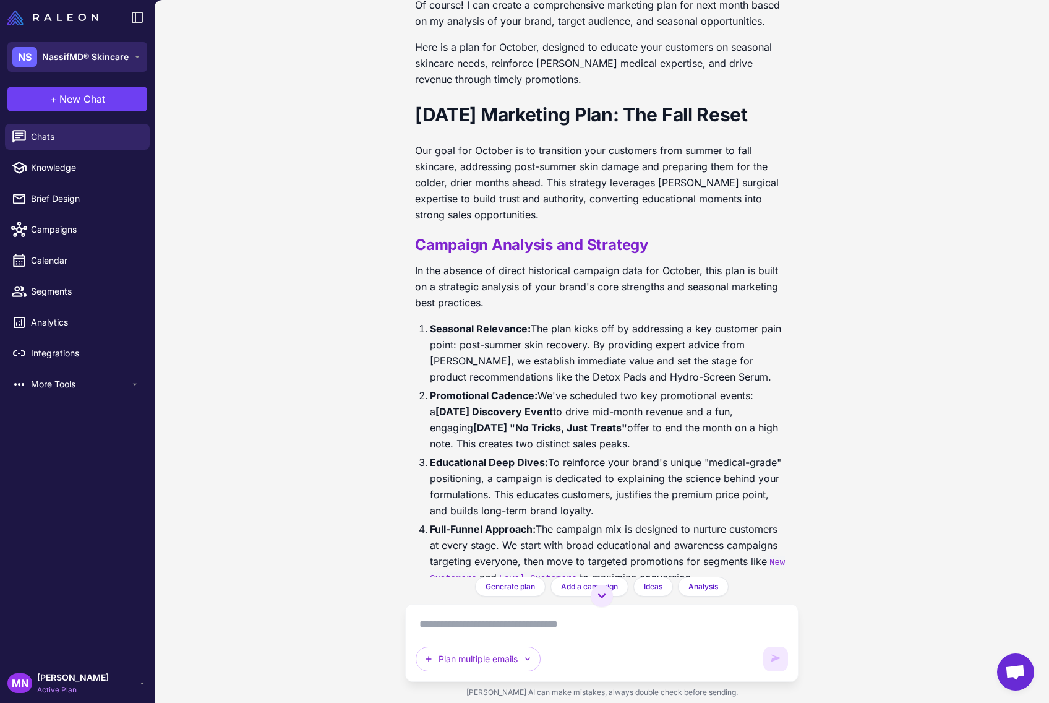
click at [91, 61] on span "NassifMD® Skincare" at bounding box center [85, 57] width 87 height 14
click at [96, 114] on div "SB Slimsation By Multiples" at bounding box center [77, 102] width 130 height 30
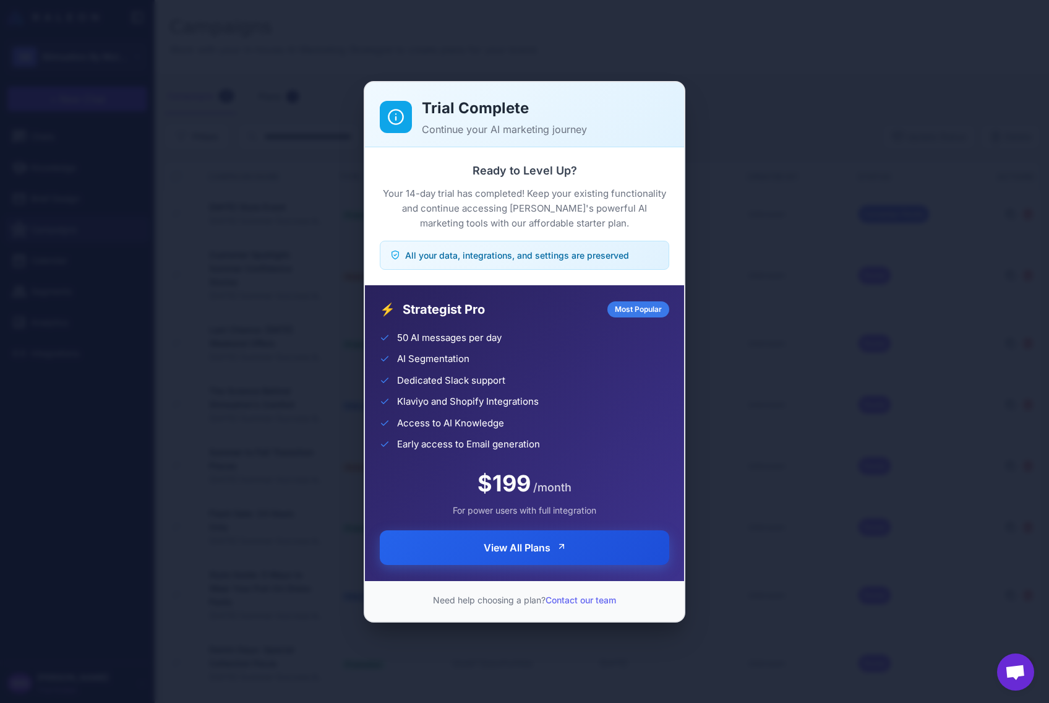
click at [513, 556] on button "View All Plans" at bounding box center [524, 547] width 289 height 35
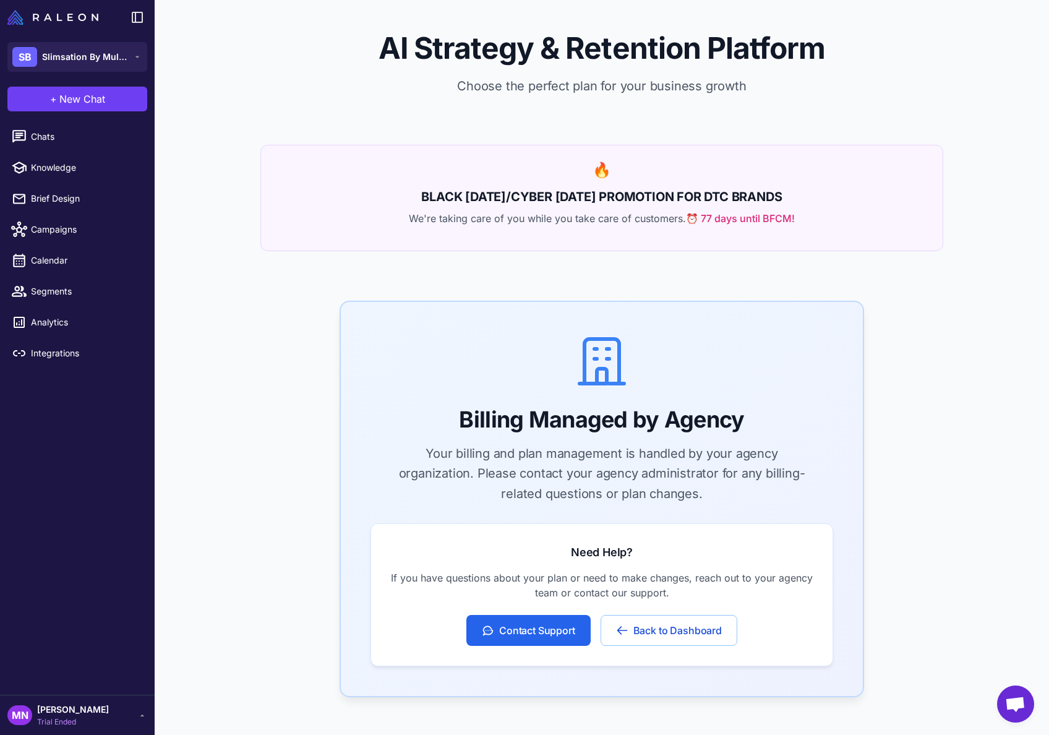
click at [890, 127] on div "AI Strategy & Retention Platform Choose the perfect plan for your business grow…" at bounding box center [602, 72] width 894 height 145
click at [95, 58] on span "Slimsation By Multiples" at bounding box center [85, 57] width 87 height 14
click at [315, 279] on div "AI Strategy & Retention Platform Choose the perfect plan for your business grow…" at bounding box center [602, 410] width 894 height 821
click at [86, 58] on span "Slimsation By Multiples" at bounding box center [85, 57] width 87 height 14
click at [69, 137] on span "NassifMD® Skincare" at bounding box center [90, 134] width 87 height 14
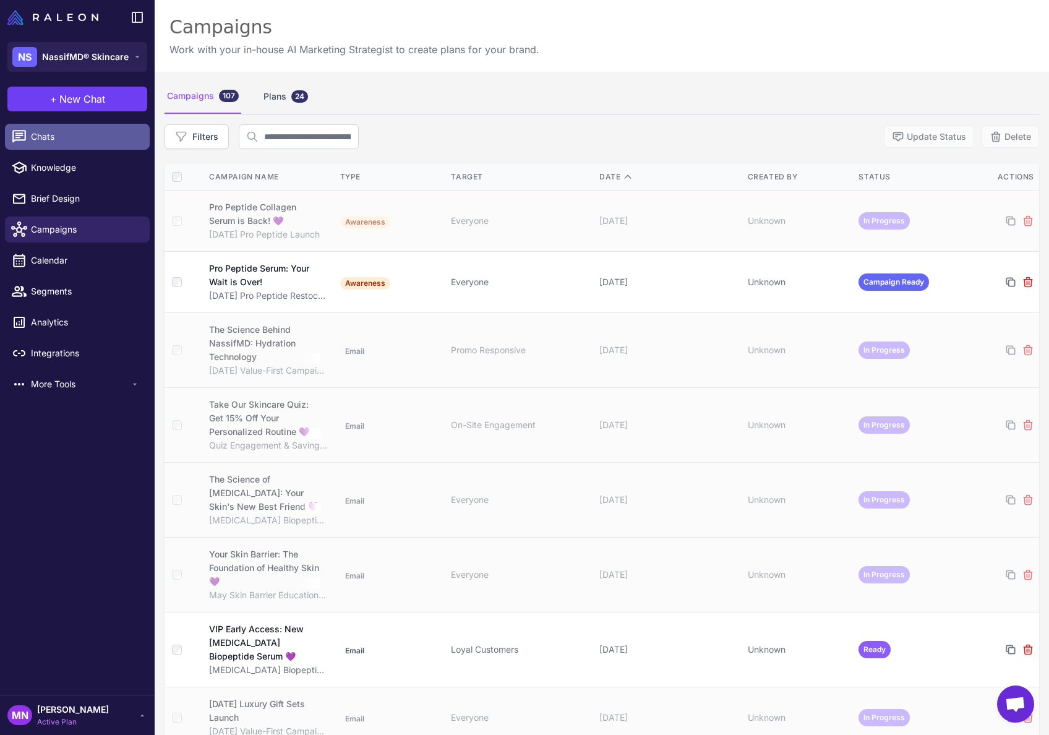
click at [45, 134] on span "Chats" at bounding box center [85, 137] width 109 height 14
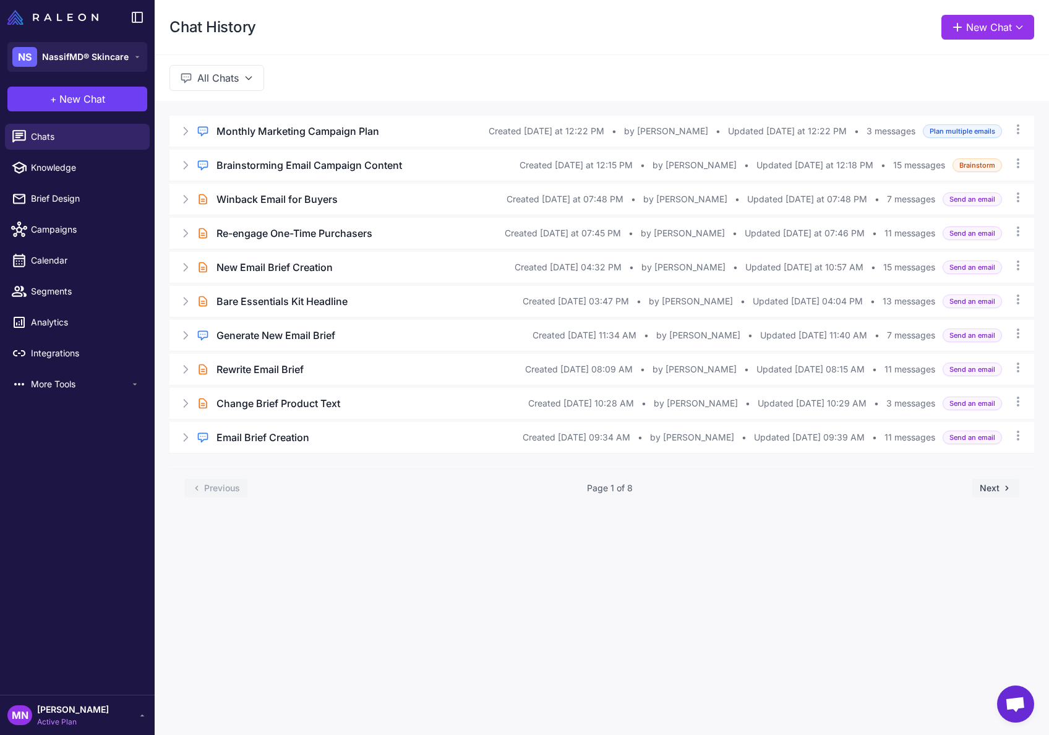
click at [625, 80] on div "All Chats" at bounding box center [602, 77] width 894 height 46
